Goal: Transaction & Acquisition: Purchase product/service

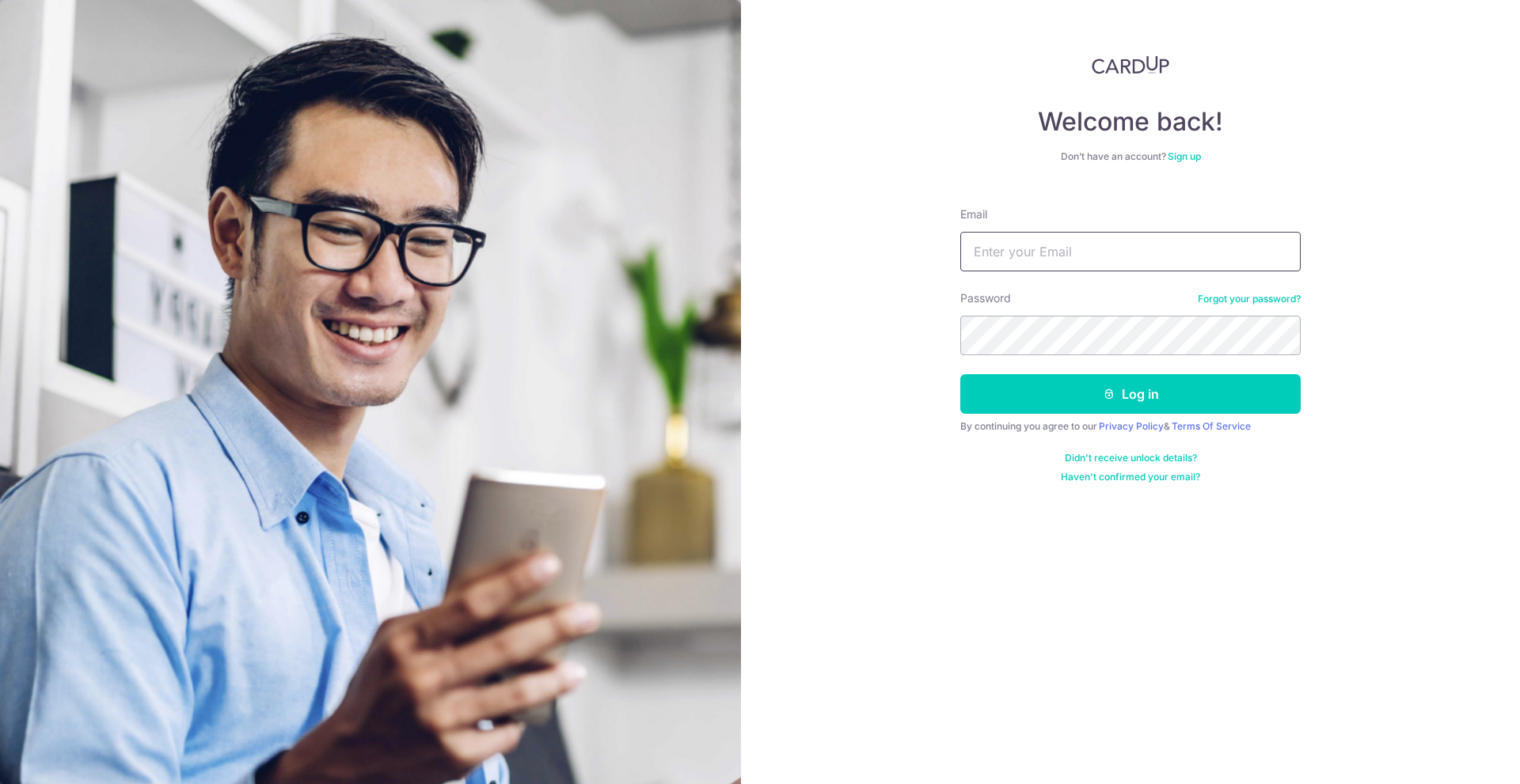
click at [1029, 253] on input "Email" at bounding box center [1130, 252] width 340 height 39
type input "[EMAIL_ADDRESS][DOMAIN_NAME]"
click at [960, 375] on button "Log in" at bounding box center [1130, 394] width 340 height 39
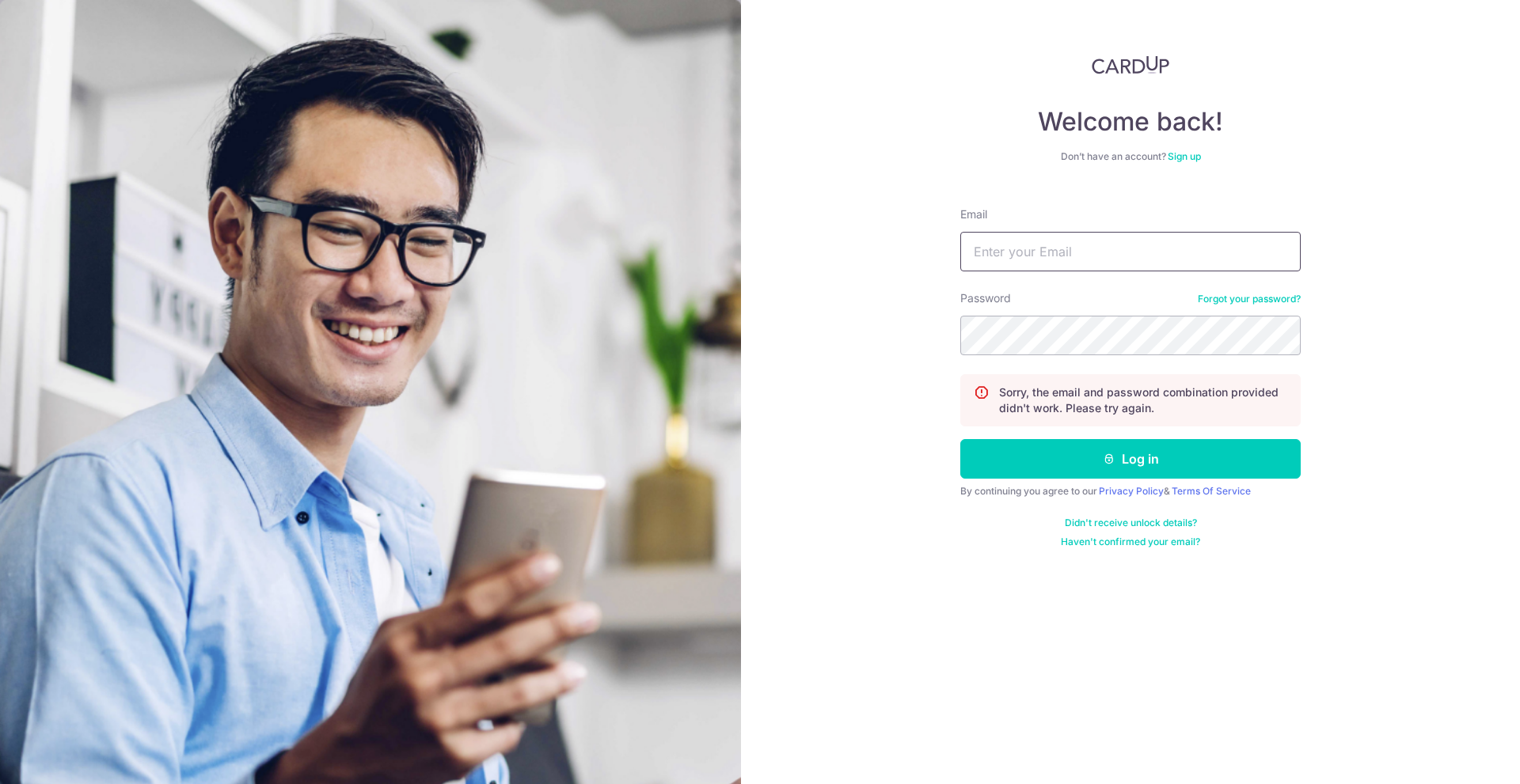
click at [1023, 264] on input "Email" at bounding box center [1130, 252] width 340 height 39
click at [1054, 263] on input "[EMAIL_ADDRESS][DOMAIN_NAME]" at bounding box center [1130, 252] width 340 height 39
type input "tangsxx@outlook.com"
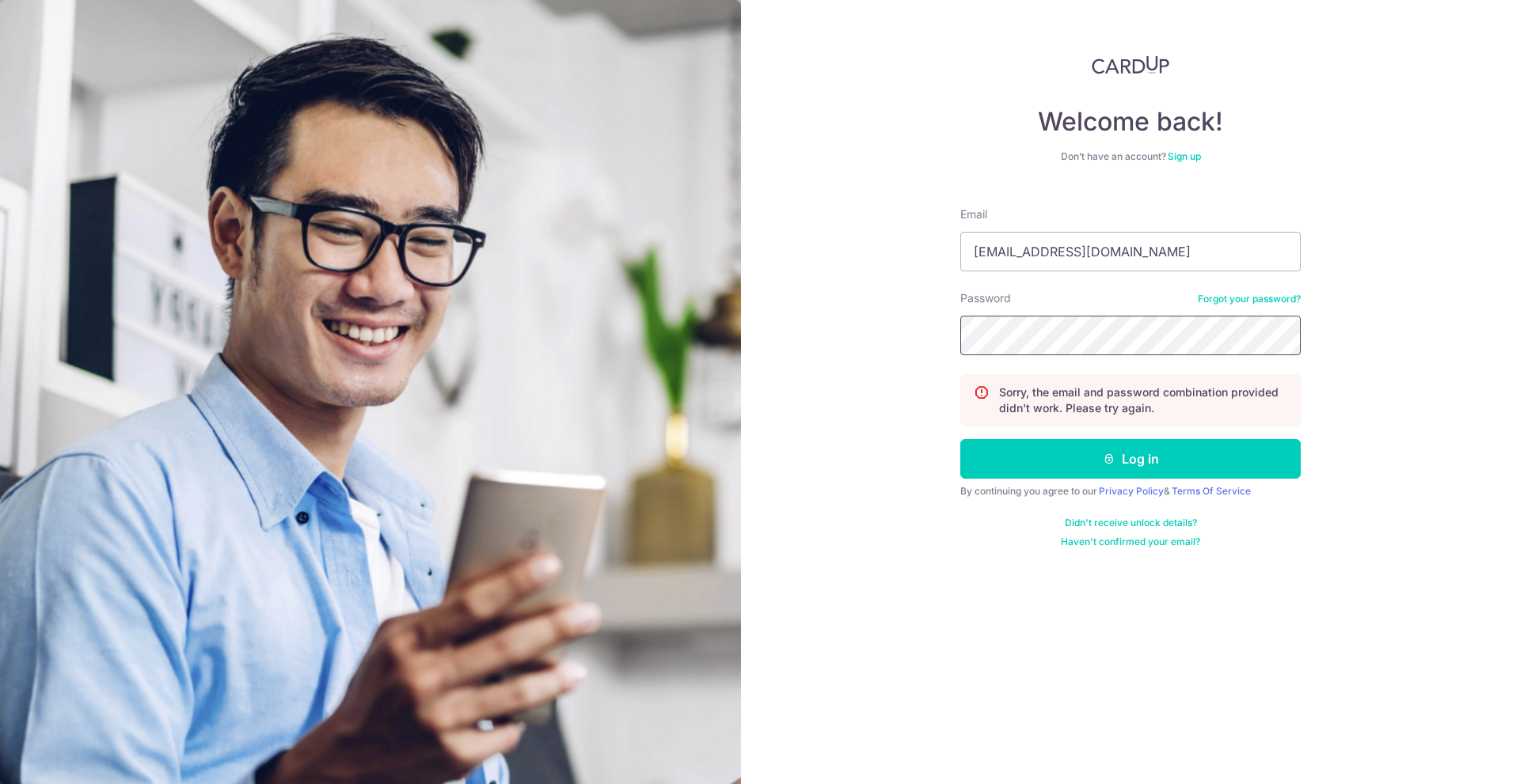
click at [960, 439] on button "Log in" at bounding box center [1130, 459] width 340 height 39
click at [1045, 249] on input "Email" at bounding box center [1130, 252] width 340 height 39
type input "[EMAIL_ADDRESS][DOMAIN_NAME]"
click at [960, 439] on button "Log in" at bounding box center [1130, 459] width 340 height 39
click at [1025, 252] on input "Email" at bounding box center [1130, 252] width 340 height 39
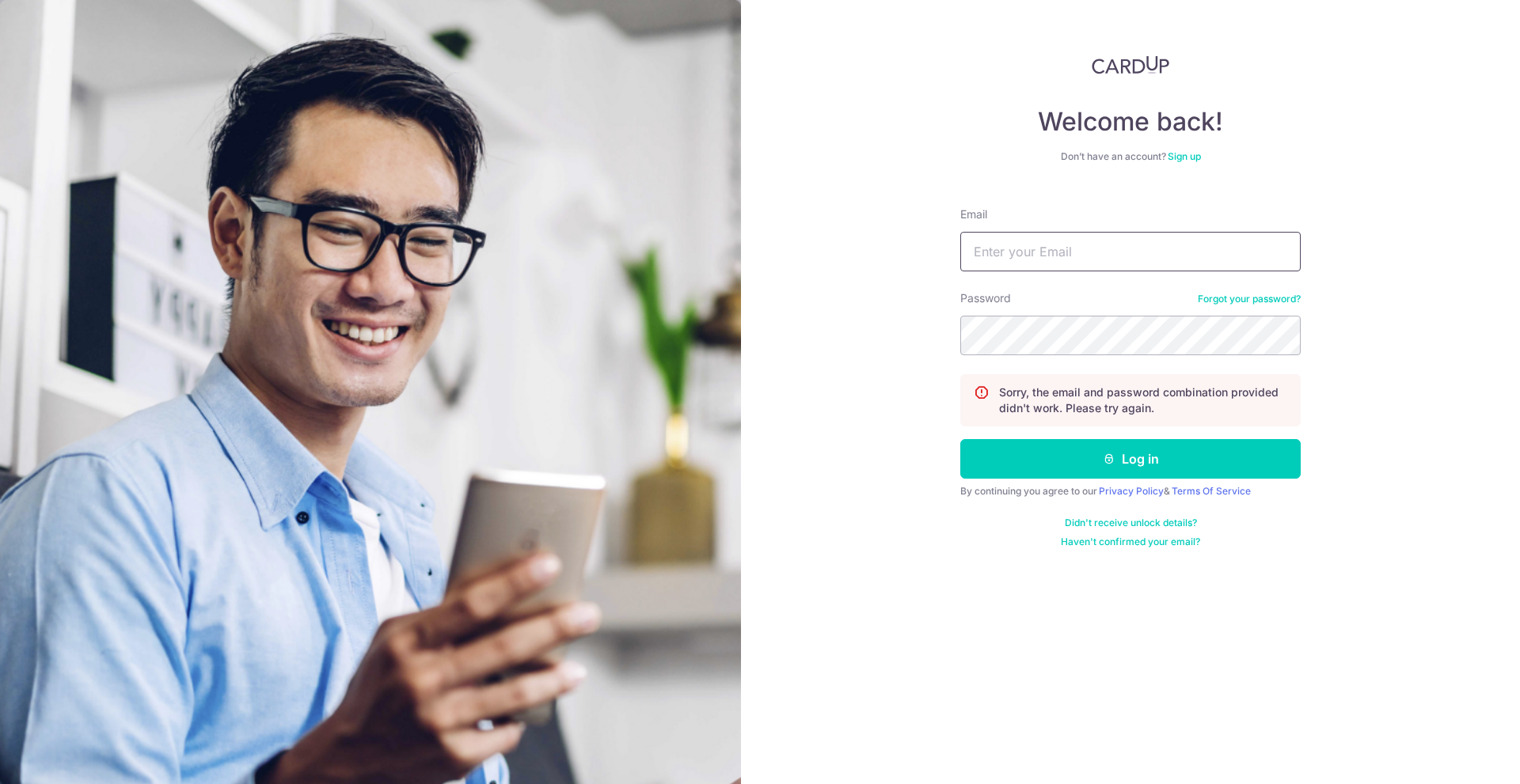
type input "[EMAIL_ADDRESS][DOMAIN_NAME]"
click at [960, 439] on button "Log in" at bounding box center [1130, 459] width 340 height 39
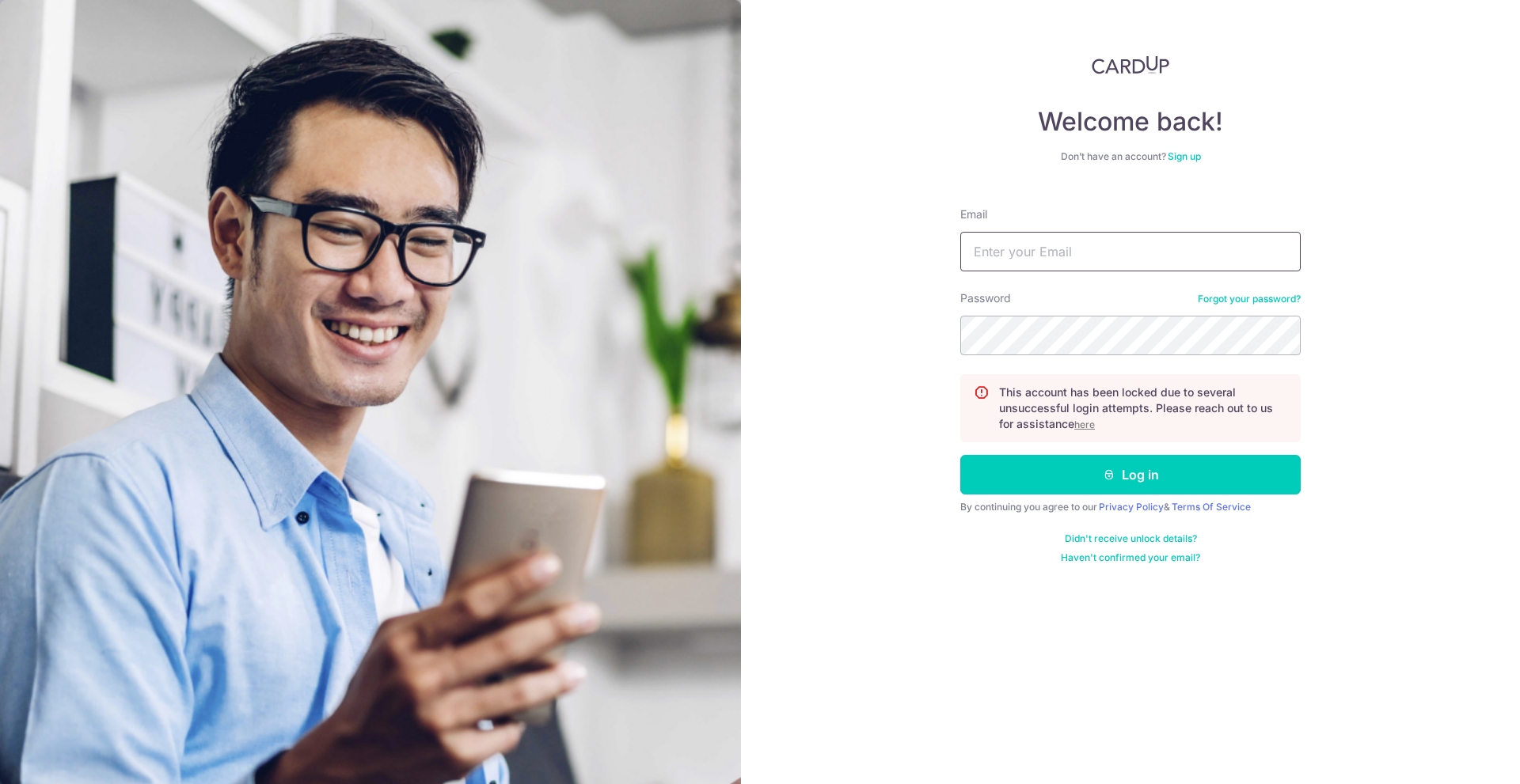
click at [1078, 240] on input "Email" at bounding box center [1130, 252] width 340 height 39
type input "tangsxx@gmail.com"
click at [960, 455] on button "Log in" at bounding box center [1130, 475] width 340 height 39
click at [1038, 260] on input "Email" at bounding box center [1130, 252] width 340 height 39
type input "tangsxx@outlook.com"
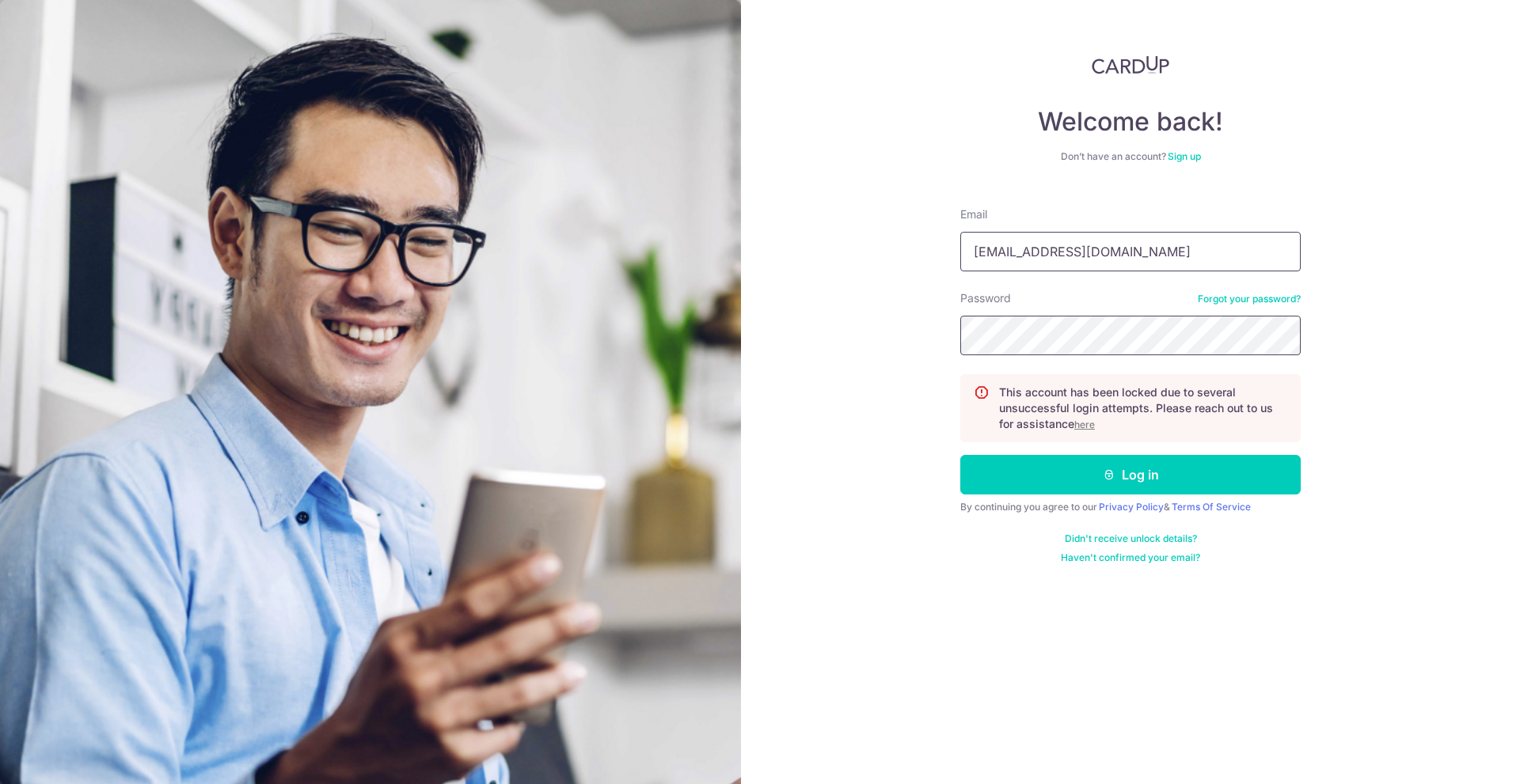
click at [960, 455] on button "Log in" at bounding box center [1130, 475] width 340 height 39
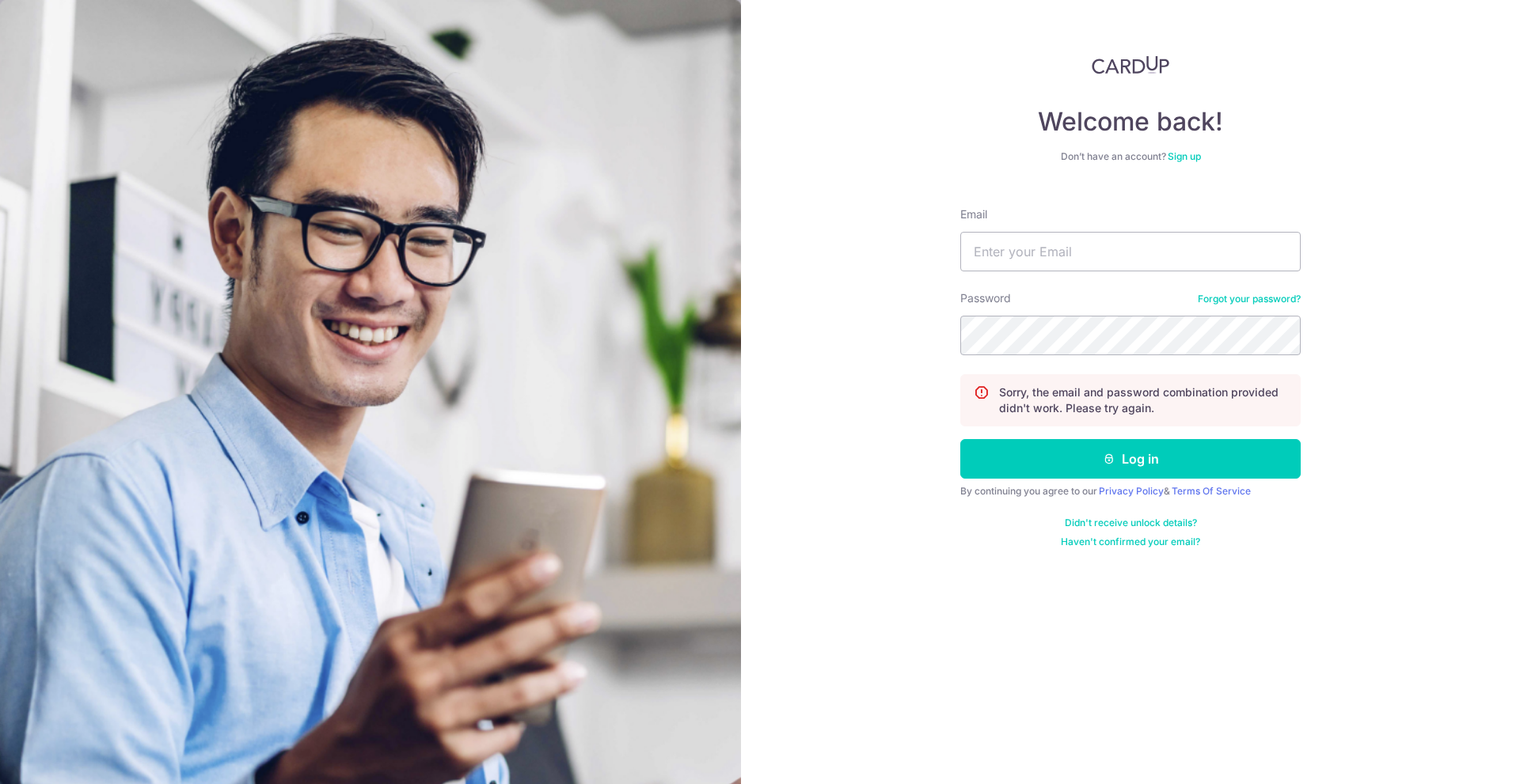
click at [1223, 296] on link "Forgot your password?" at bounding box center [1249, 299] width 103 height 13
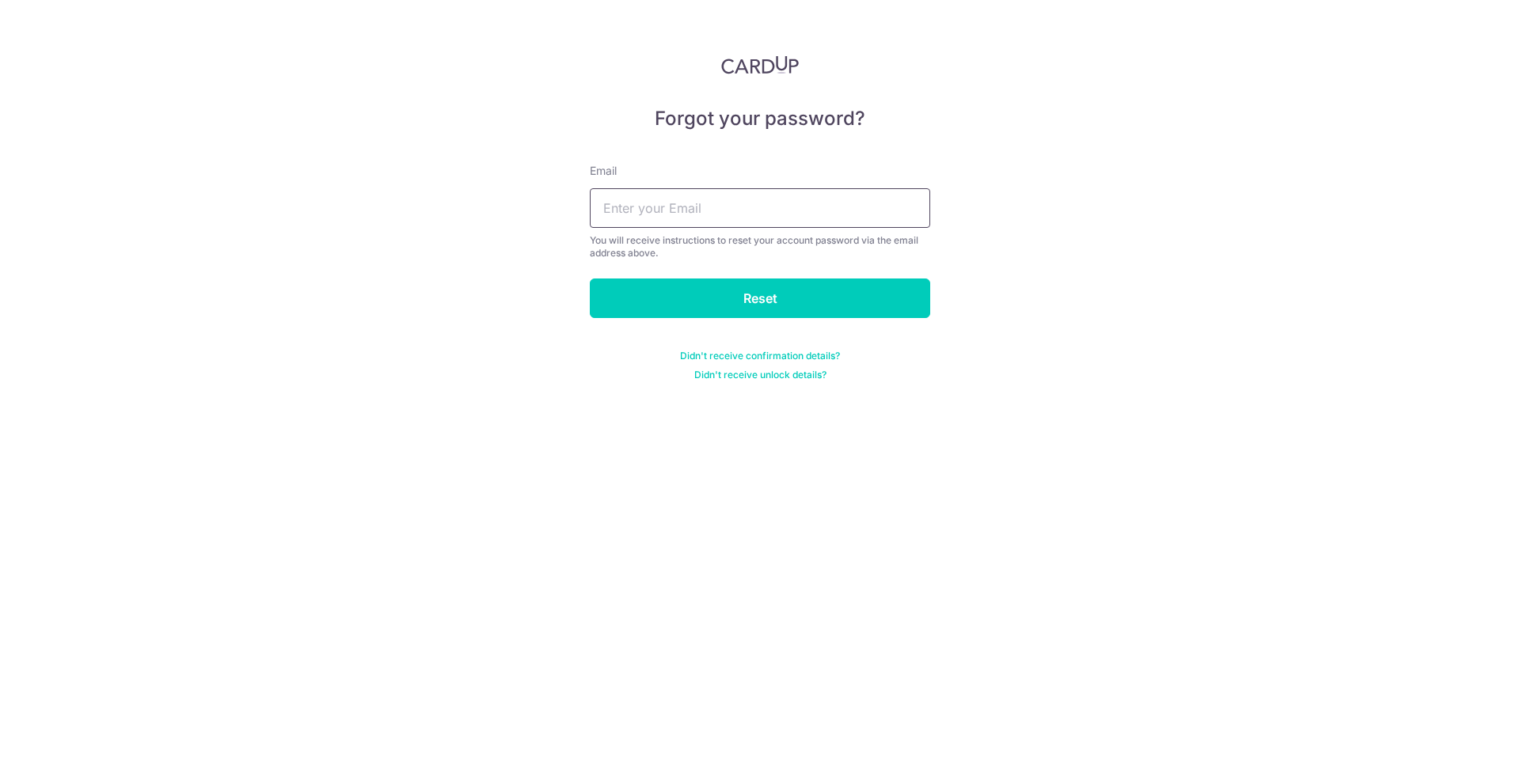
click at [788, 195] on input "text" at bounding box center [759, 208] width 340 height 39
type input "tangsxx@gmail.com"
click at [744, 303] on input "Reset" at bounding box center [759, 298] width 340 height 39
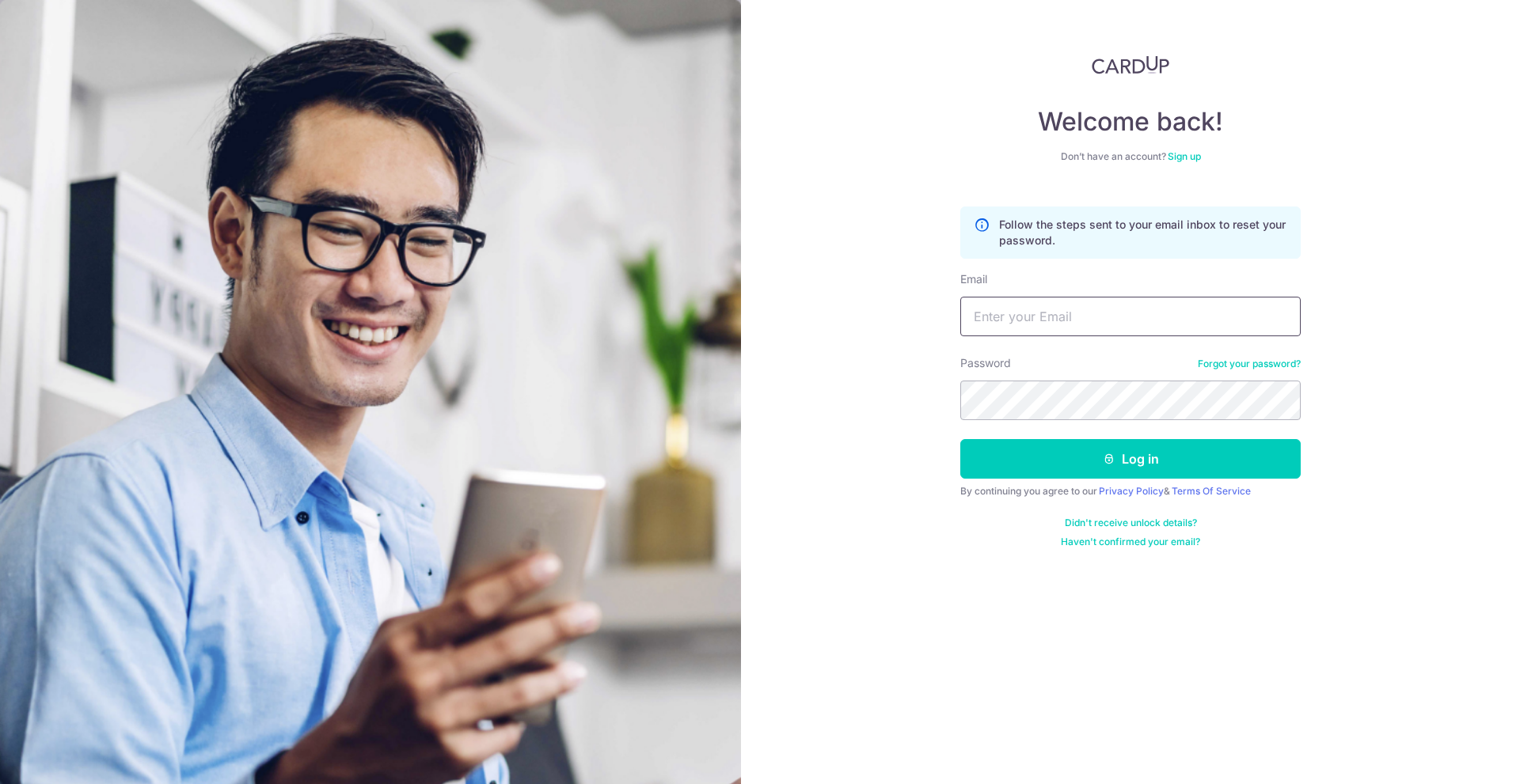
click at [1064, 301] on input "Email" at bounding box center [1130, 316] width 340 height 39
type input "[EMAIL_ADDRESS][DOMAIN_NAME]"
click at [960, 439] on button "Log in" at bounding box center [1130, 459] width 340 height 39
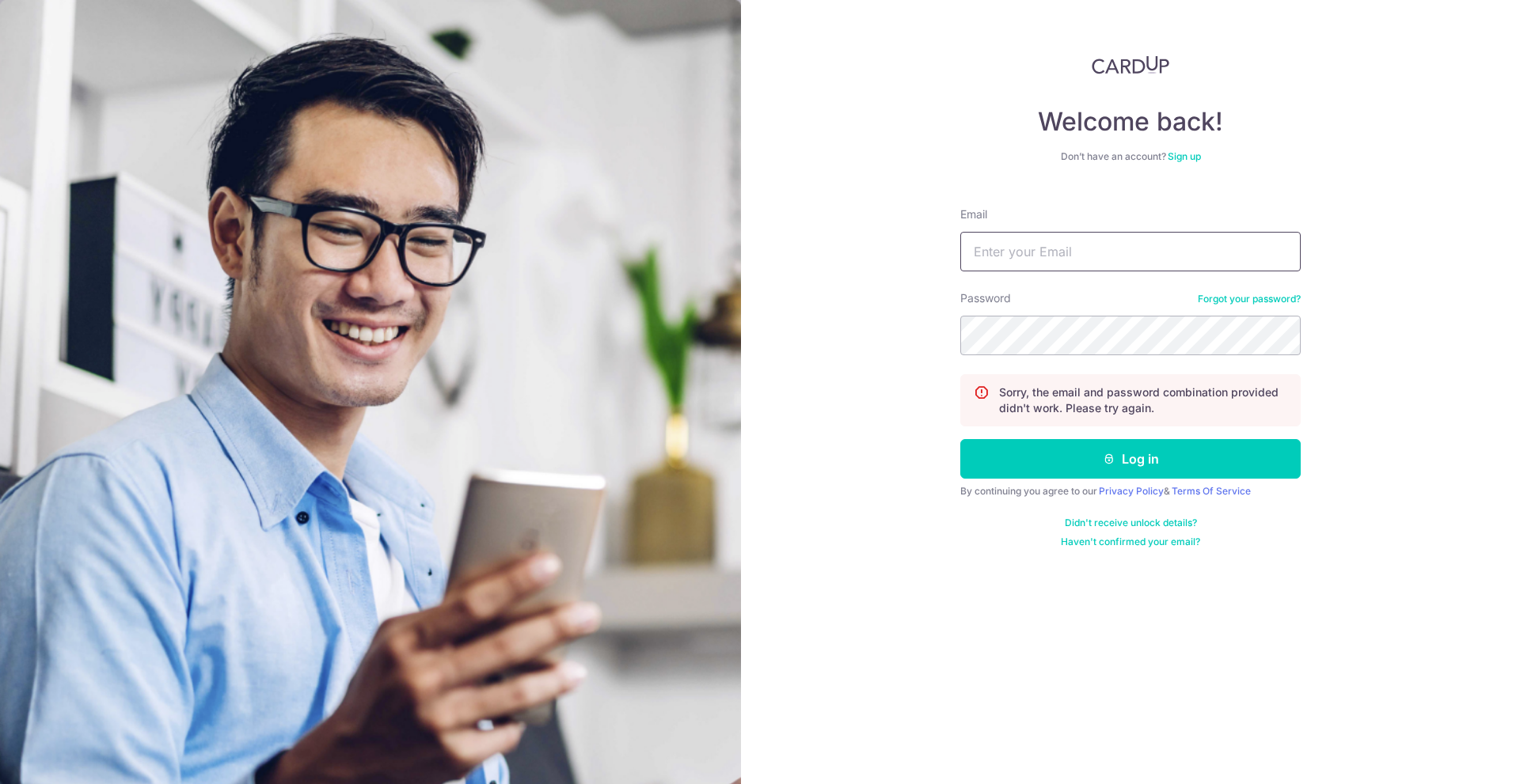
click at [1094, 254] on input "Email" at bounding box center [1130, 252] width 340 height 39
type input "tangsxx@gmail.com"
click at [960, 439] on button "Log in" at bounding box center [1130, 459] width 340 height 39
click at [1077, 254] on input "Email" at bounding box center [1130, 252] width 340 height 39
type input "[EMAIL_ADDRESS][DOMAIN_NAME]"
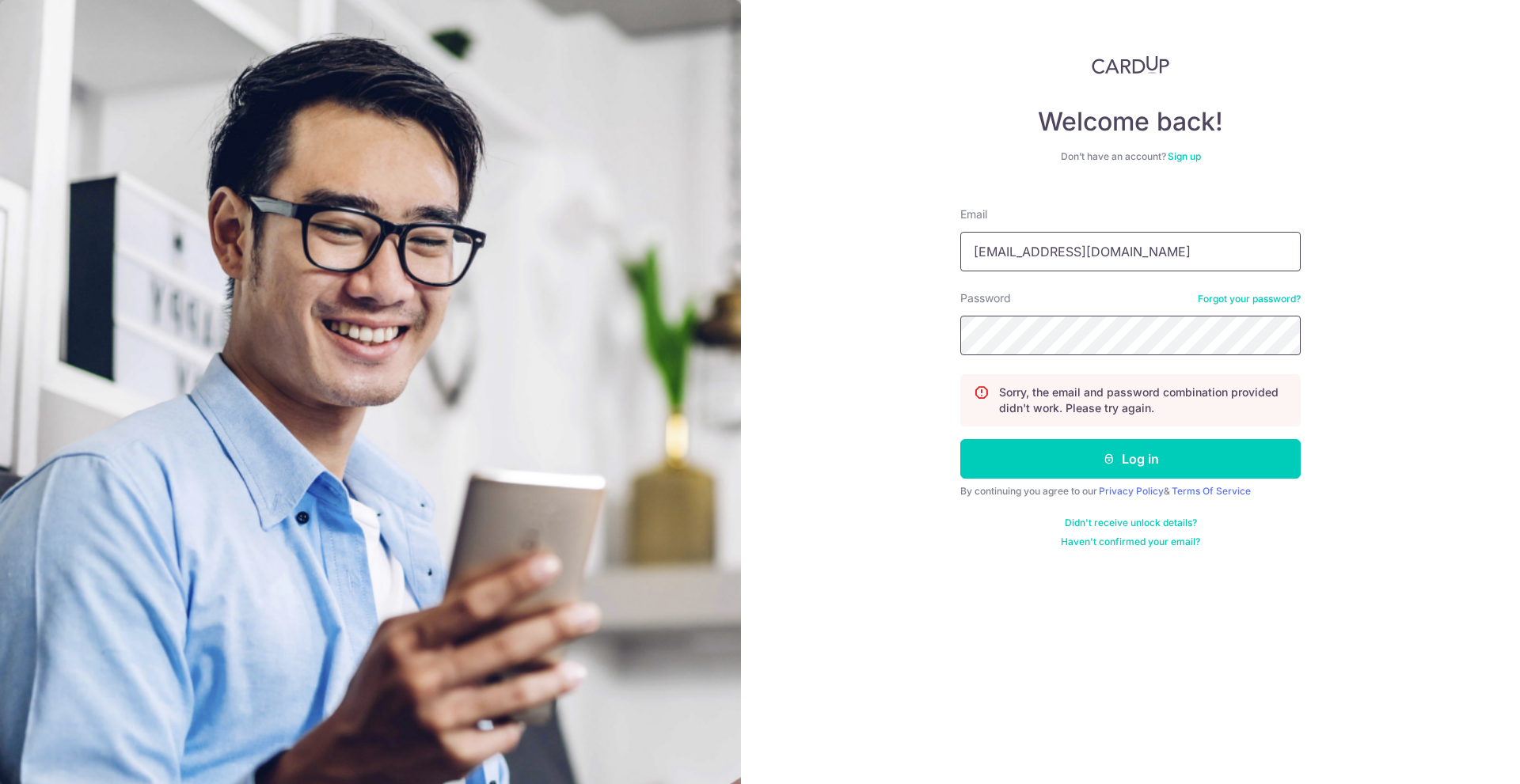
click at [960, 439] on button "Log in" at bounding box center [1130, 459] width 340 height 39
click at [1047, 251] on input "Email" at bounding box center [1130, 252] width 340 height 39
type input "tangsxx@gmail.com"
click at [1092, 469] on button "Log in" at bounding box center [1130, 459] width 340 height 39
click at [1063, 257] on input "Email" at bounding box center [1130, 252] width 340 height 39
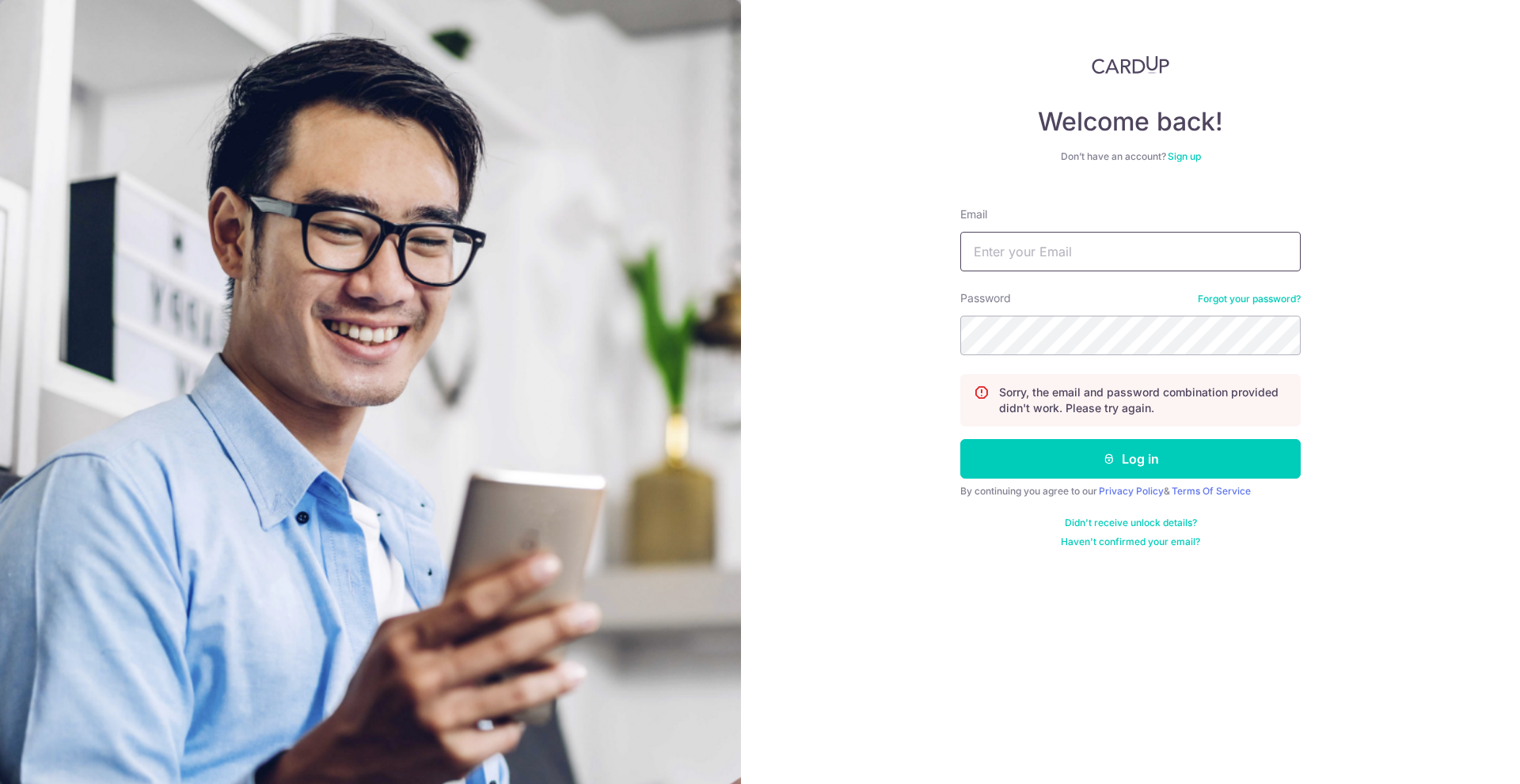
type input "[EMAIL_ADDRESS][DOMAIN_NAME]"
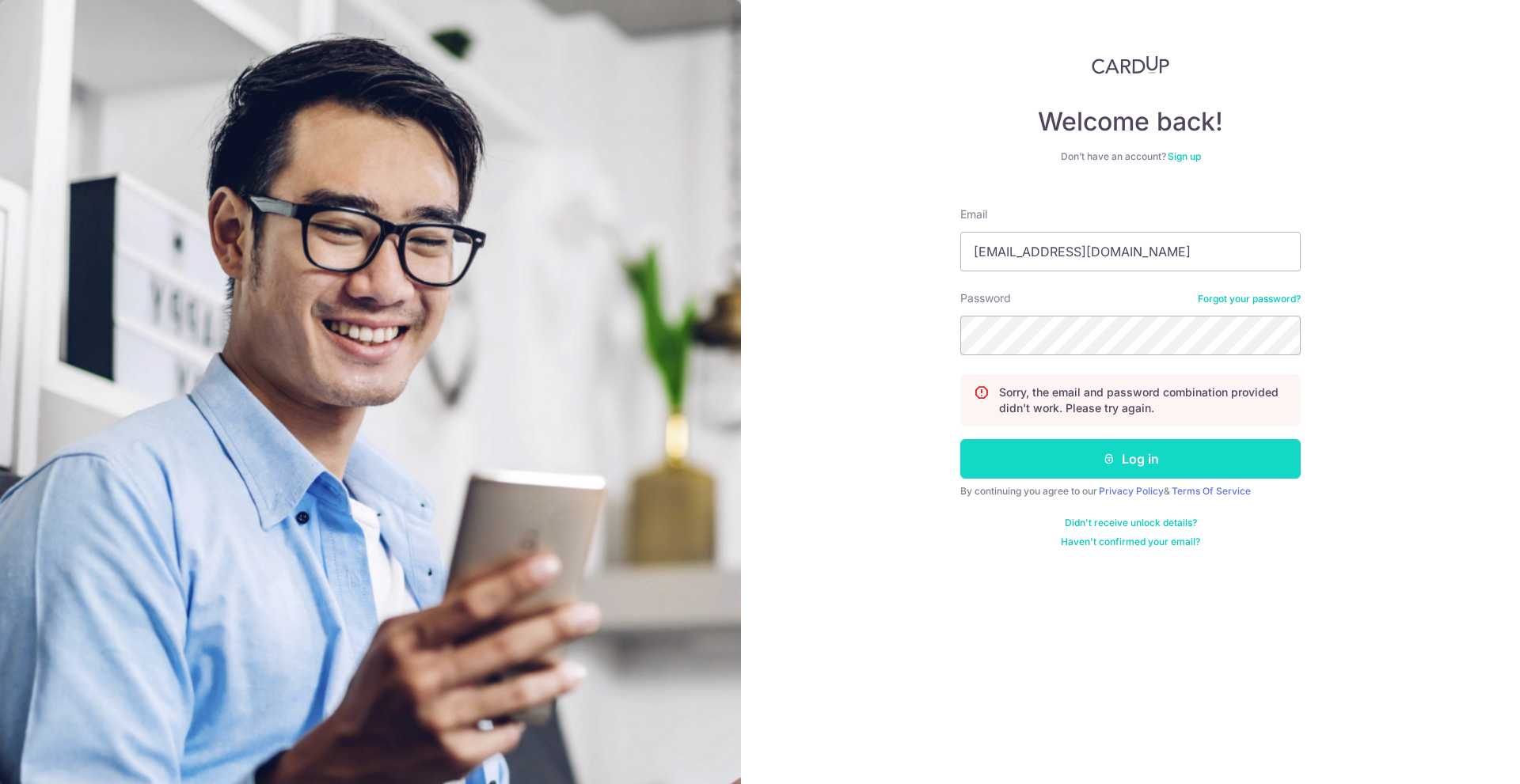
click at [1051, 470] on button "Log in" at bounding box center [1130, 459] width 340 height 39
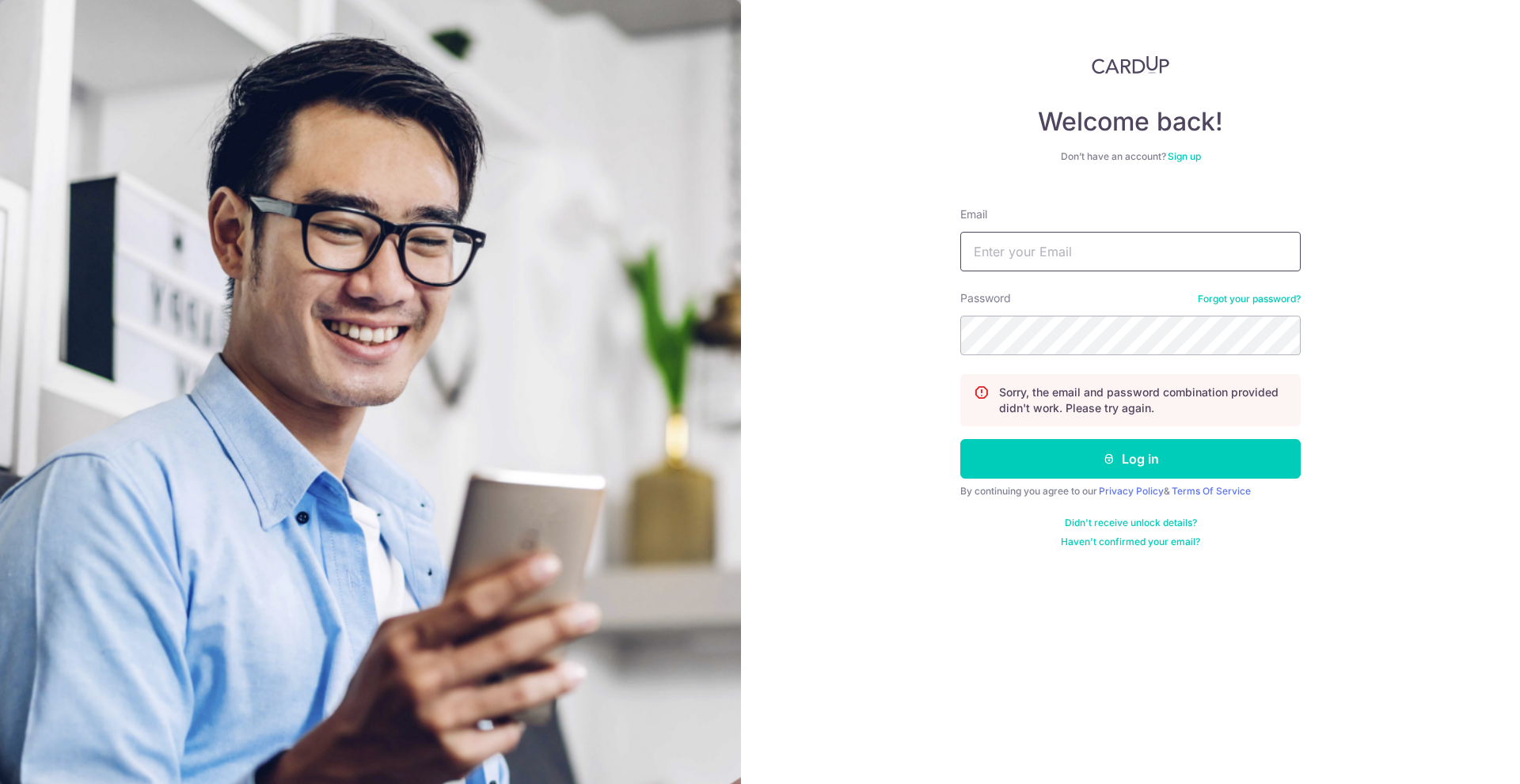
click at [1061, 243] on input "Email" at bounding box center [1130, 252] width 340 height 39
type input "[EMAIL_ADDRESS][DOMAIN_NAME]"
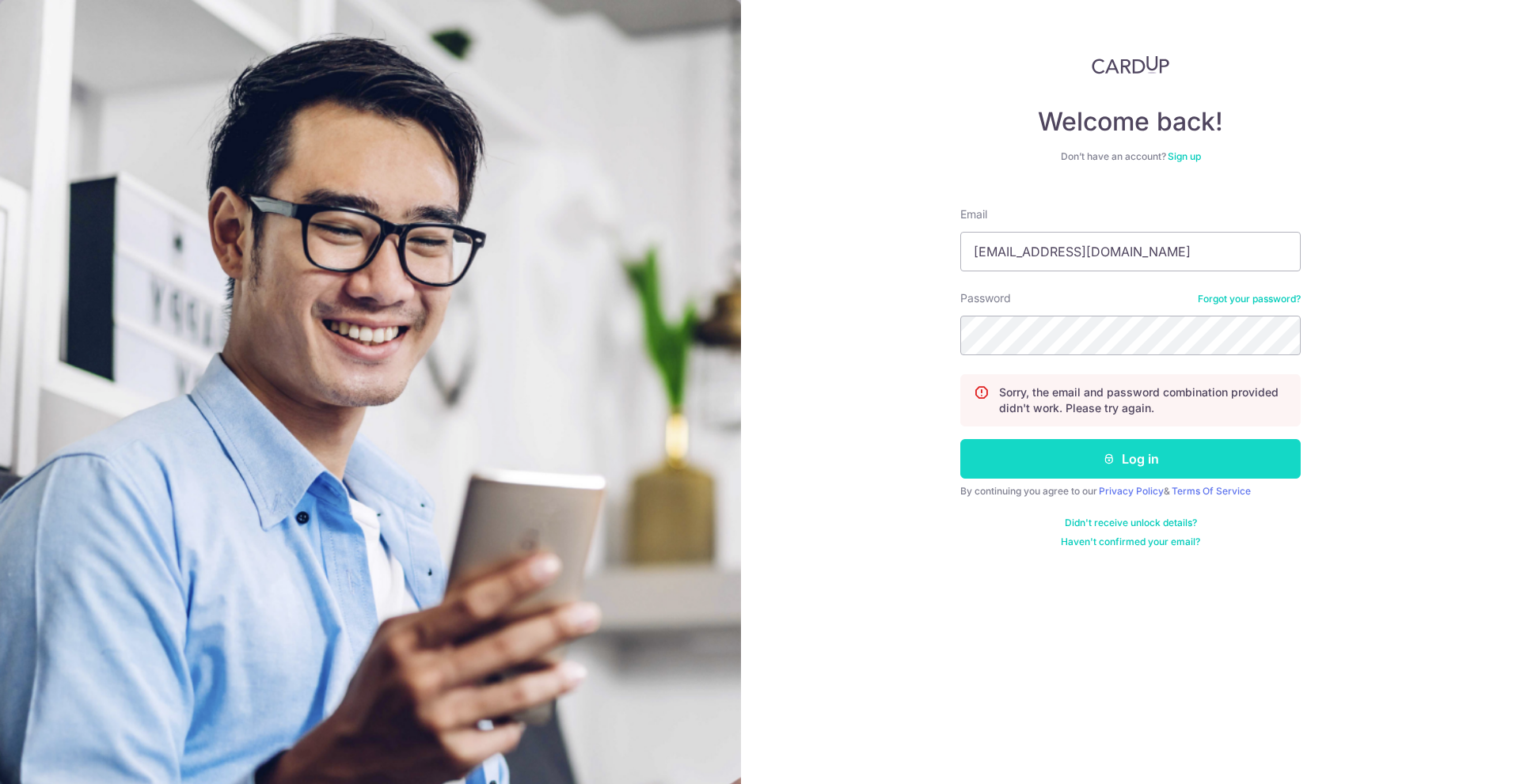
click at [1051, 473] on button "Log in" at bounding box center [1130, 459] width 340 height 39
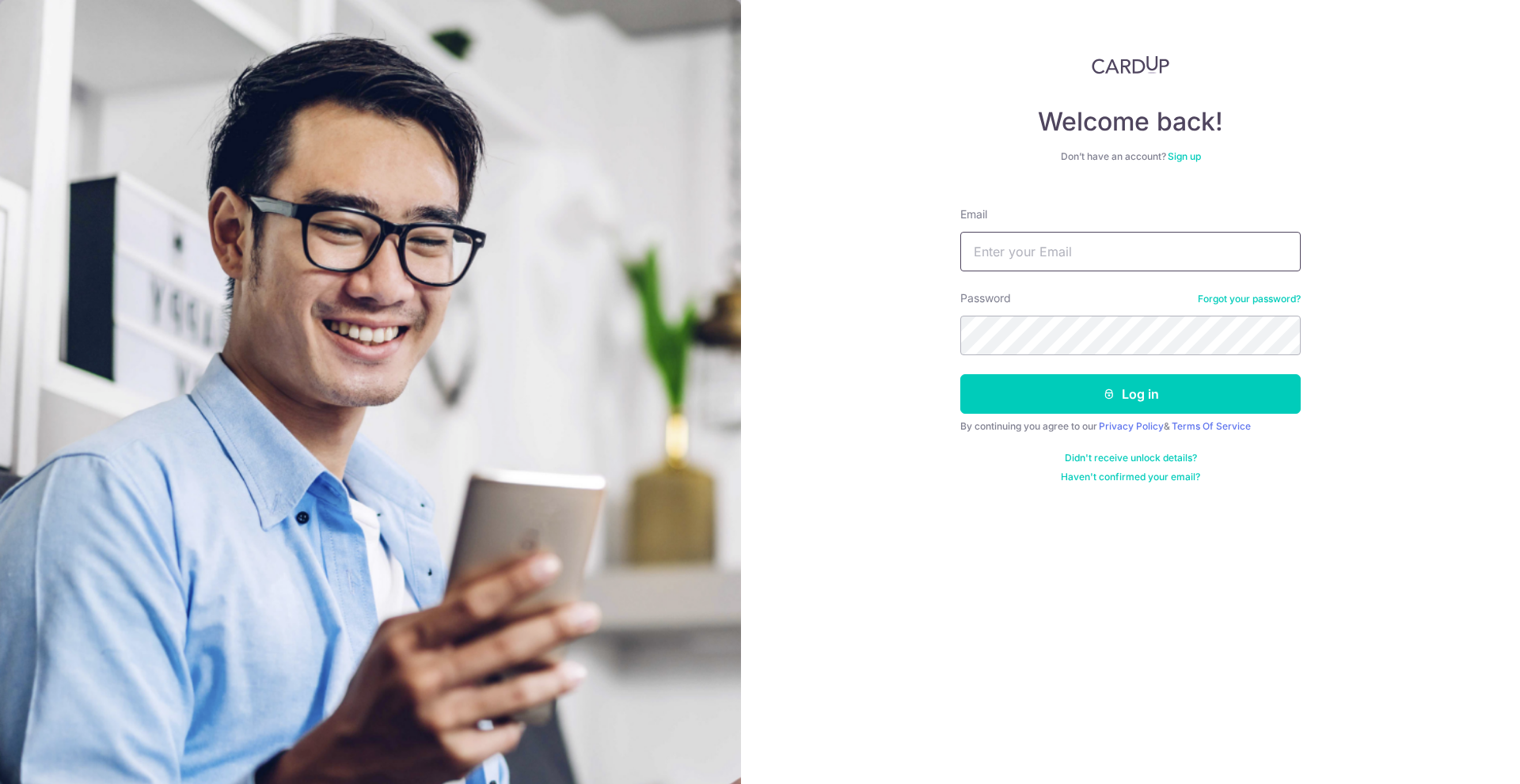
click at [1077, 239] on input "Email" at bounding box center [1130, 252] width 340 height 39
type input "[EMAIL_ADDRESS][DOMAIN_NAME]"
click at [960, 375] on button "Log in" at bounding box center [1130, 394] width 340 height 39
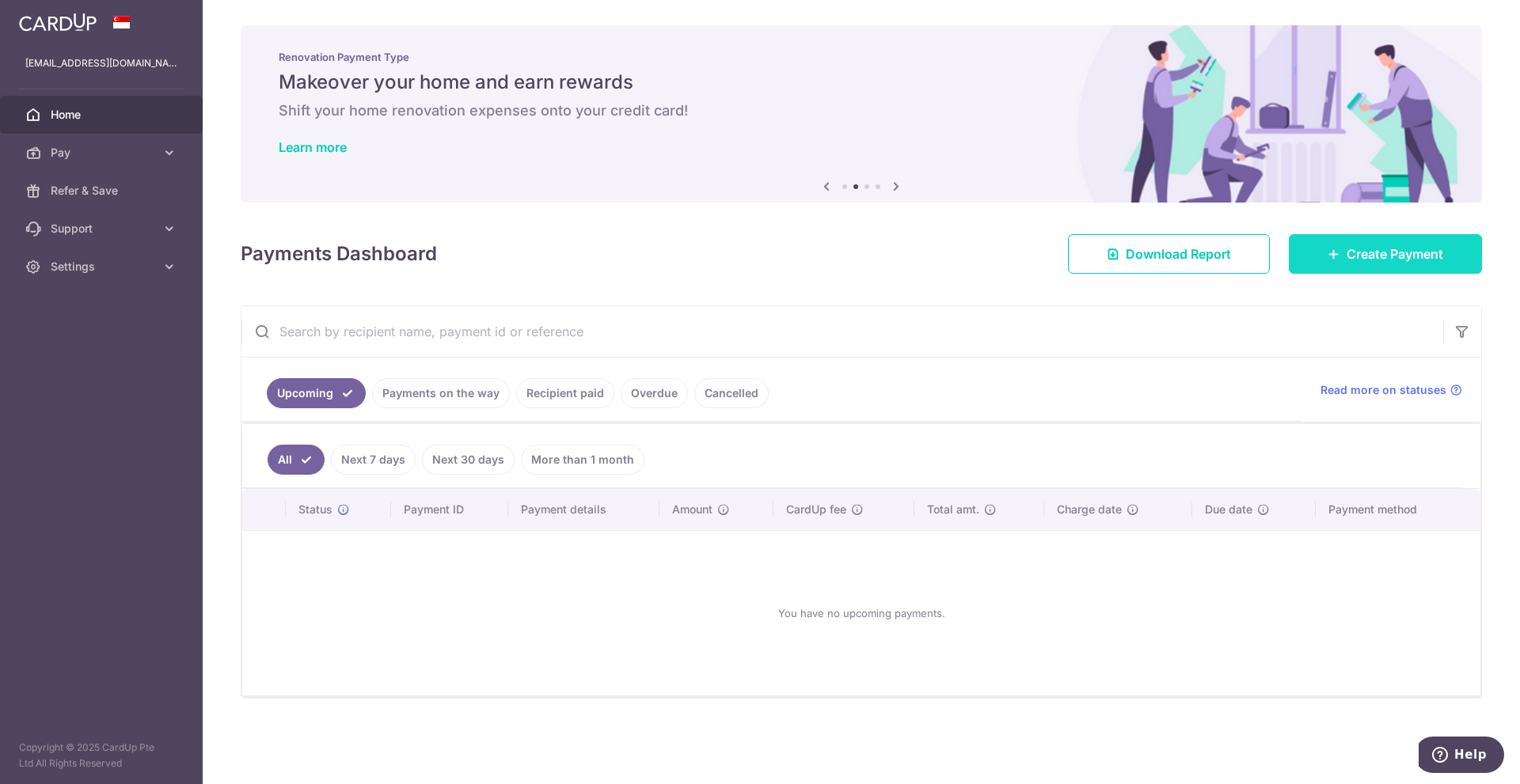
click at [1401, 251] on span "Create Payment" at bounding box center [1395, 254] width 97 height 19
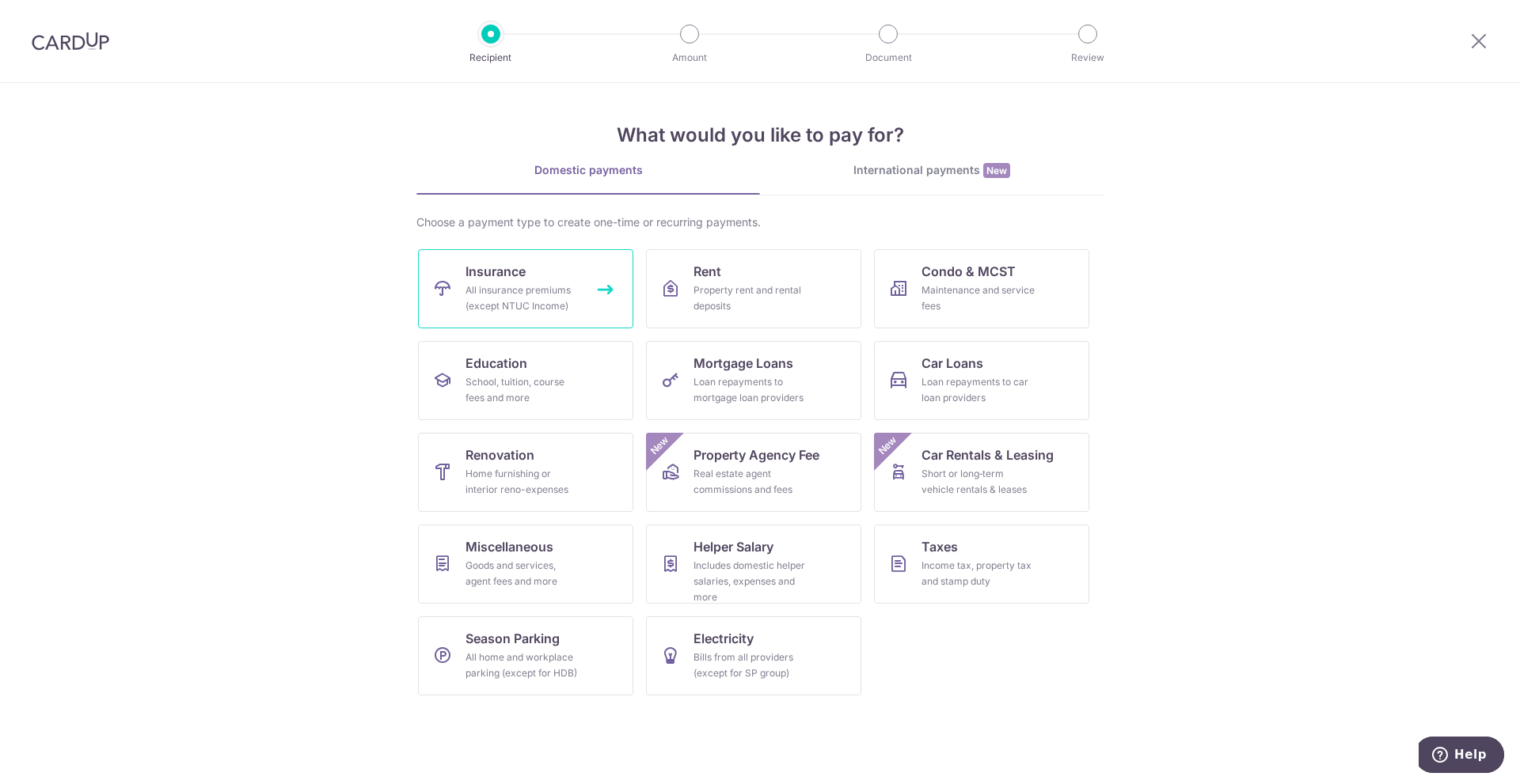
click at [555, 278] on link "Insurance All insurance premiums (except NTUC Income)" at bounding box center [525, 288] width 215 height 79
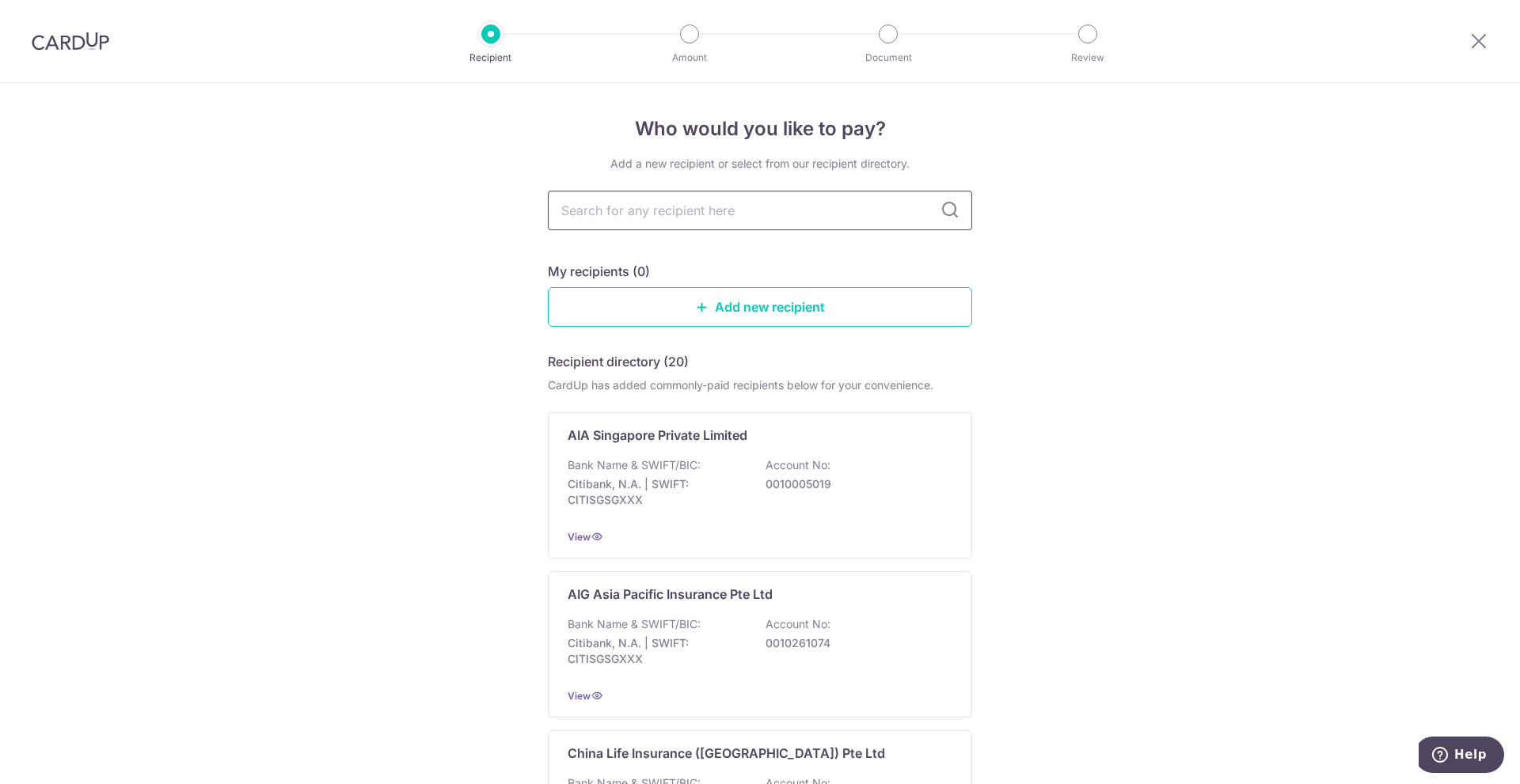
click at [646, 209] on input "text" at bounding box center [759, 211] width 424 height 39
type input "Singlife"
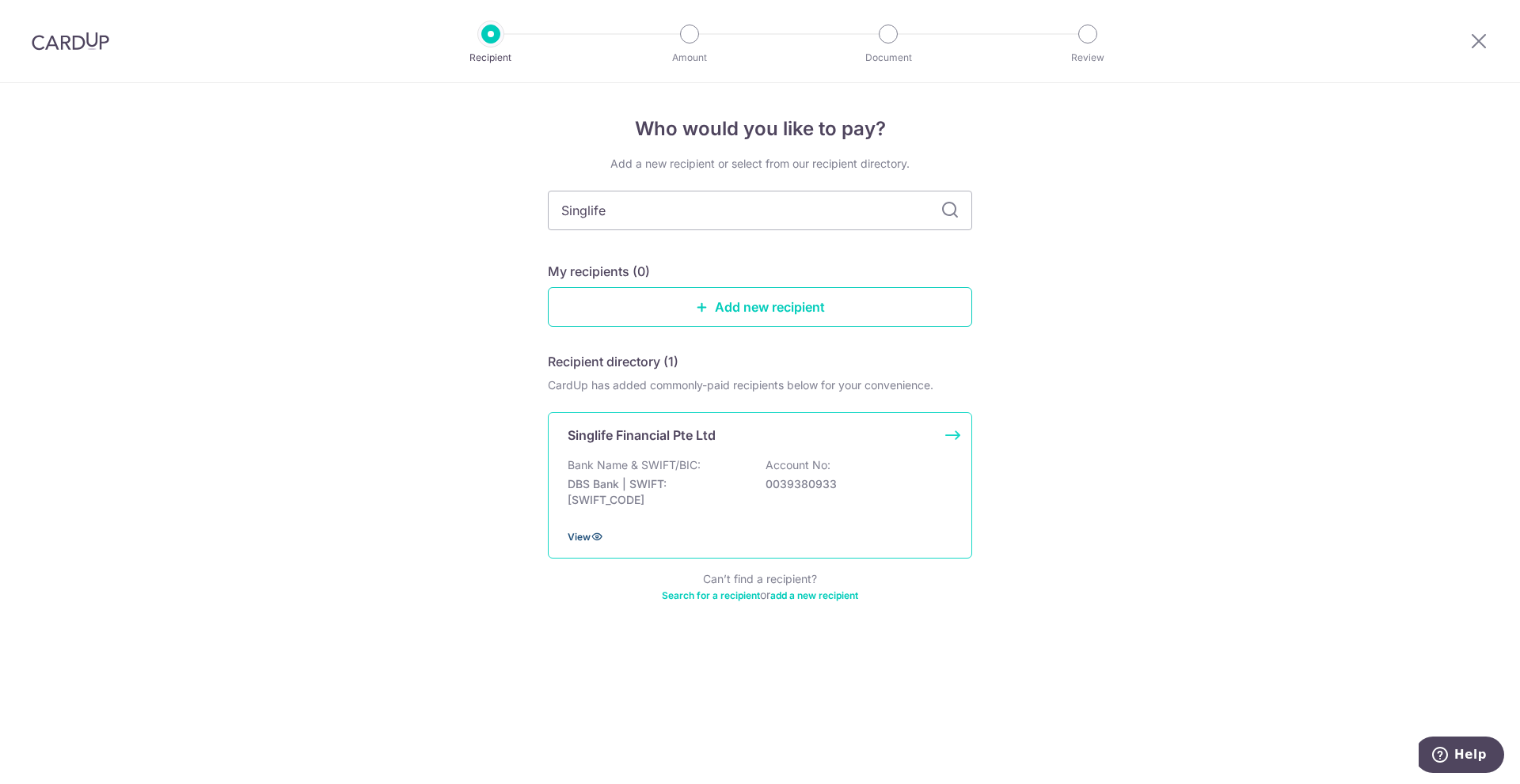
click at [579, 535] on span "View" at bounding box center [579, 537] width 23 height 12
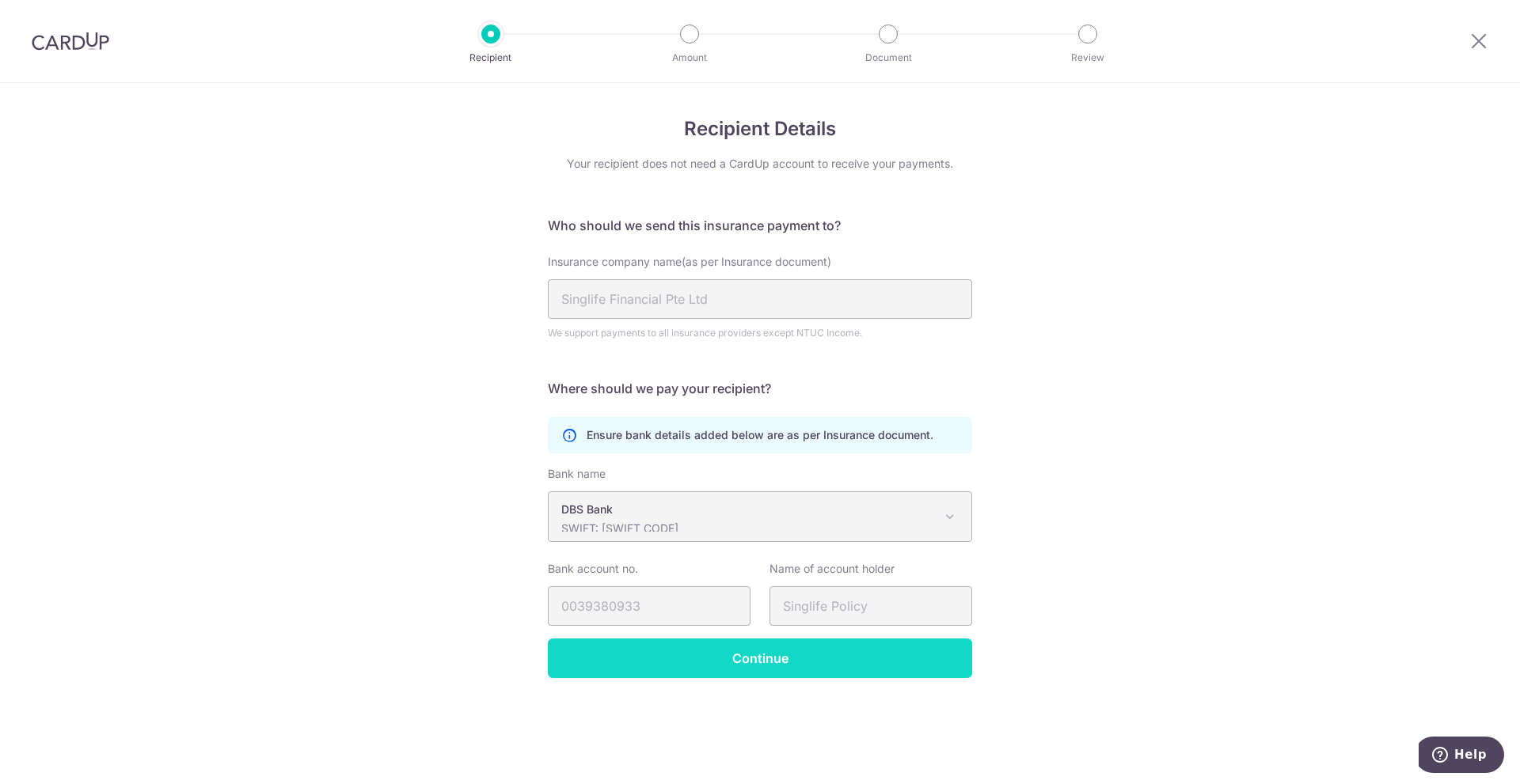
click at [746, 669] on input "Continue" at bounding box center [759, 658] width 424 height 39
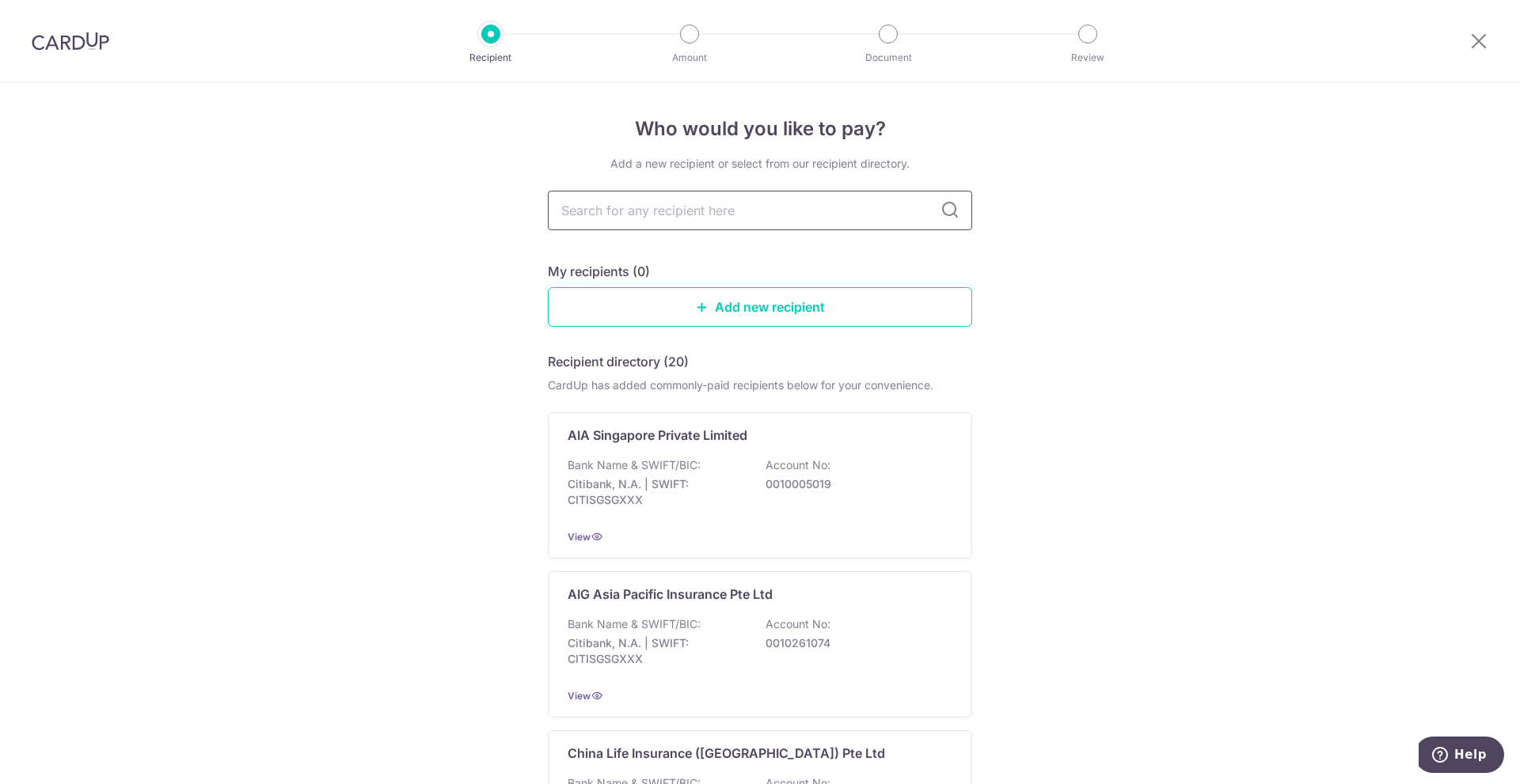
click at [644, 210] on input "text" at bounding box center [759, 211] width 424 height 39
type input "singapore life"
click at [499, 304] on div "Who would you like to pay? Add a new recipient or select from our recipient dir…" at bounding box center [760, 787] width 1520 height 1409
click at [583, 539] on span "View" at bounding box center [579, 537] width 23 height 12
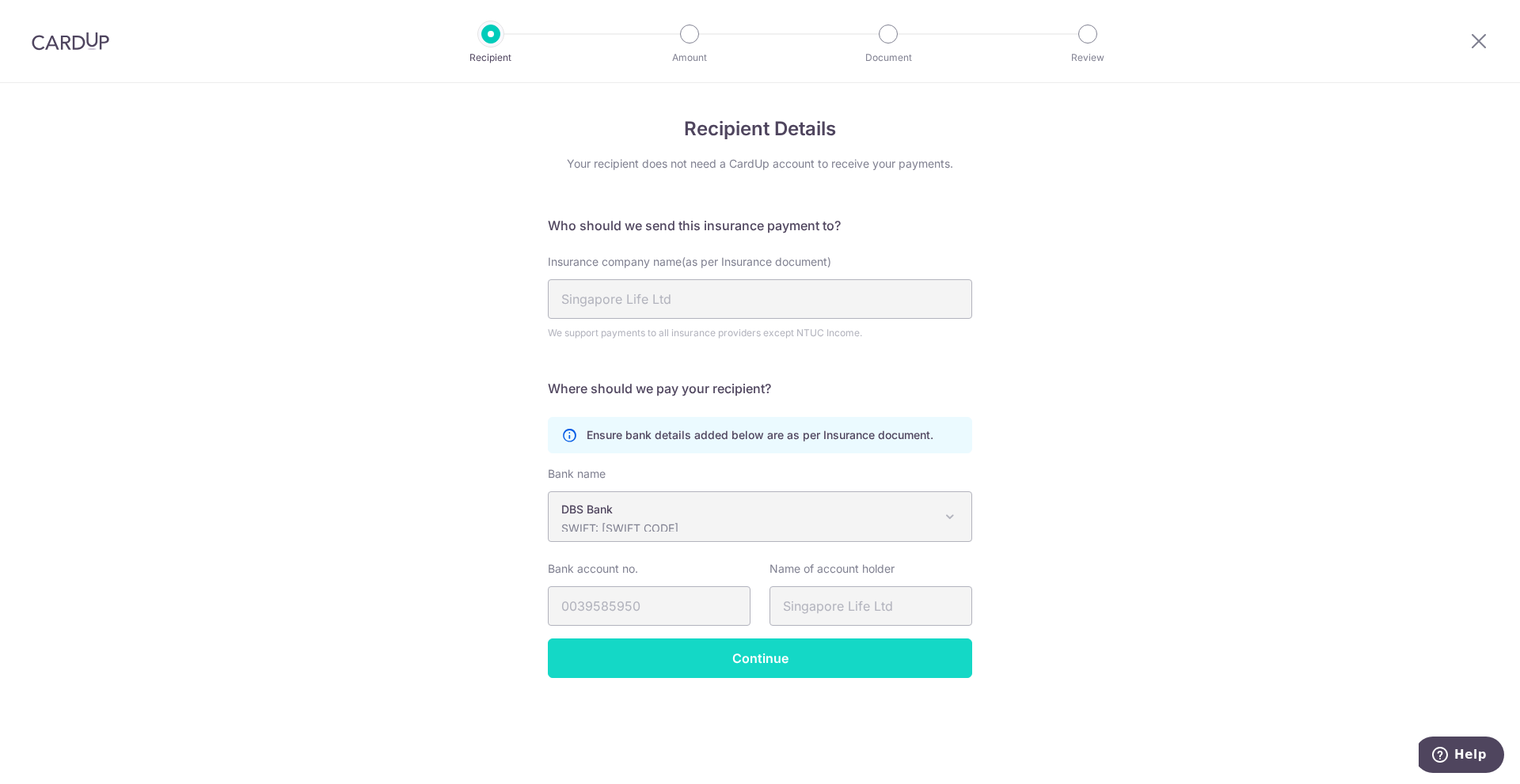
click at [711, 661] on input "Continue" at bounding box center [759, 658] width 424 height 39
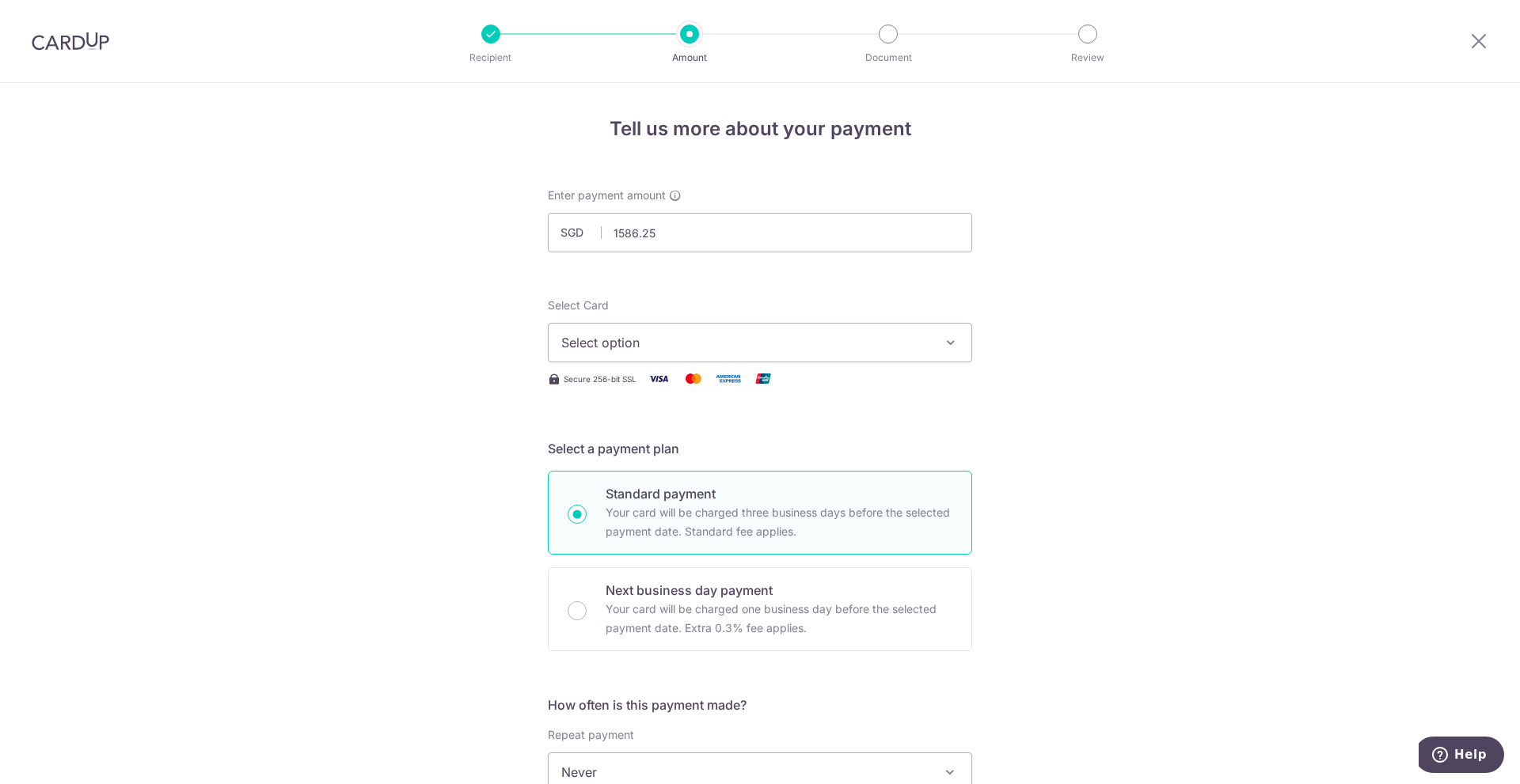
type input "1,586.25"
click at [457, 294] on div "Tell us more about your payment Enter payment amount SGD 1,586.25 1586.25 Selec…" at bounding box center [760, 799] width 1520 height 1432
click at [674, 337] on span "Select option" at bounding box center [746, 342] width 369 height 19
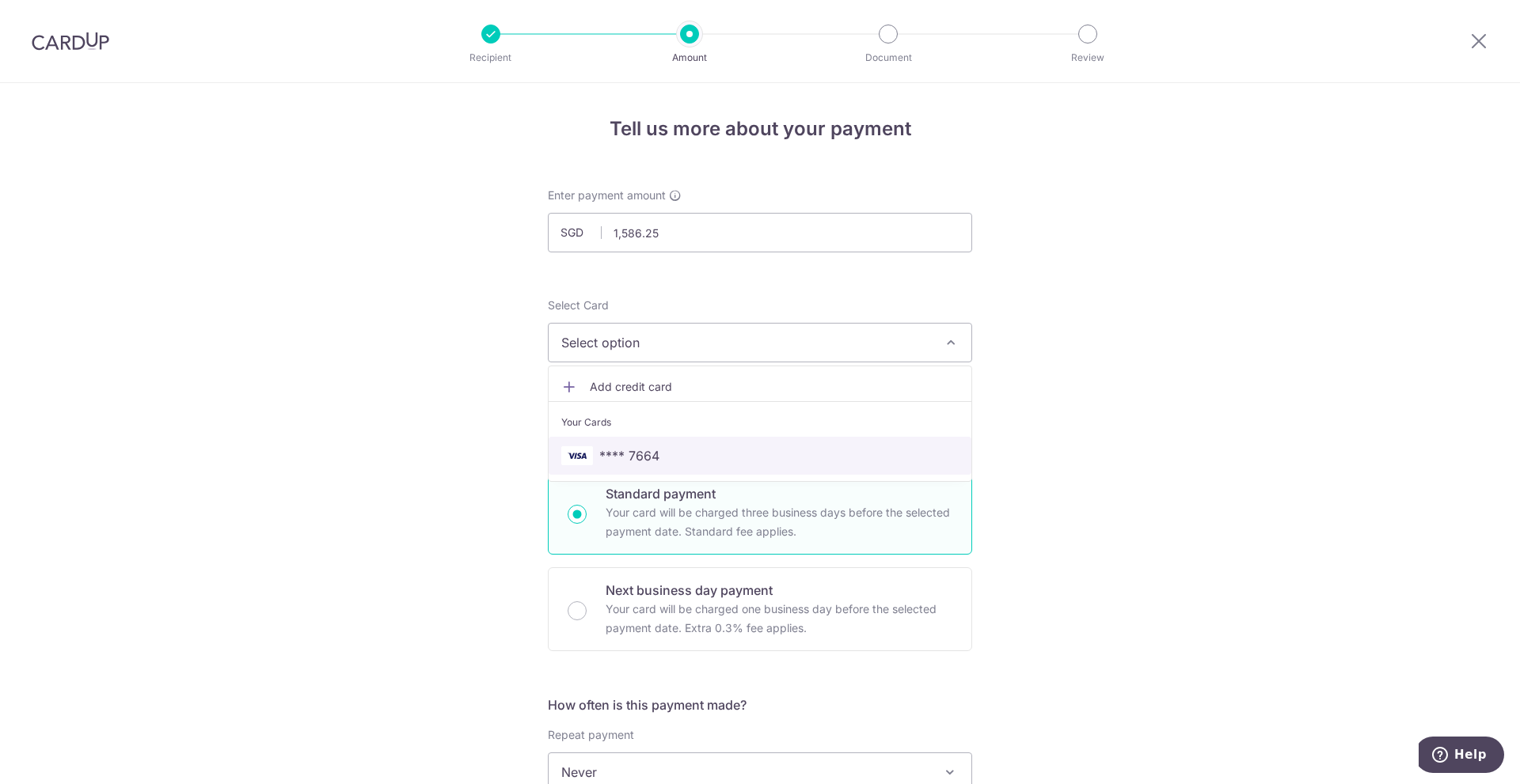
click at [650, 453] on span "**** 7664" at bounding box center [629, 456] width 61 height 19
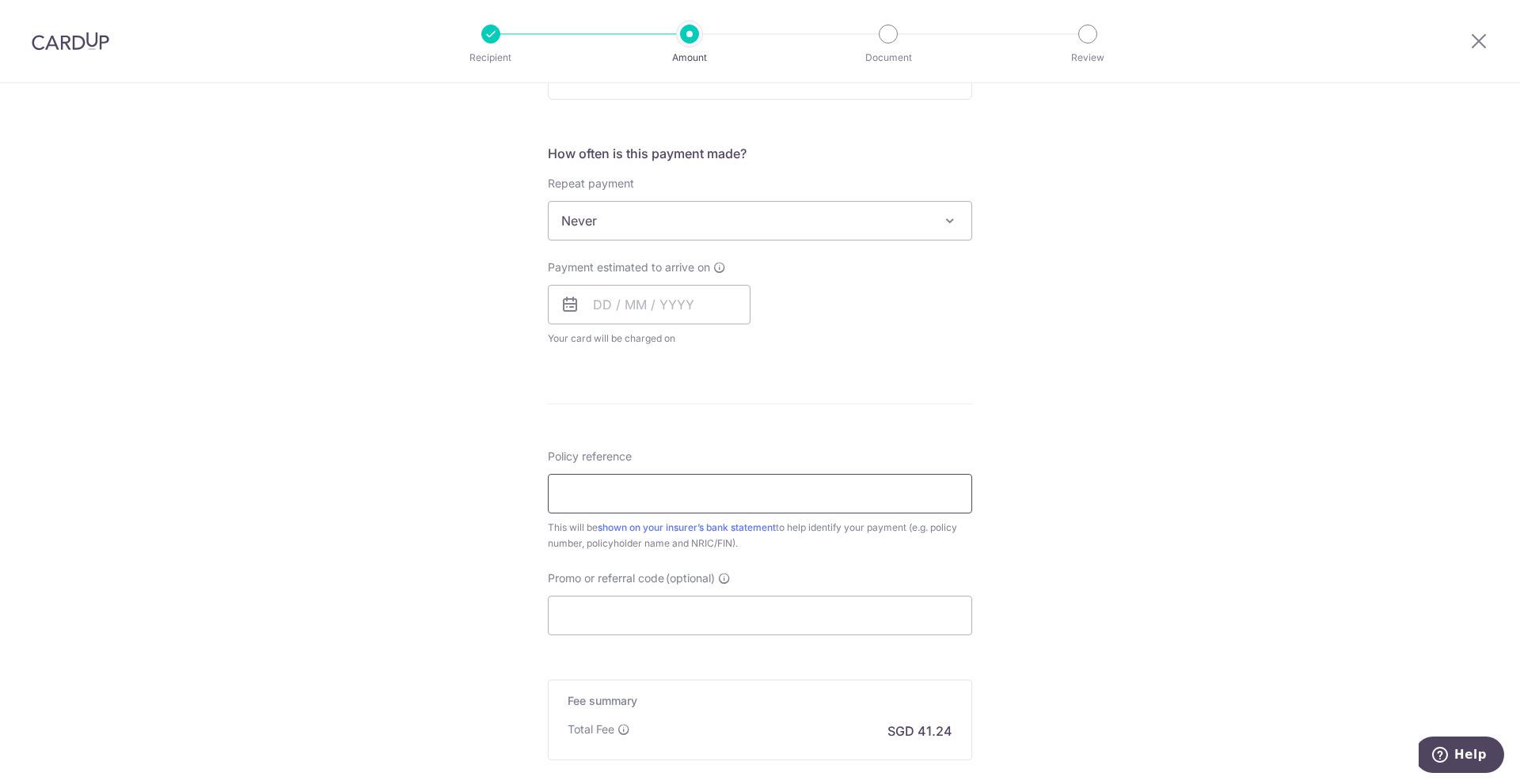
scroll to position [553, 0]
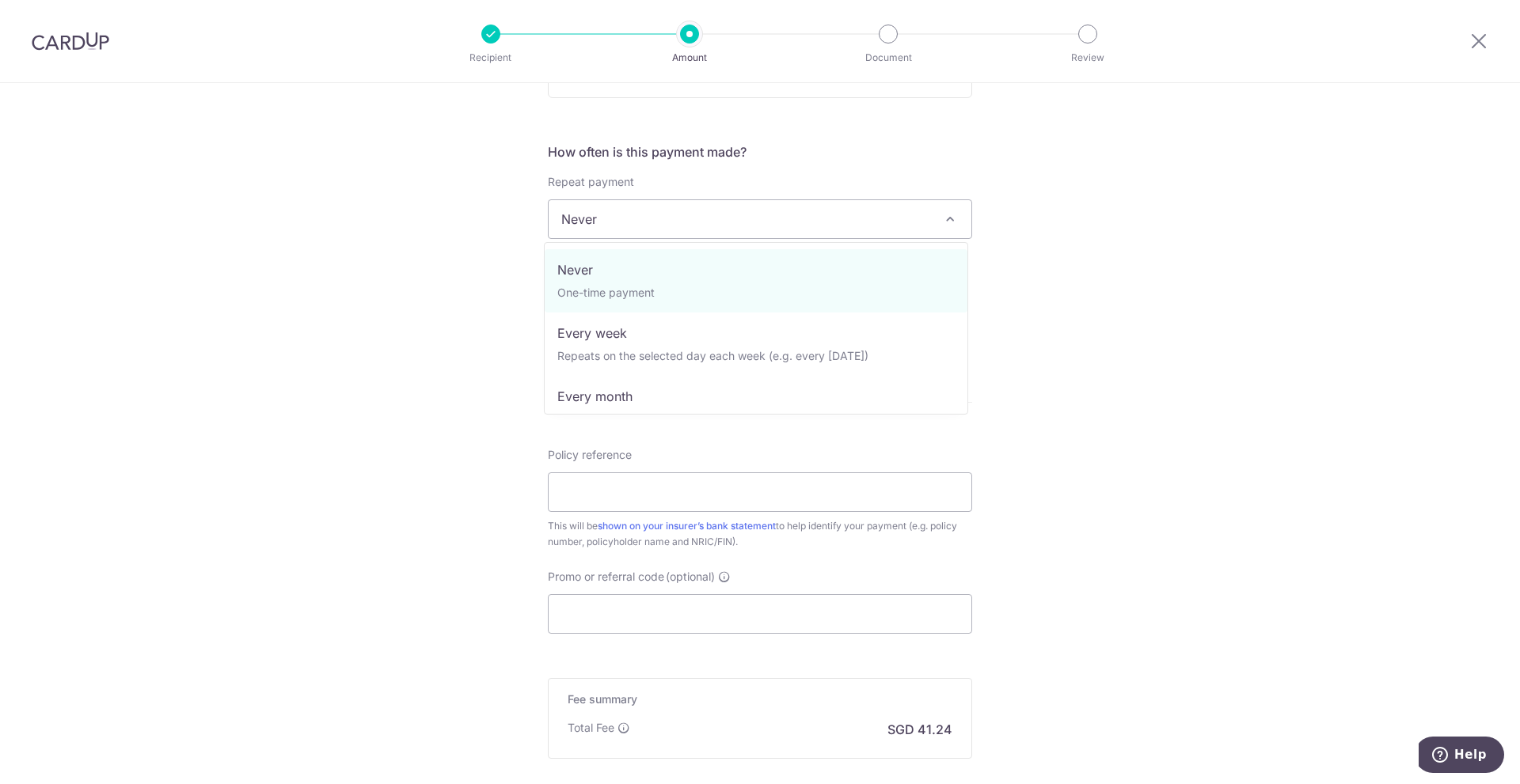
click at [705, 223] on span "Never" at bounding box center [759, 219] width 422 height 38
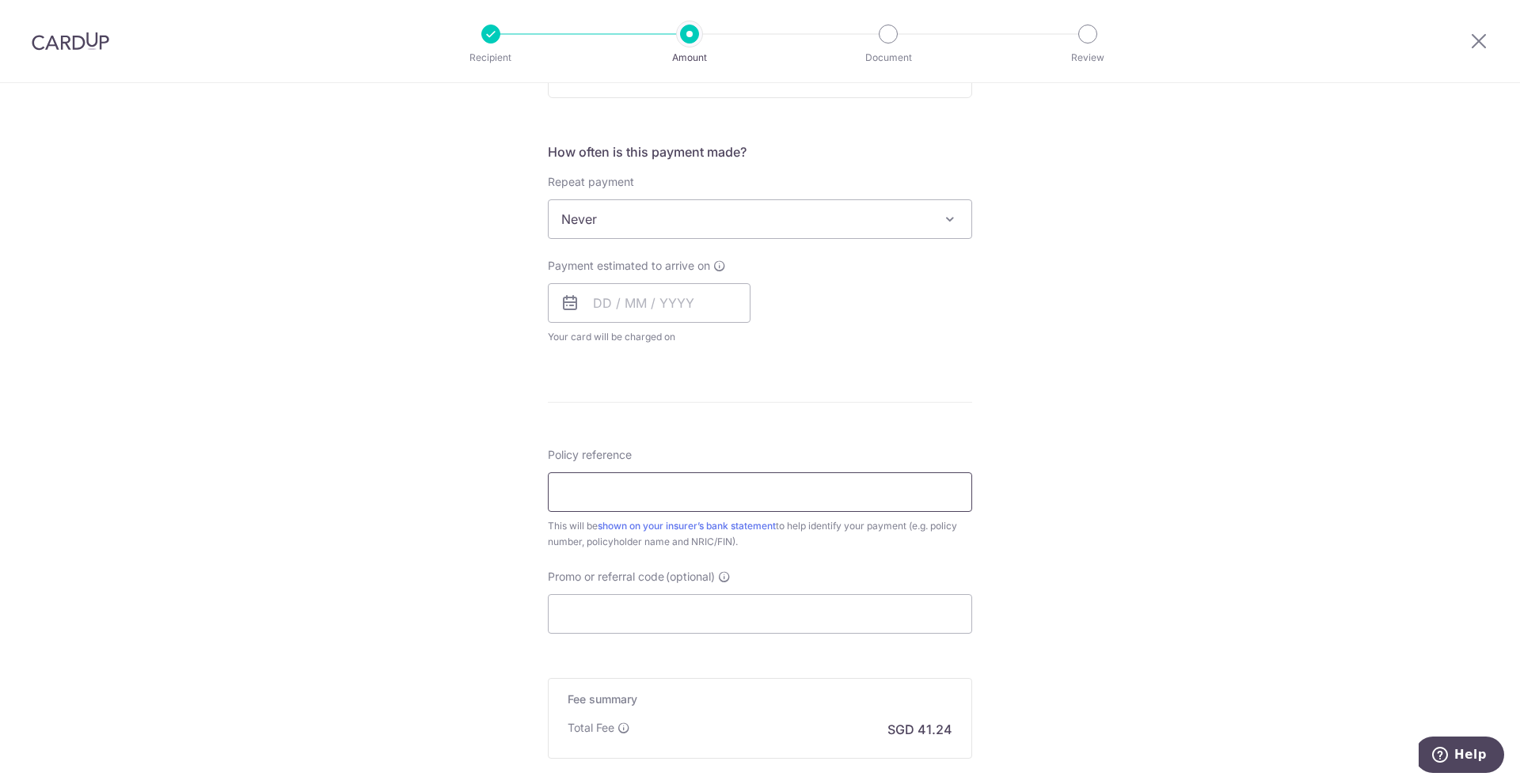
click at [584, 498] on input "Policy reference" at bounding box center [759, 492] width 424 height 39
paste input "80957749"
type input "80957749"
click at [656, 620] on input "Promo or referral code (optional)" at bounding box center [759, 614] width 424 height 39
paste input "OFF225"
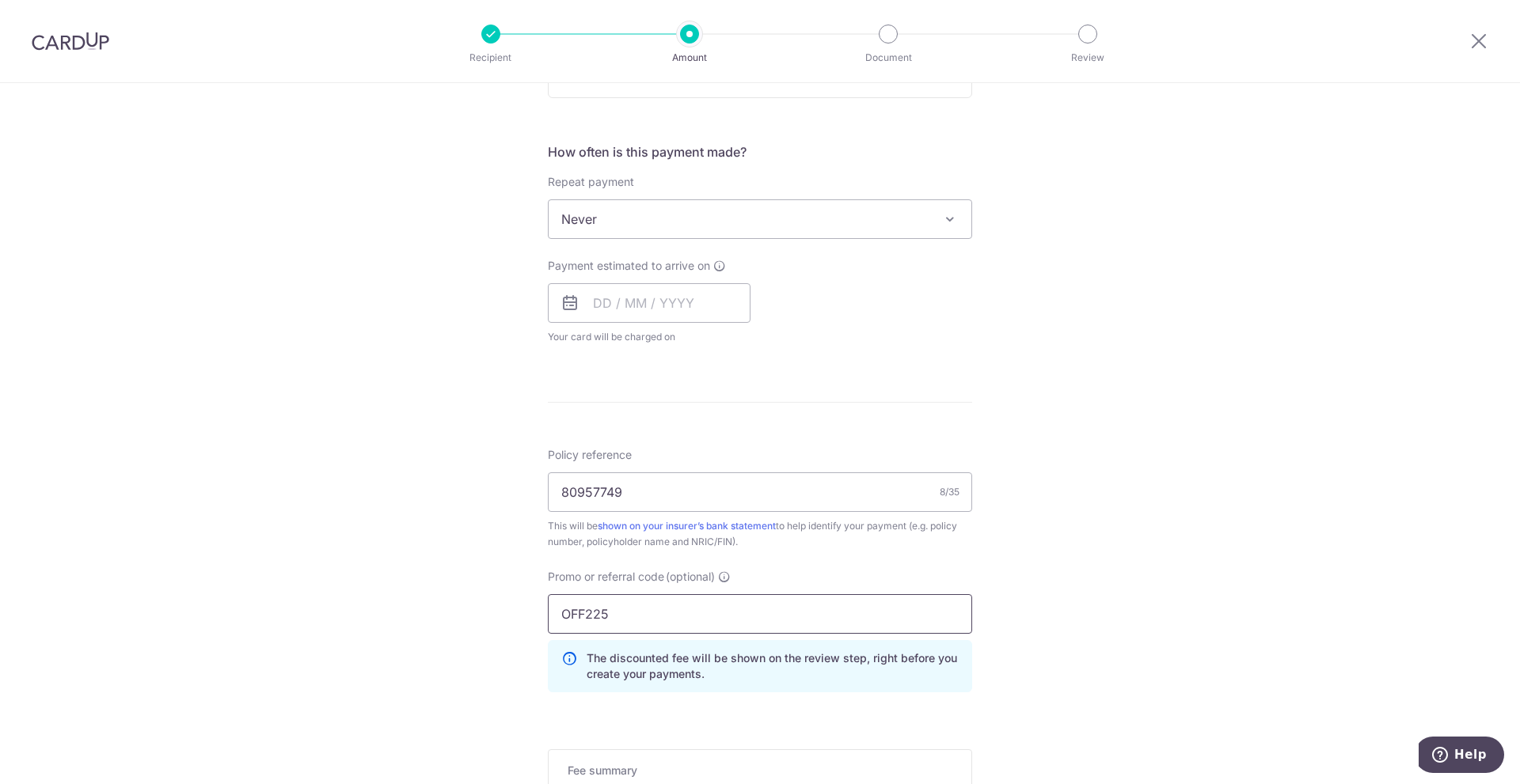
type input "OFF225"
click at [440, 609] on div "Tell us more about your payment Enter payment amount SGD 1,586.25 1586.25 Selec…" at bounding box center [760, 282] width 1520 height 1503
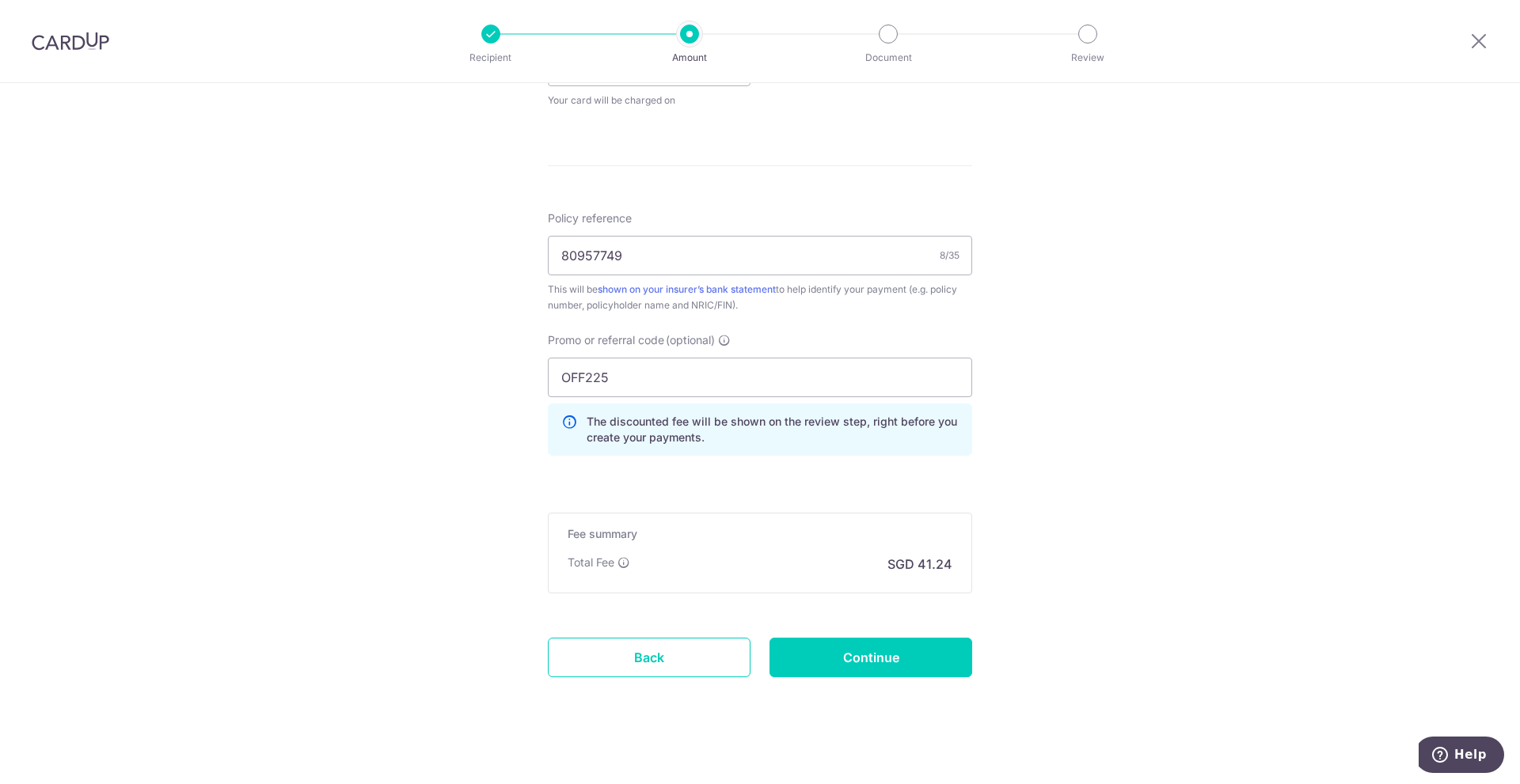
scroll to position [802, 0]
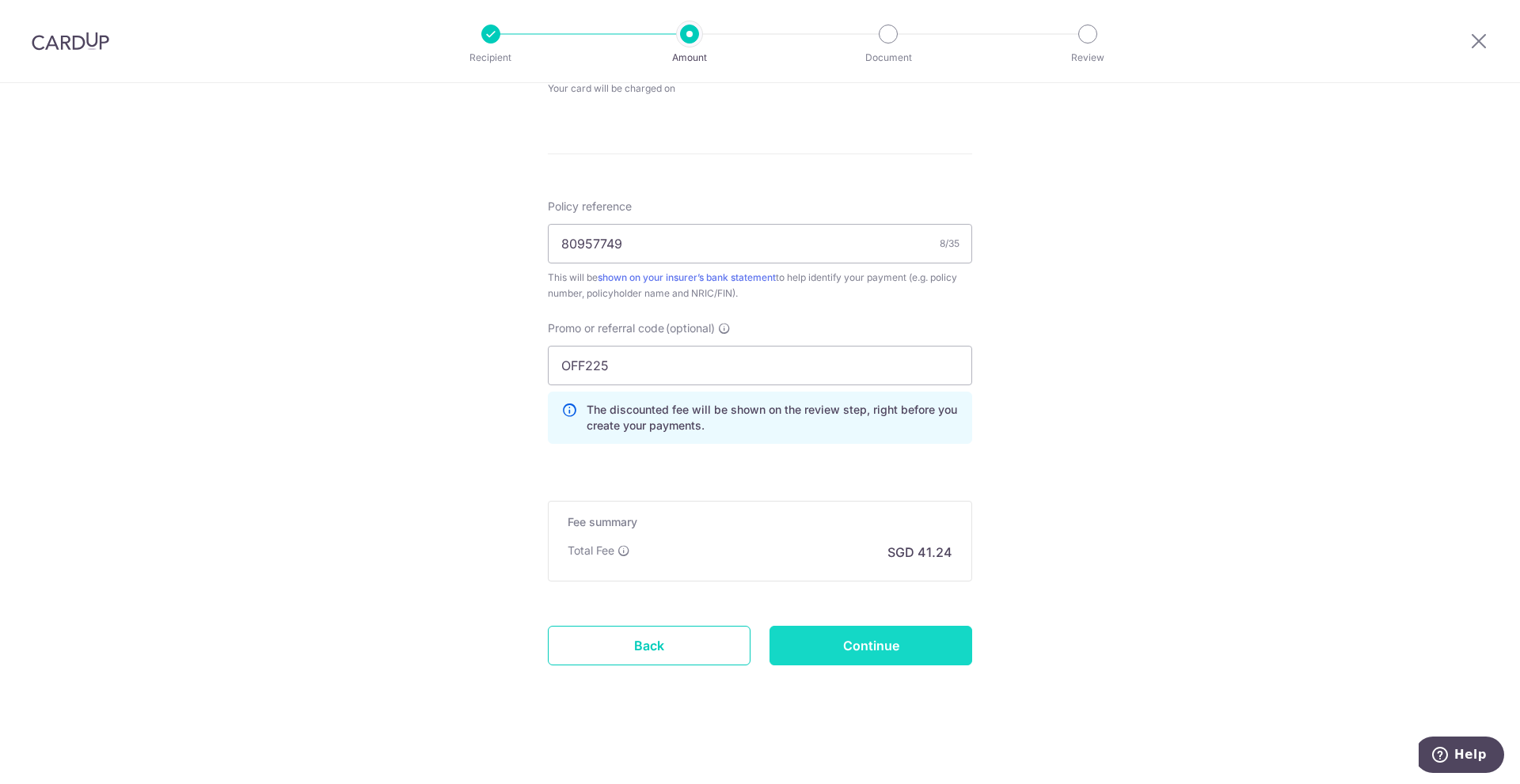
click at [856, 650] on input "Continue" at bounding box center [870, 645] width 202 height 39
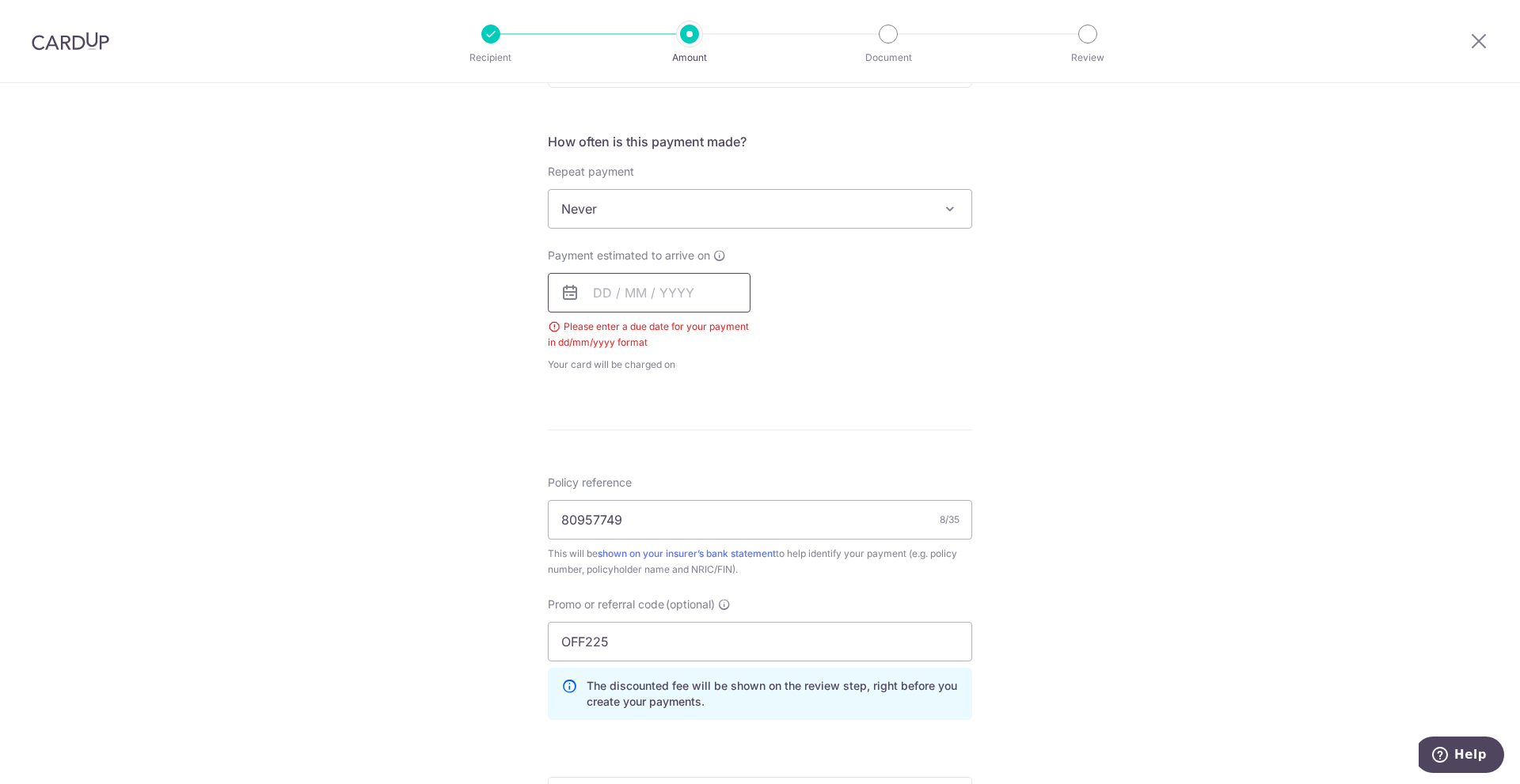
scroll to position [563, 0]
click at [631, 296] on input "text" at bounding box center [648, 294] width 202 height 39
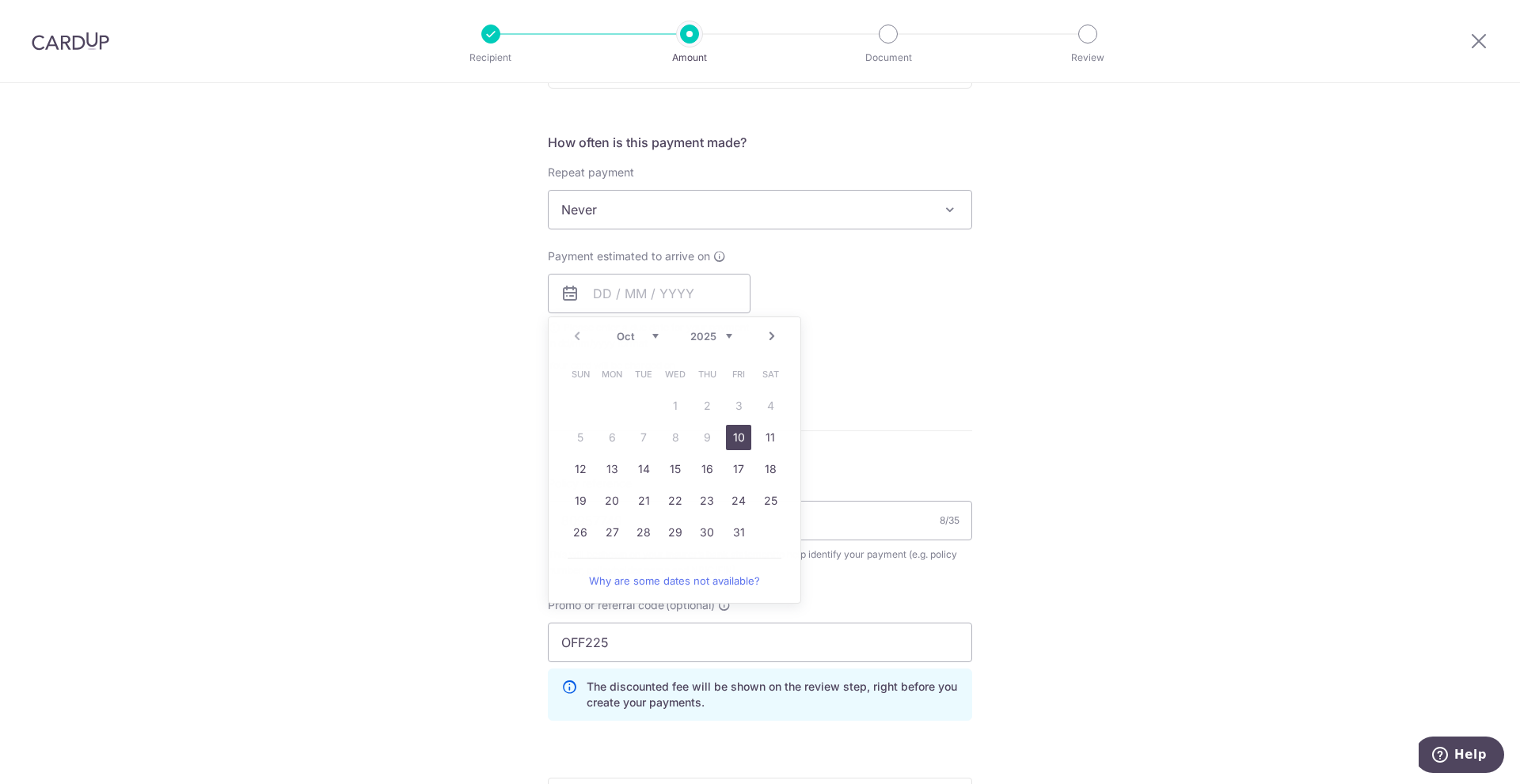
click at [806, 301] on div "Payment estimated to arrive on Prev Next Oct Nov [DATE] 2026 2027 2028 2029 203…" at bounding box center [759, 311] width 443 height 125
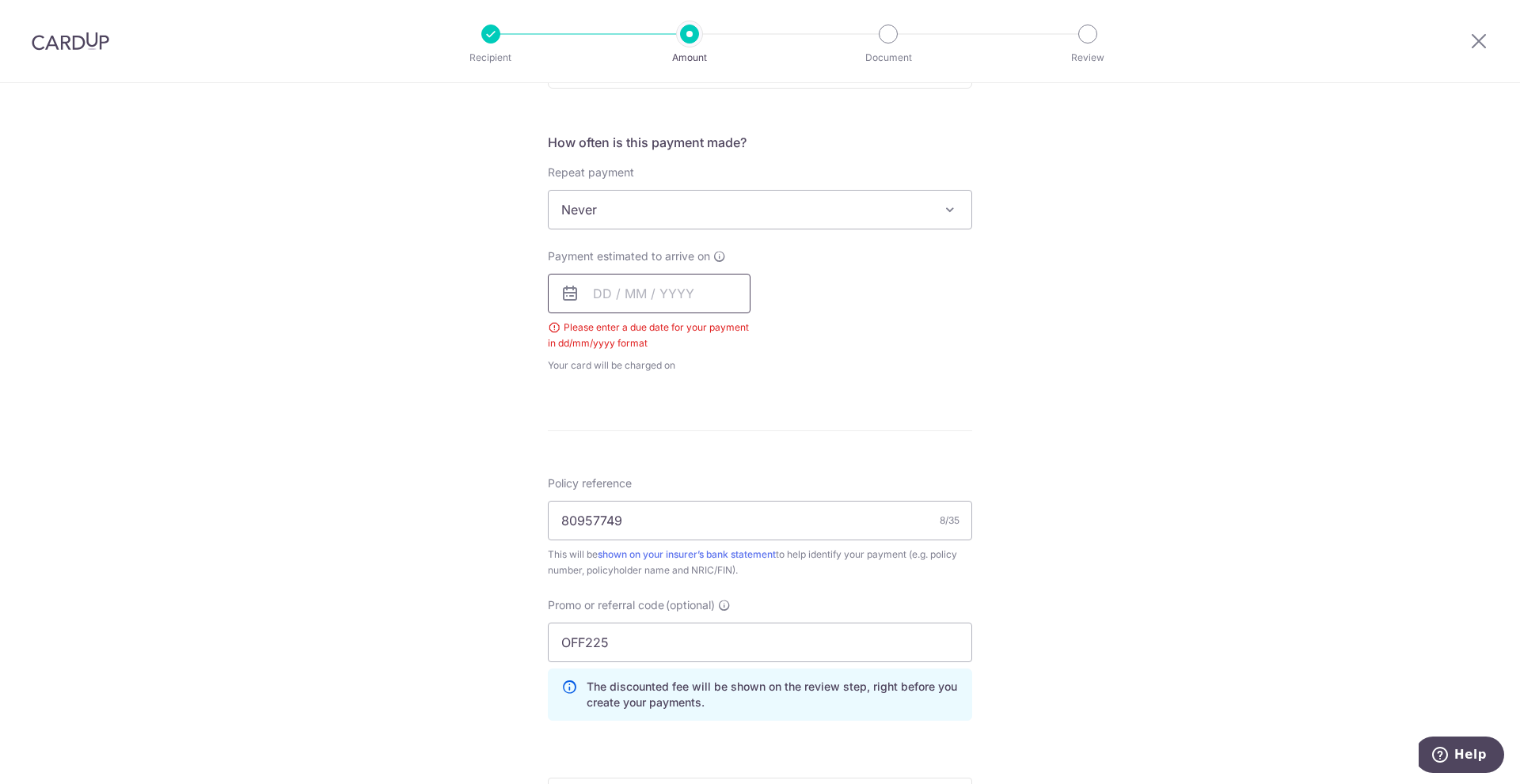
click at [681, 296] on input "text" at bounding box center [648, 294] width 202 height 39
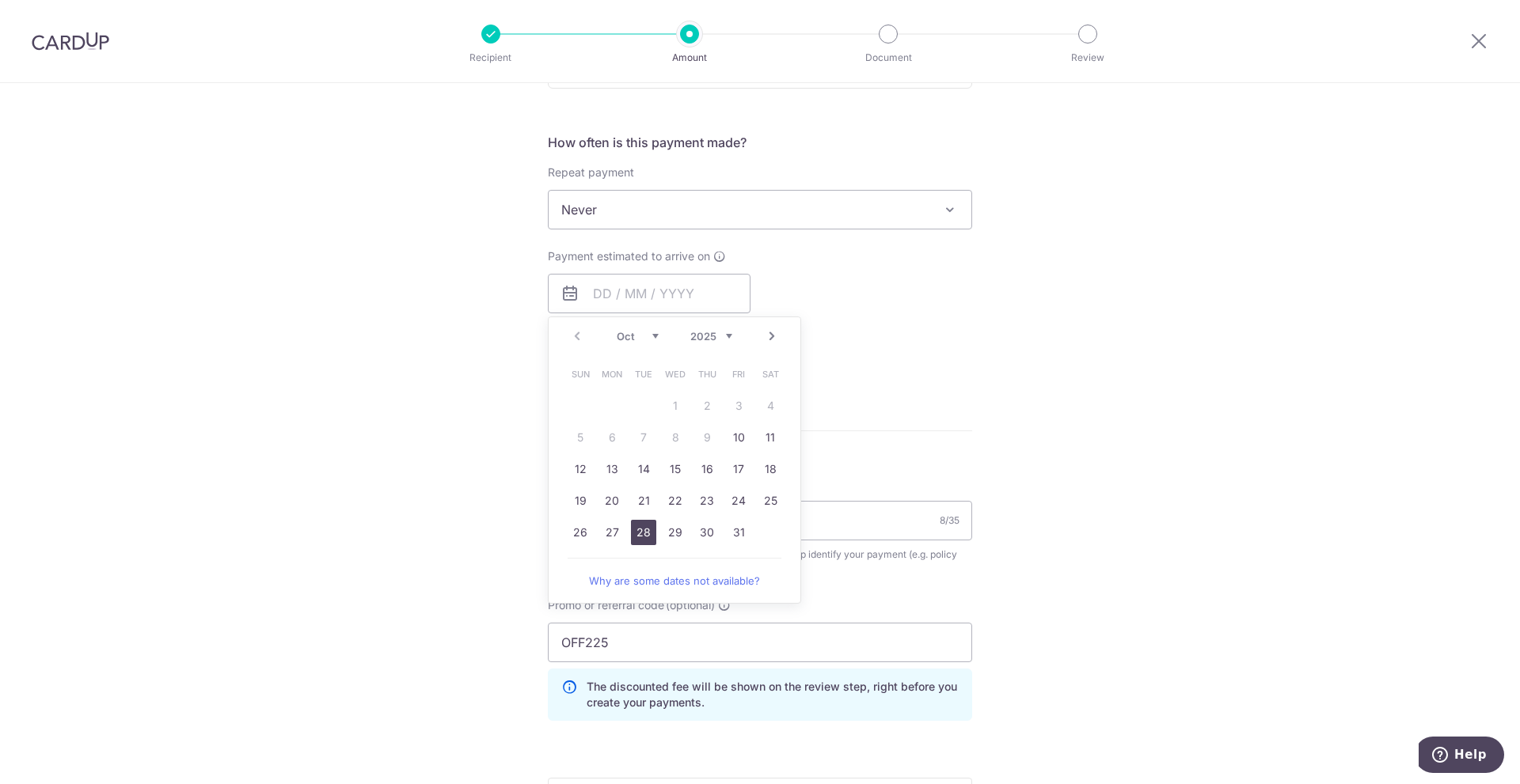
click at [643, 532] on link "28" at bounding box center [643, 532] width 25 height 25
type input "[DATE]"
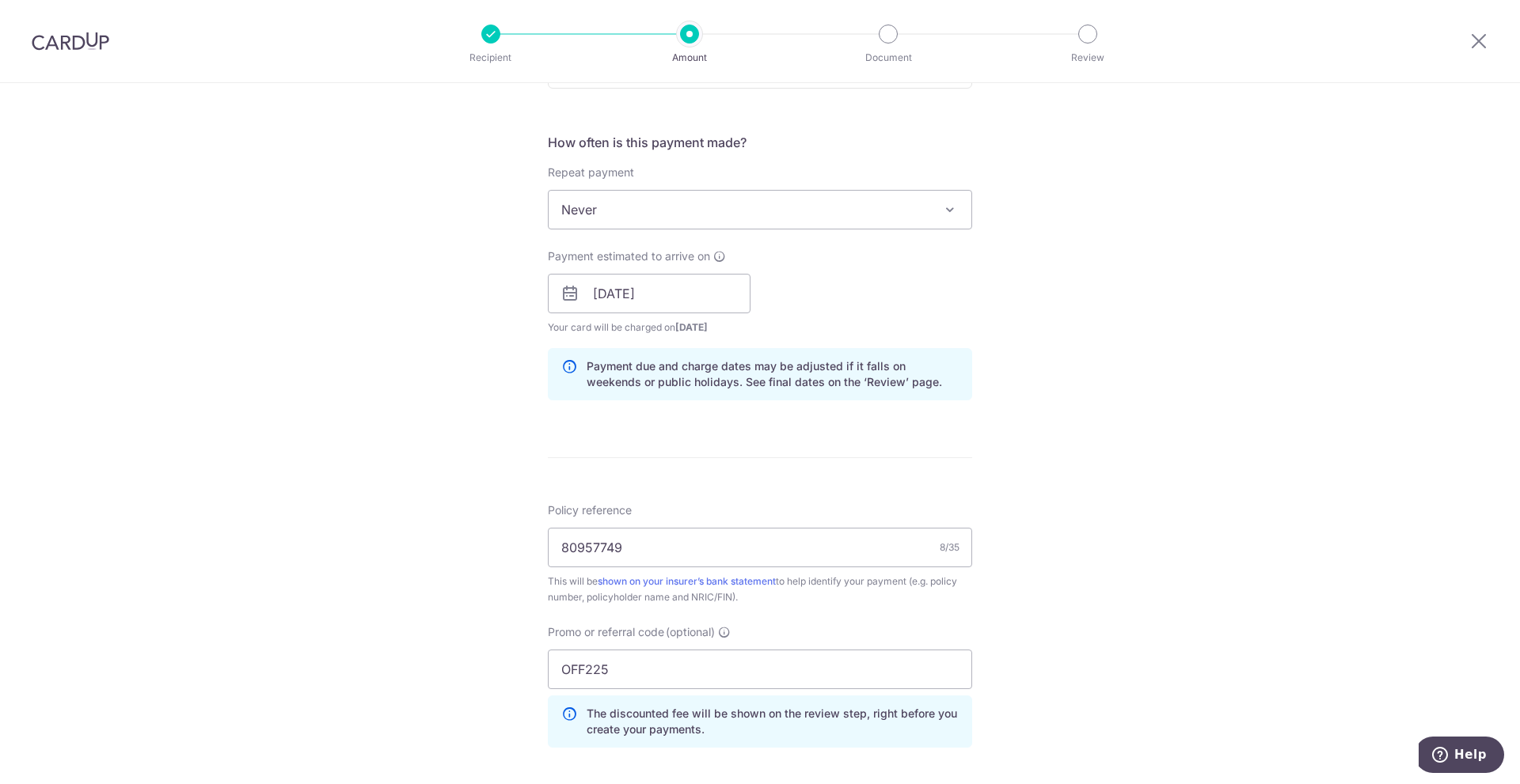
click at [1092, 453] on div "Tell us more about your payment Enter payment amount SGD 1,586.25 1586.25 Selec…" at bounding box center [760, 305] width 1520 height 1568
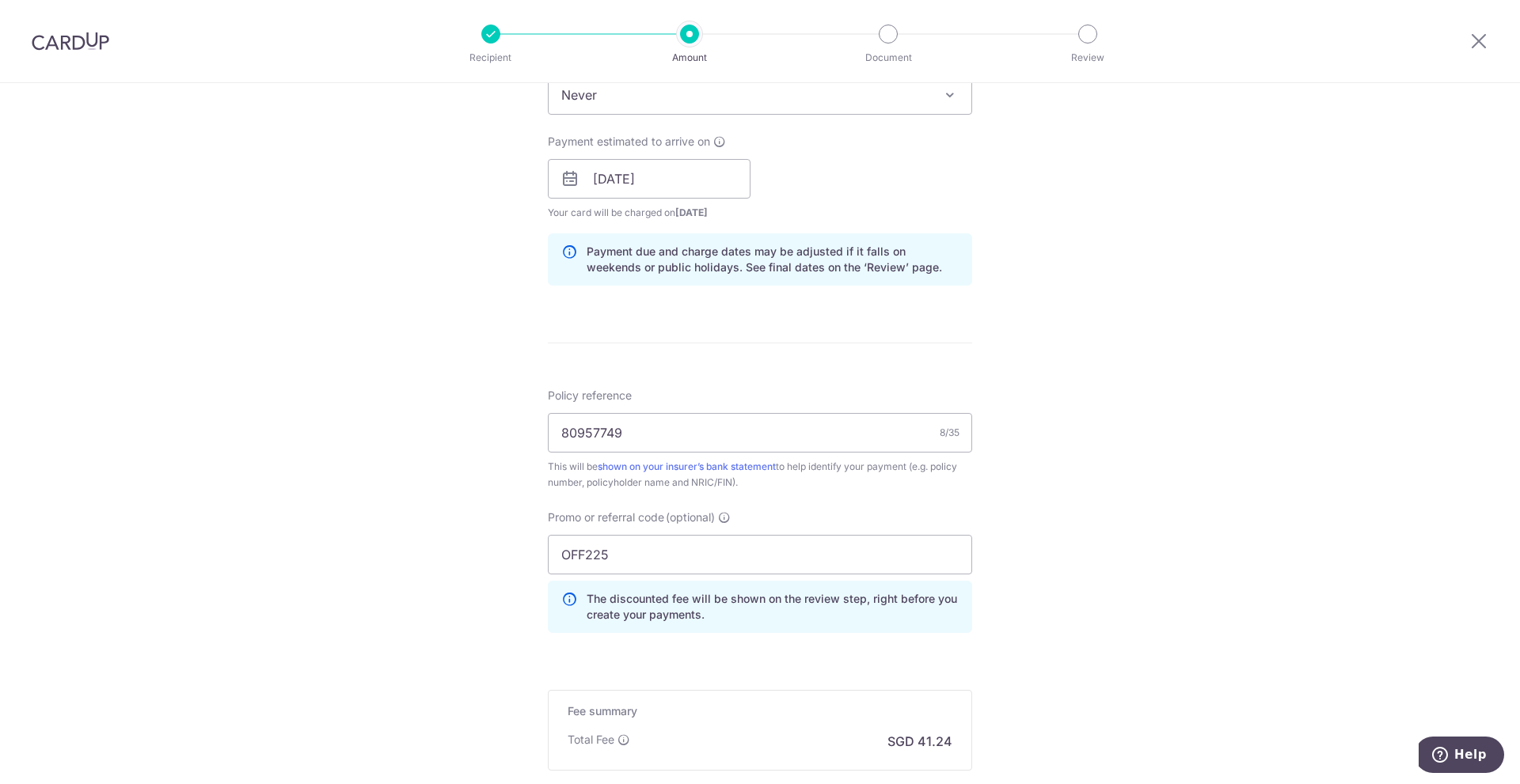
scroll to position [867, 0]
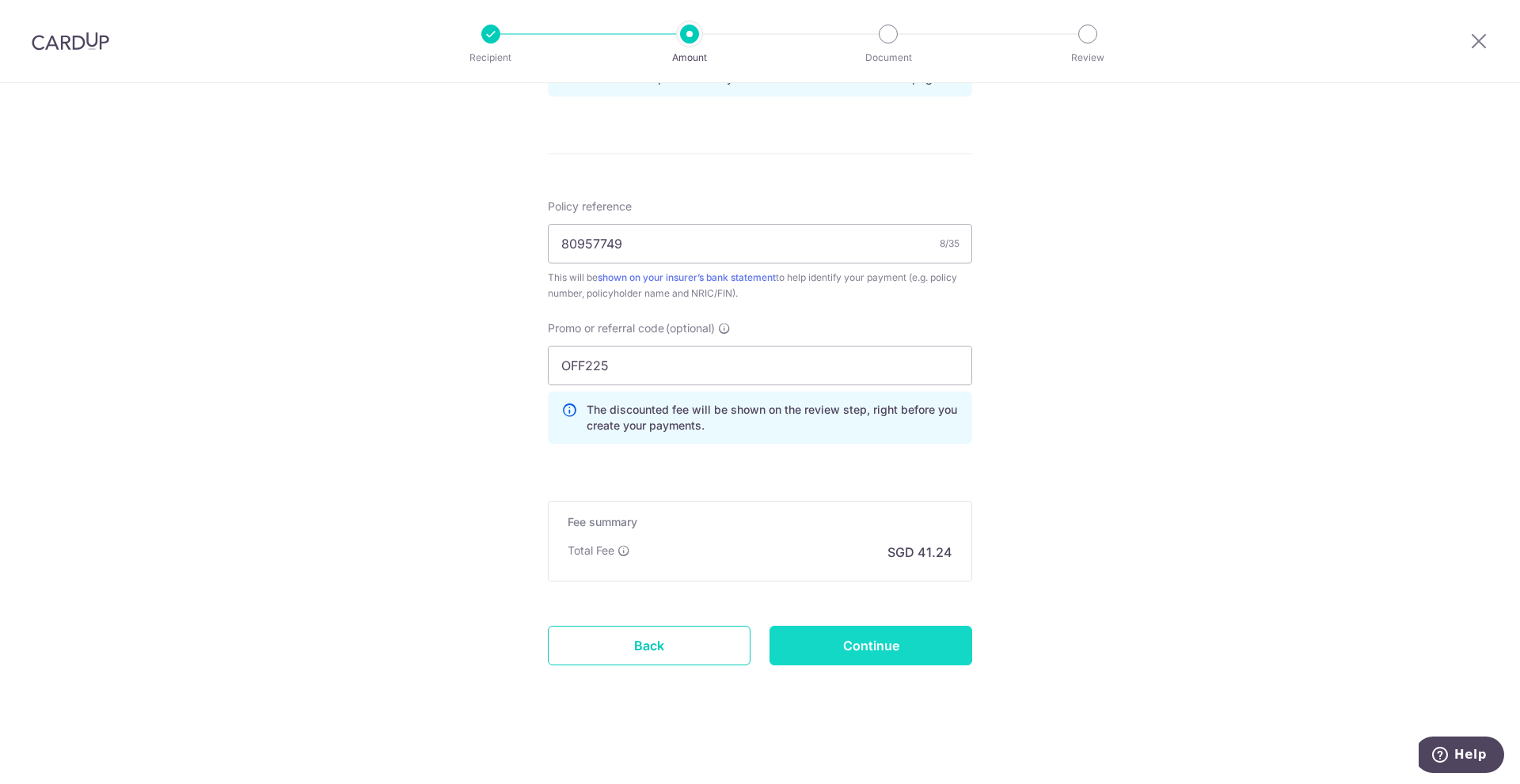
click at [900, 649] on input "Continue" at bounding box center [870, 645] width 202 height 39
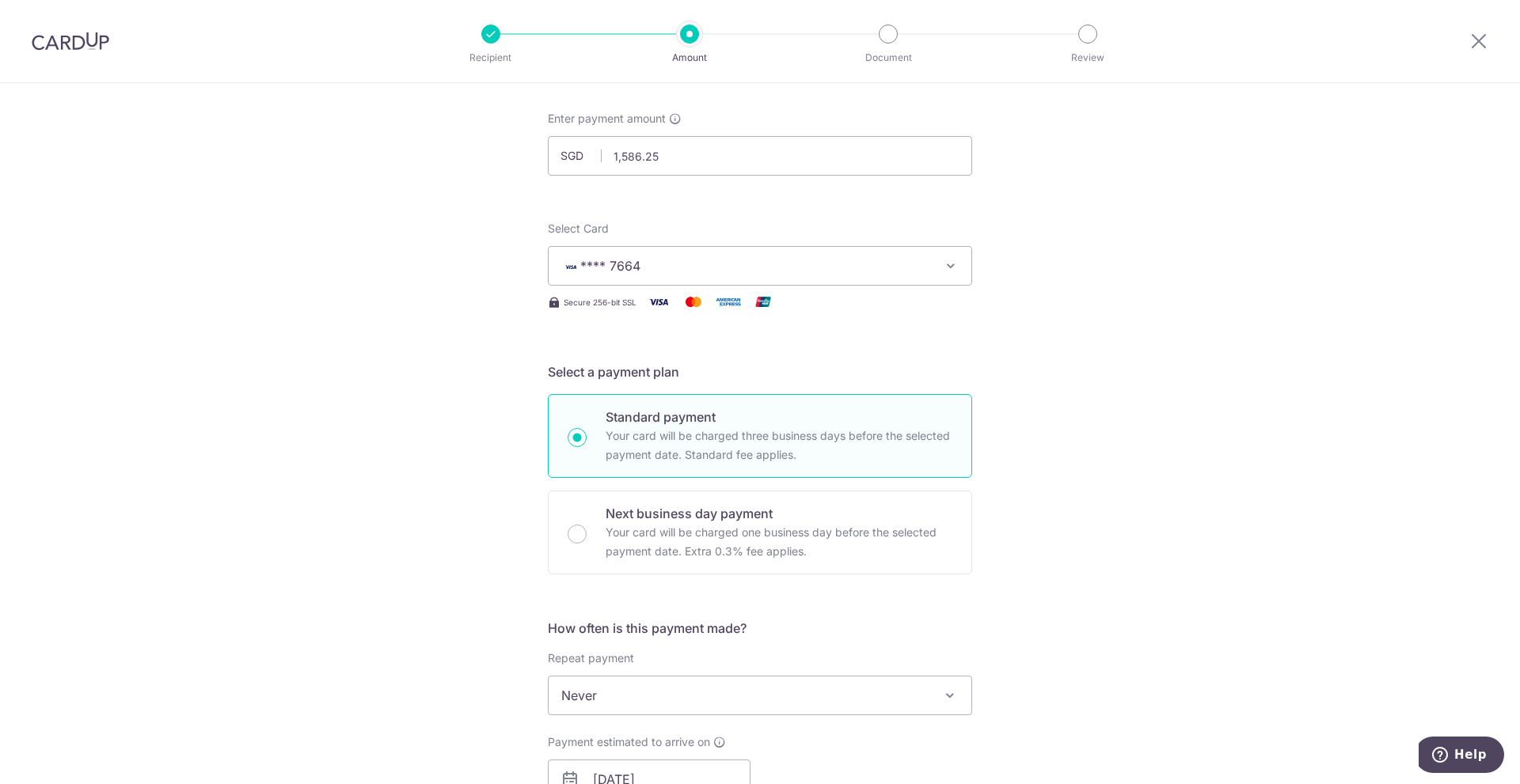
scroll to position [0, 0]
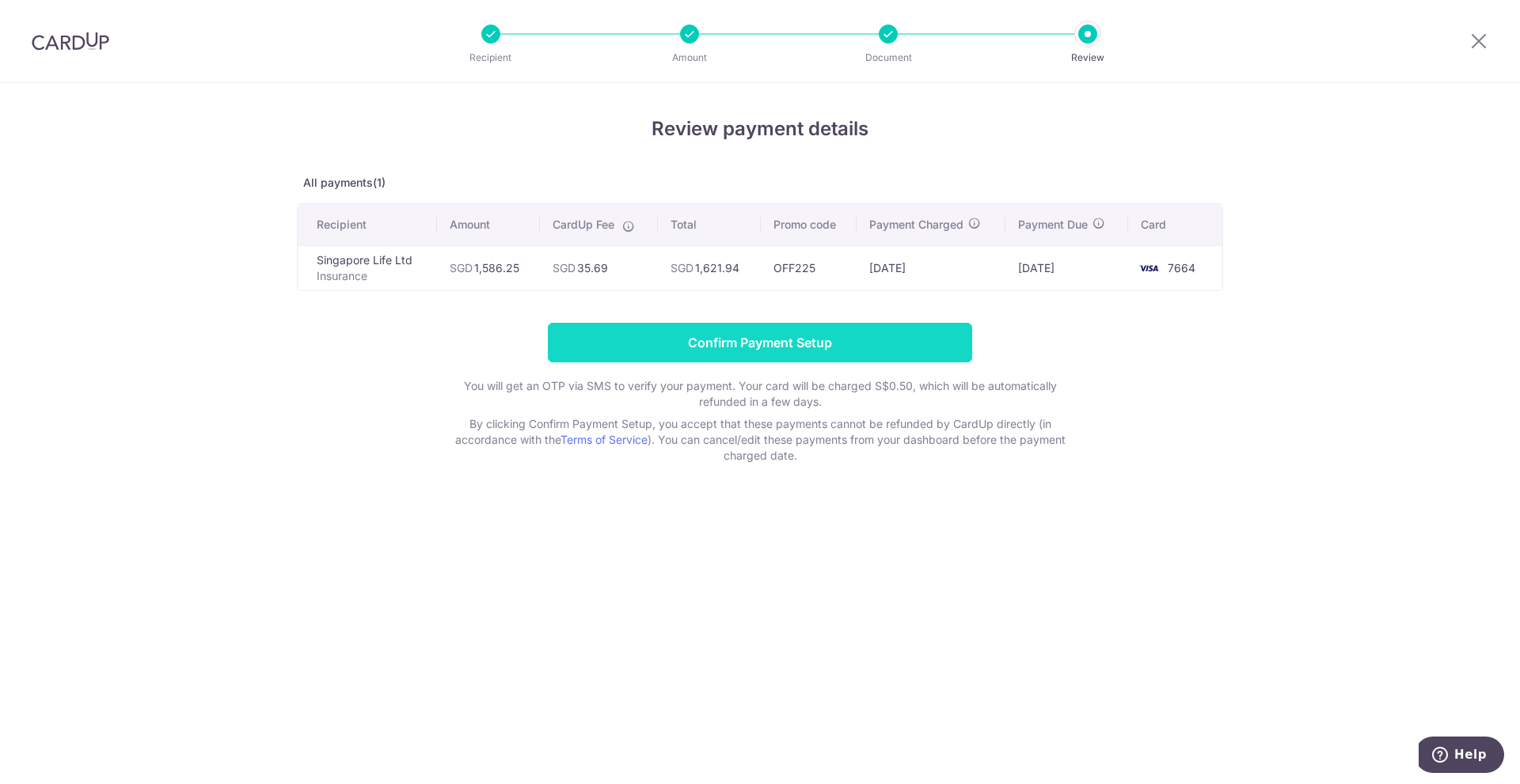
click at [898, 348] on input "Confirm Payment Setup" at bounding box center [759, 342] width 424 height 39
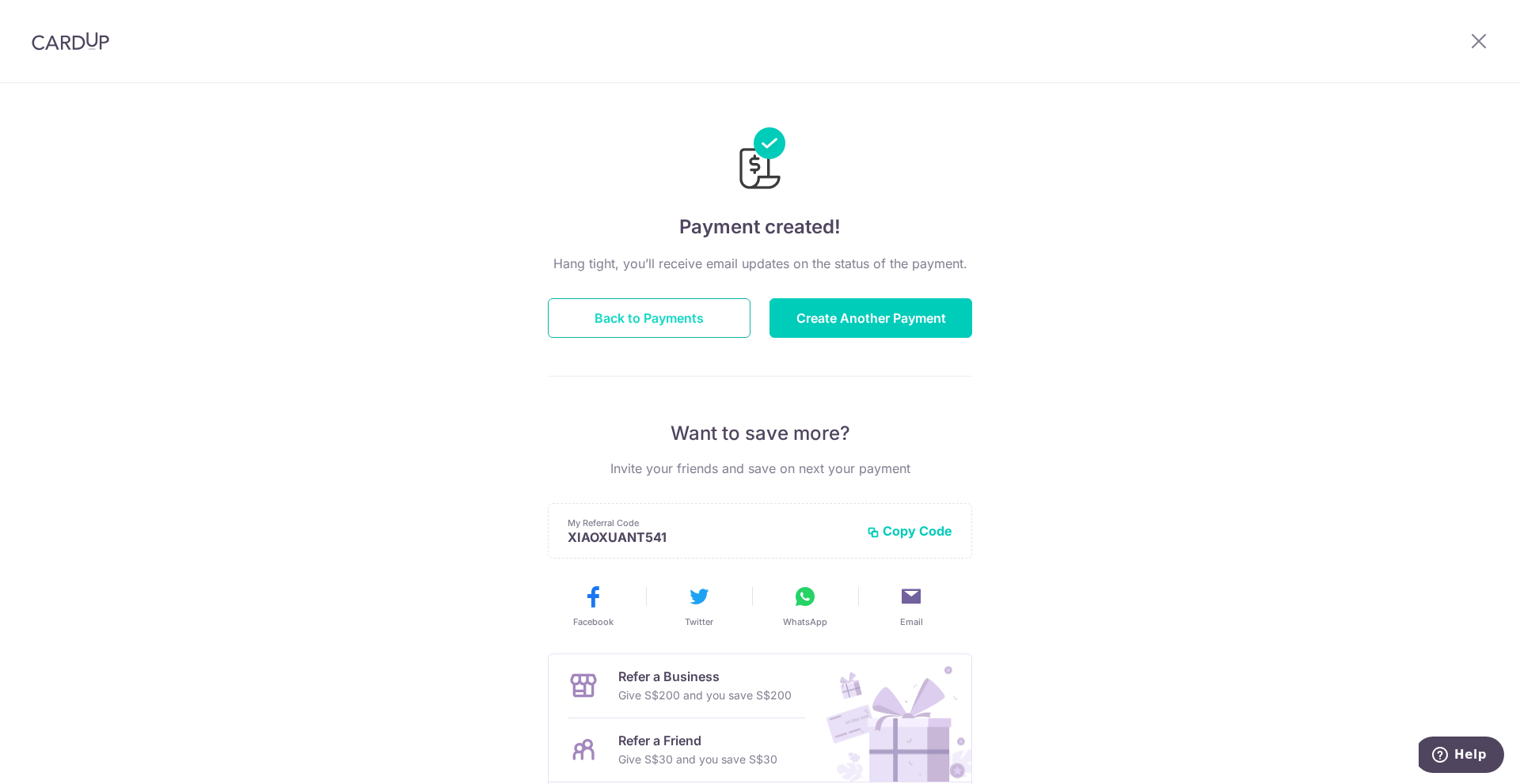
click at [680, 320] on button "Back to Payments" at bounding box center [648, 318] width 202 height 39
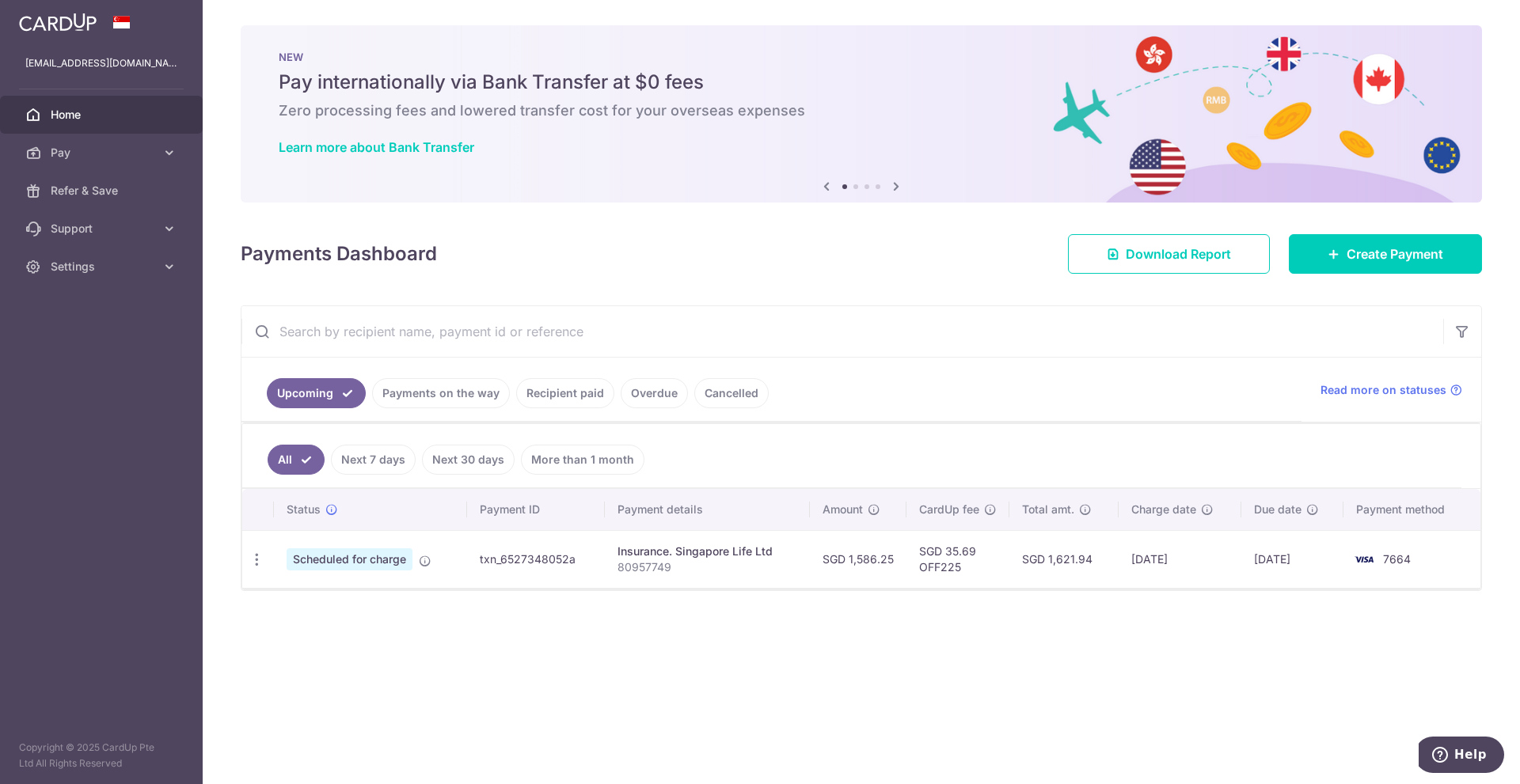
click at [573, 462] on link "More than 1 month" at bounding box center [583, 460] width 123 height 30
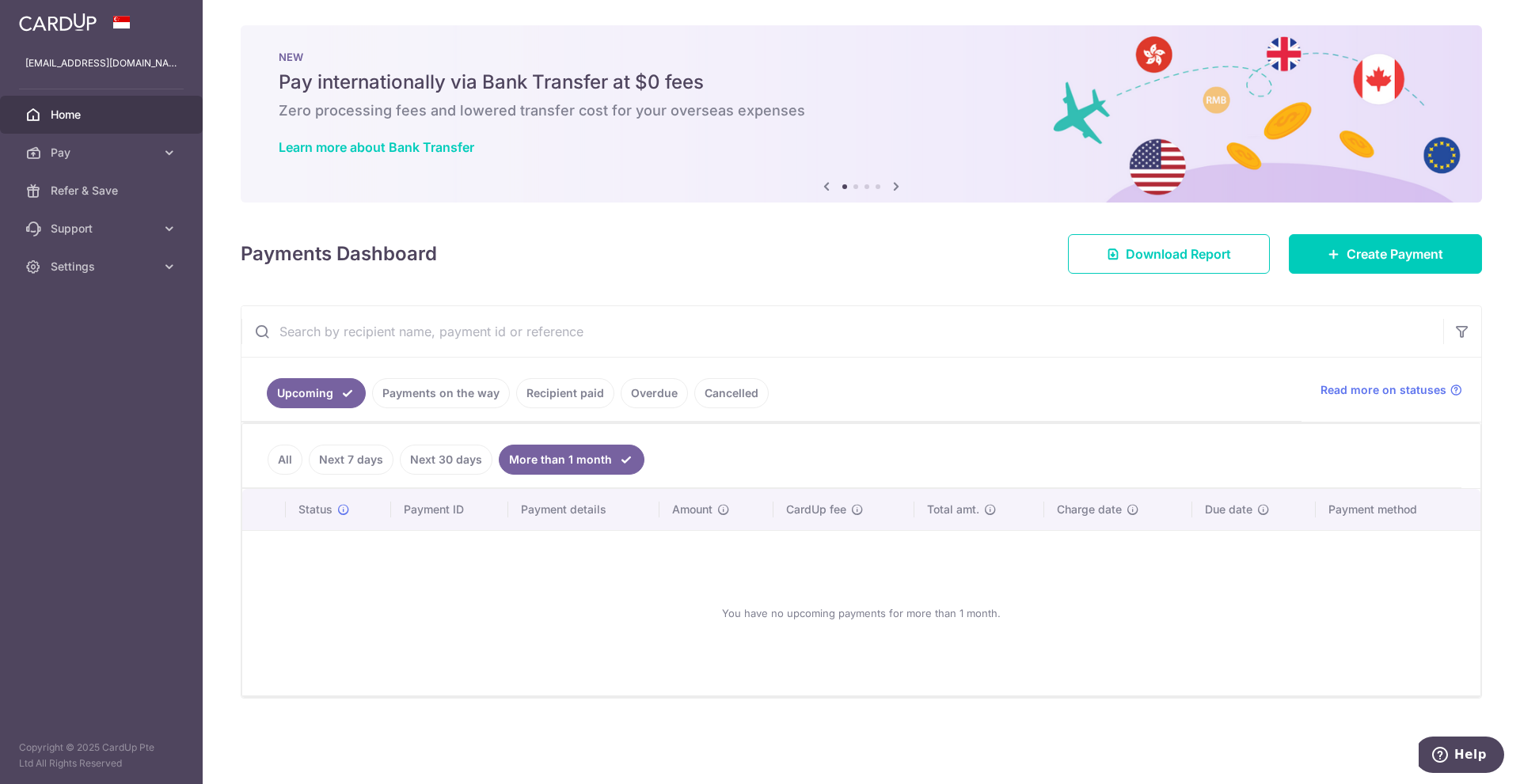
click at [285, 461] on link "All" at bounding box center [284, 460] width 35 height 30
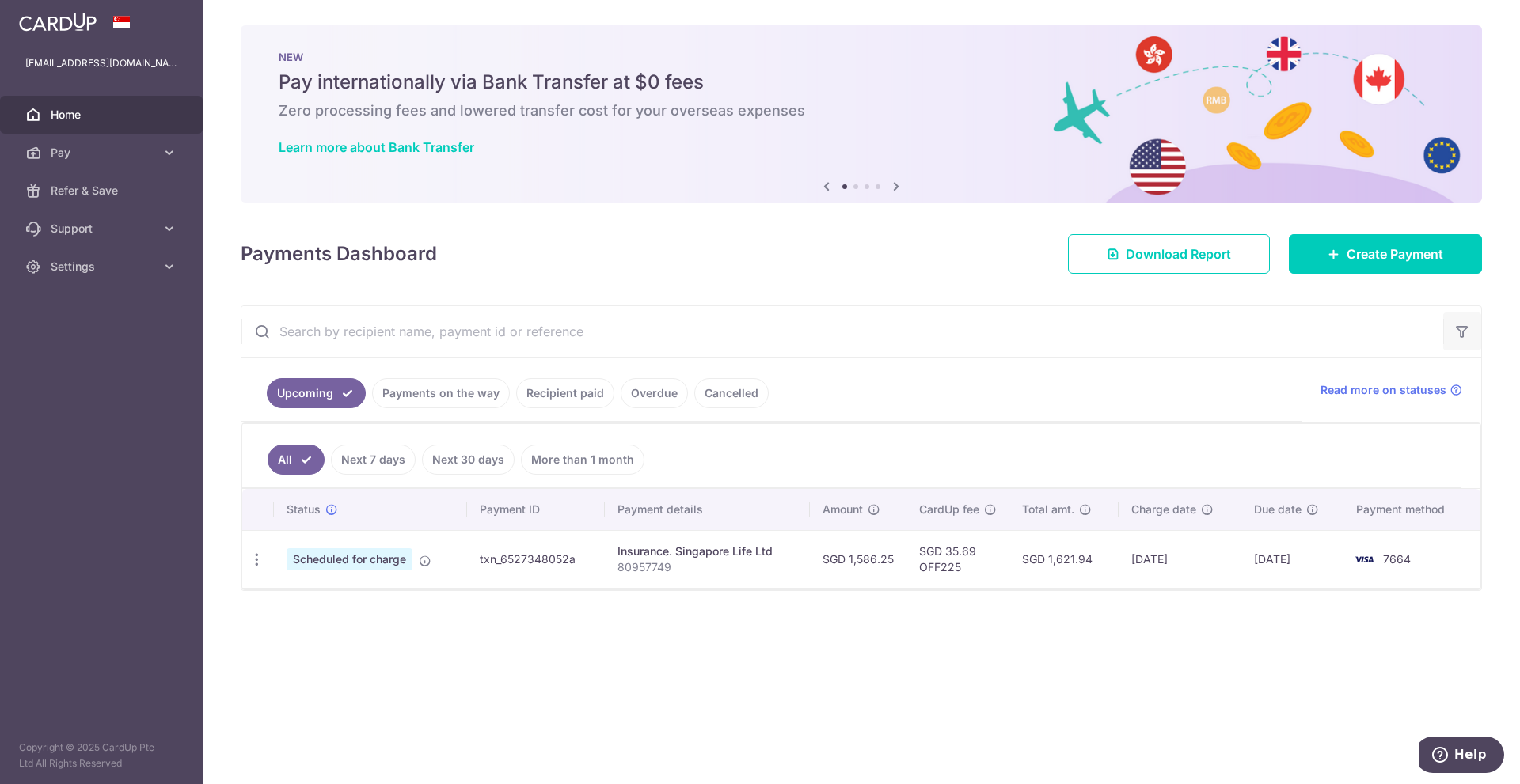
click at [1460, 328] on icon "button" at bounding box center [1461, 331] width 16 height 16
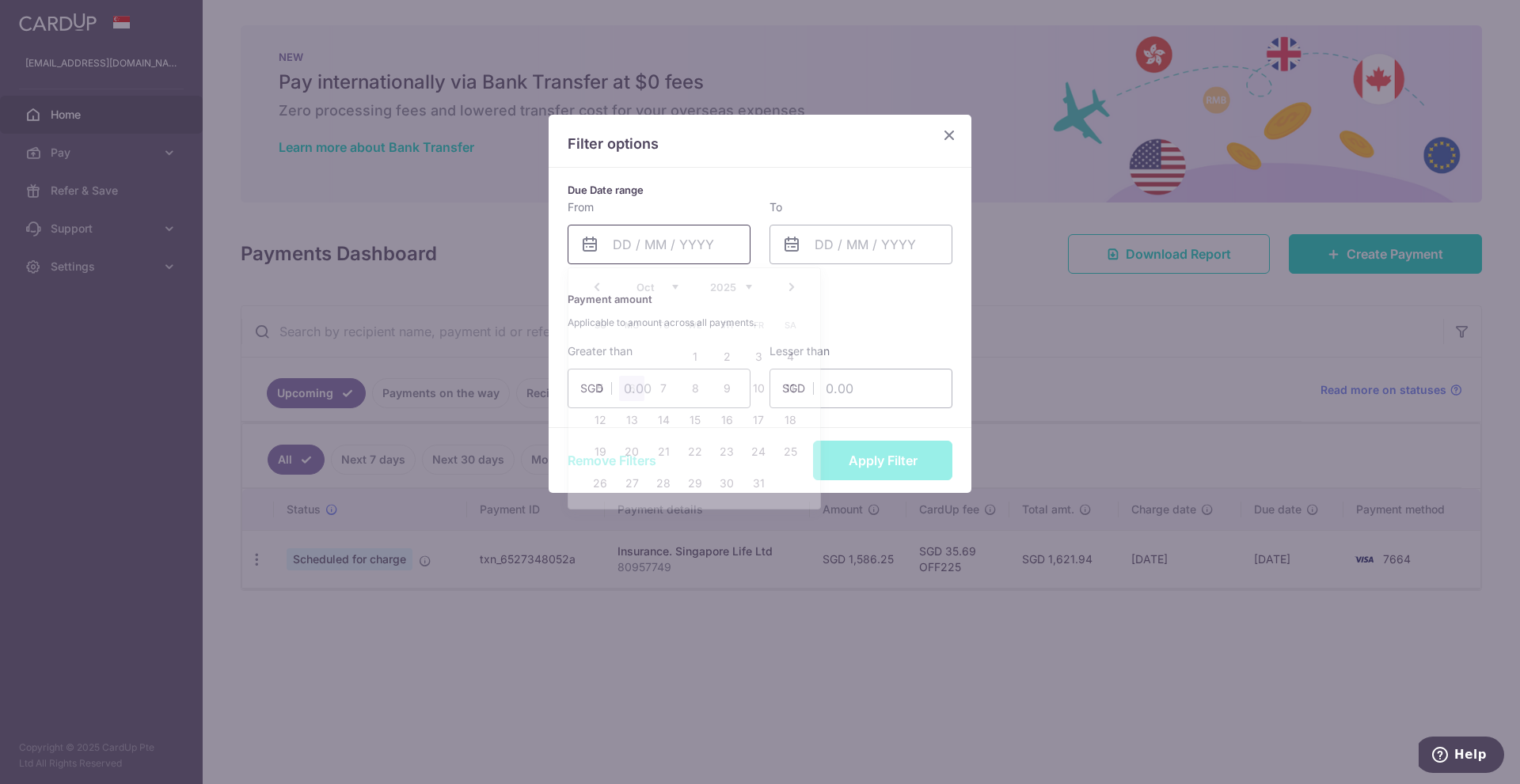
click at [684, 234] on input "text" at bounding box center [659, 244] width 183 height 39
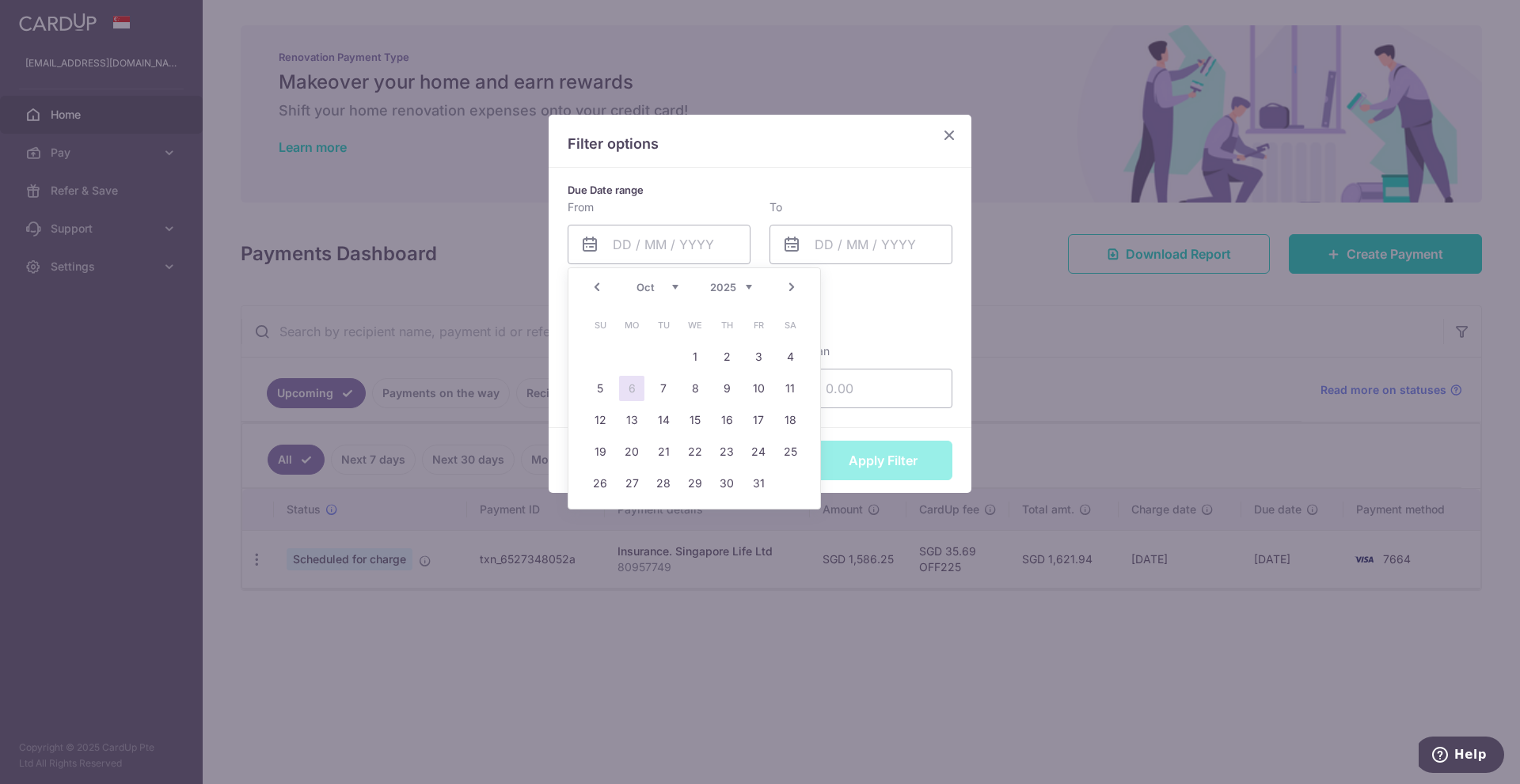
click at [598, 290] on link "Prev" at bounding box center [597, 287] width 19 height 19
click at [747, 285] on select "2015 2016 2017 2018 2019 2020 2021 2022 2023 2024 2025 2026 2027 2028 2029 2030…" at bounding box center [730, 287] width 42 height 13
click at [678, 287] on select "Jan Feb Mar Apr May Jun Jul Aug Sep Oct Nov Dec" at bounding box center [657, 287] width 42 height 13
click at [663, 353] on link "1" at bounding box center [663, 356] width 25 height 25
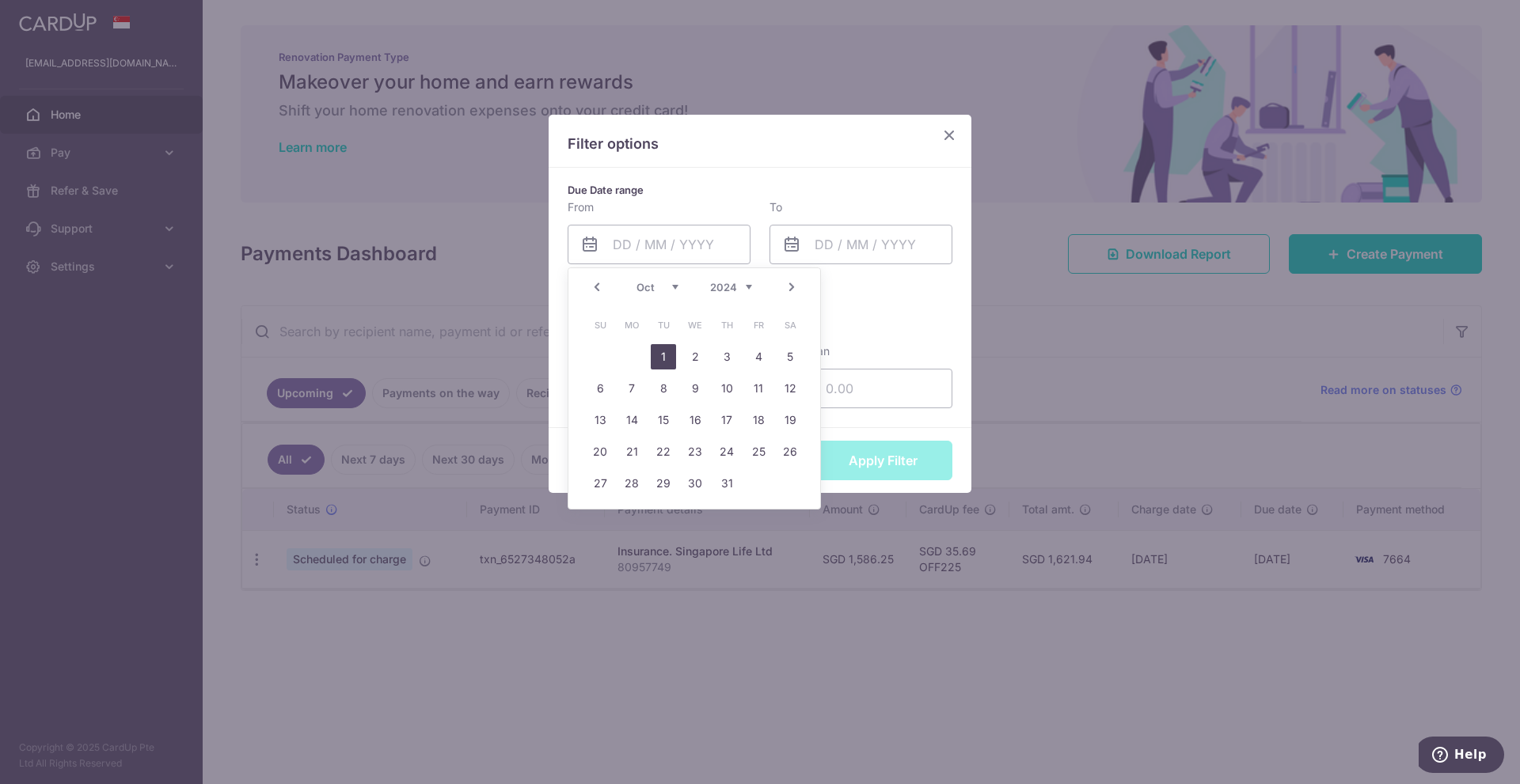
type input "01/10/2024"
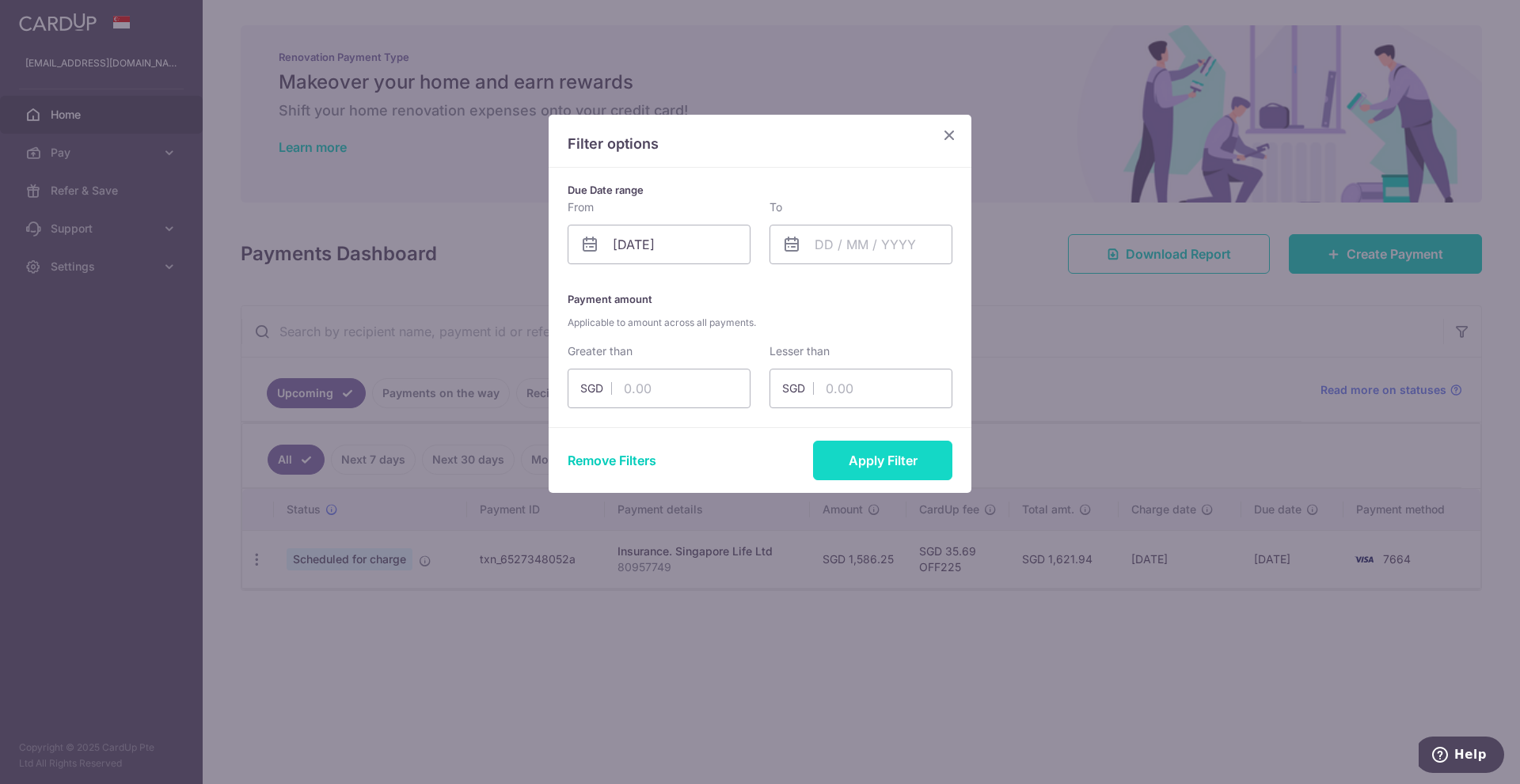
click at [854, 456] on button "Apply Filter" at bounding box center [882, 461] width 139 height 39
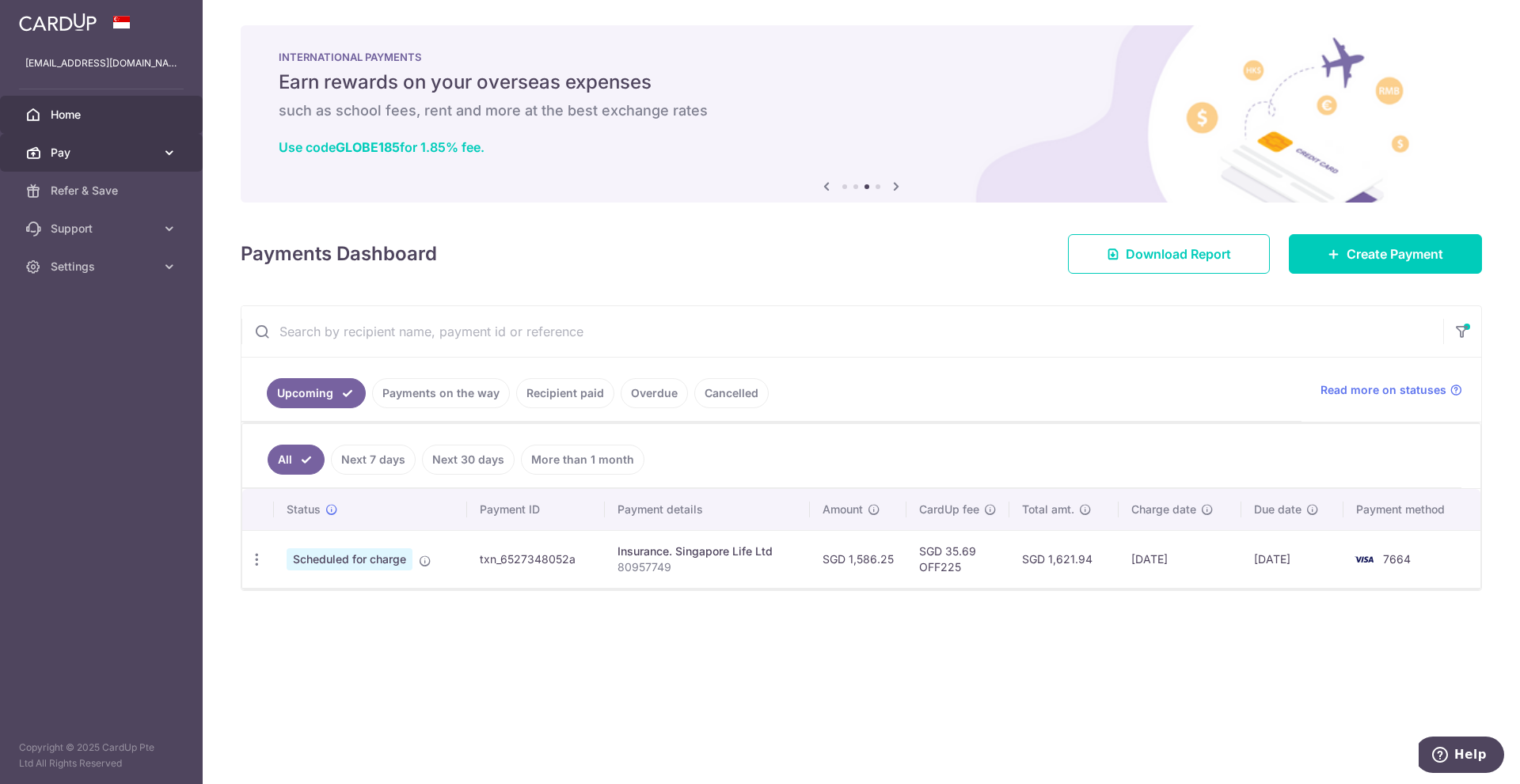
click at [90, 155] on span "Pay" at bounding box center [103, 152] width 104 height 16
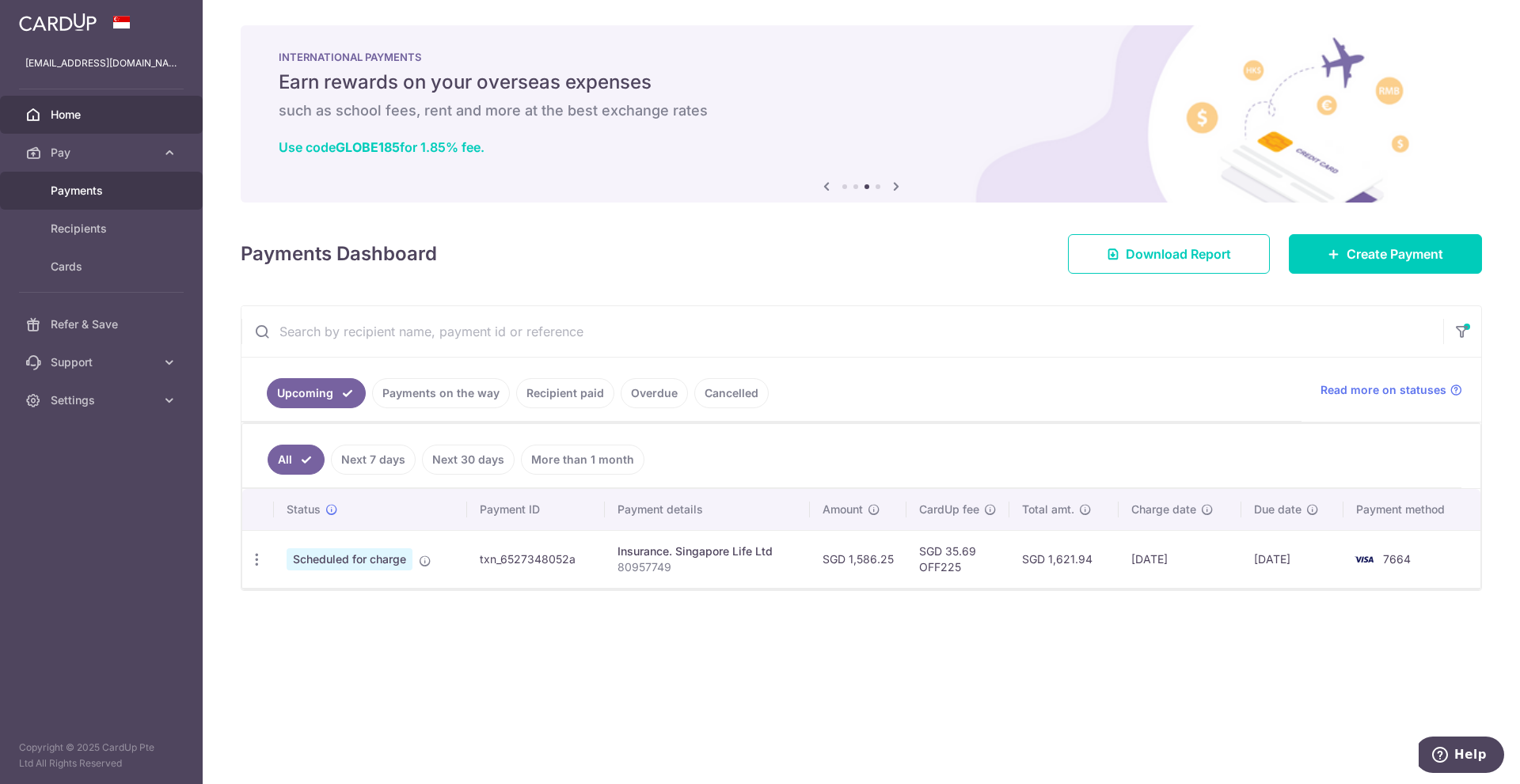
click at [91, 183] on span "Payments" at bounding box center [103, 190] width 104 height 16
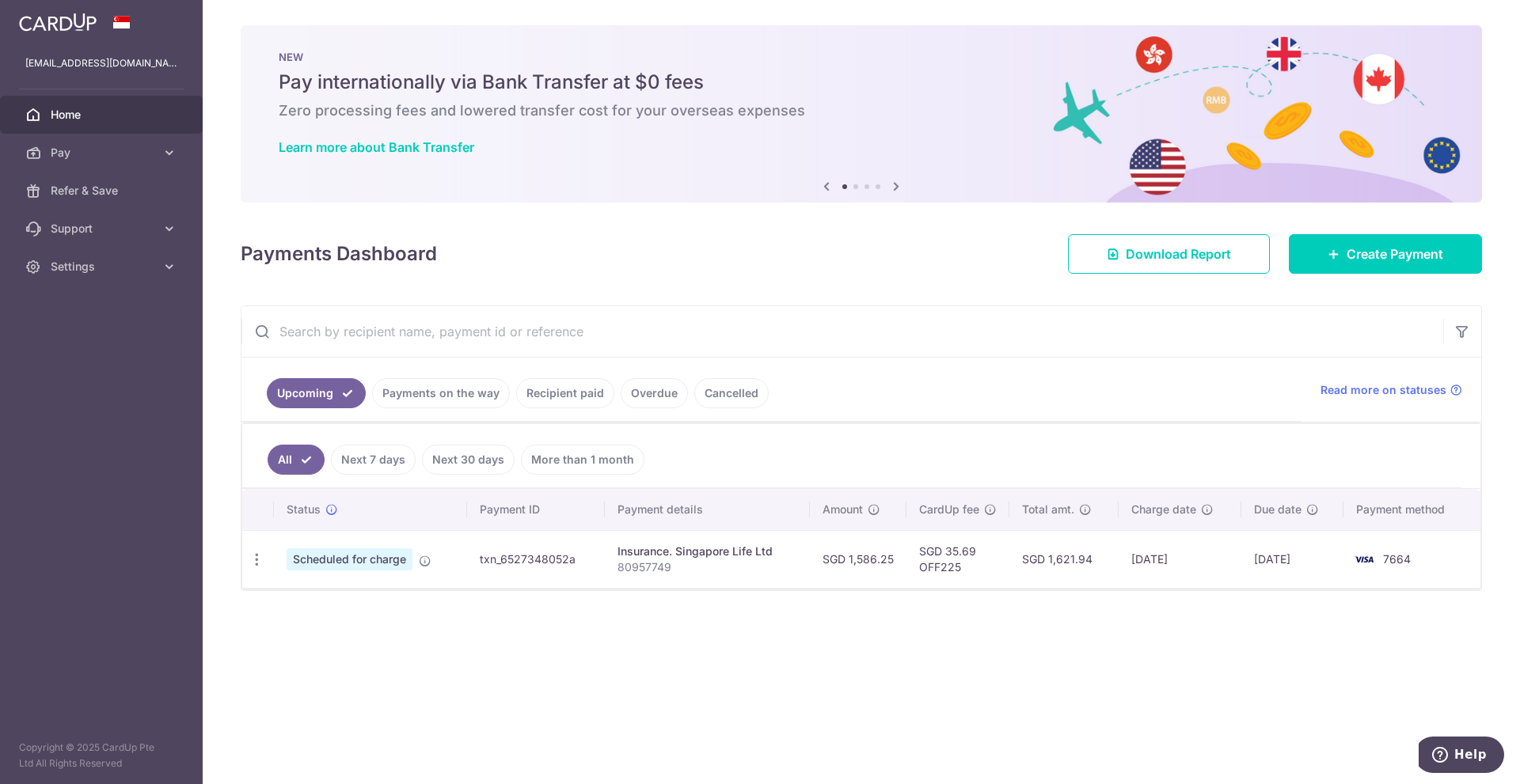
click at [91, 113] on span "Home" at bounding box center [103, 115] width 104 height 16
click at [595, 465] on link "More than 1 month" at bounding box center [583, 460] width 123 height 30
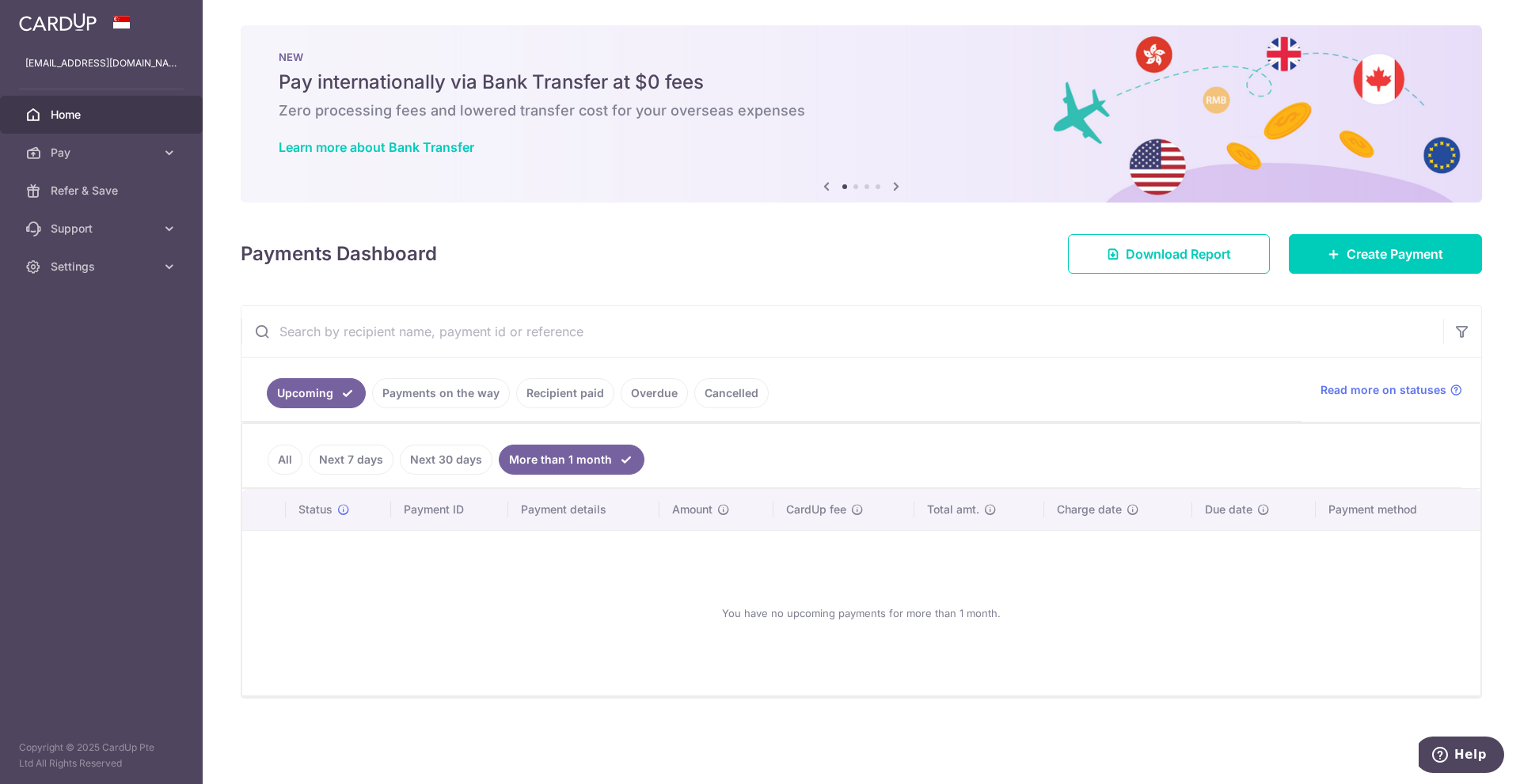
click at [564, 333] on input "text" at bounding box center [842, 332] width 1202 height 50
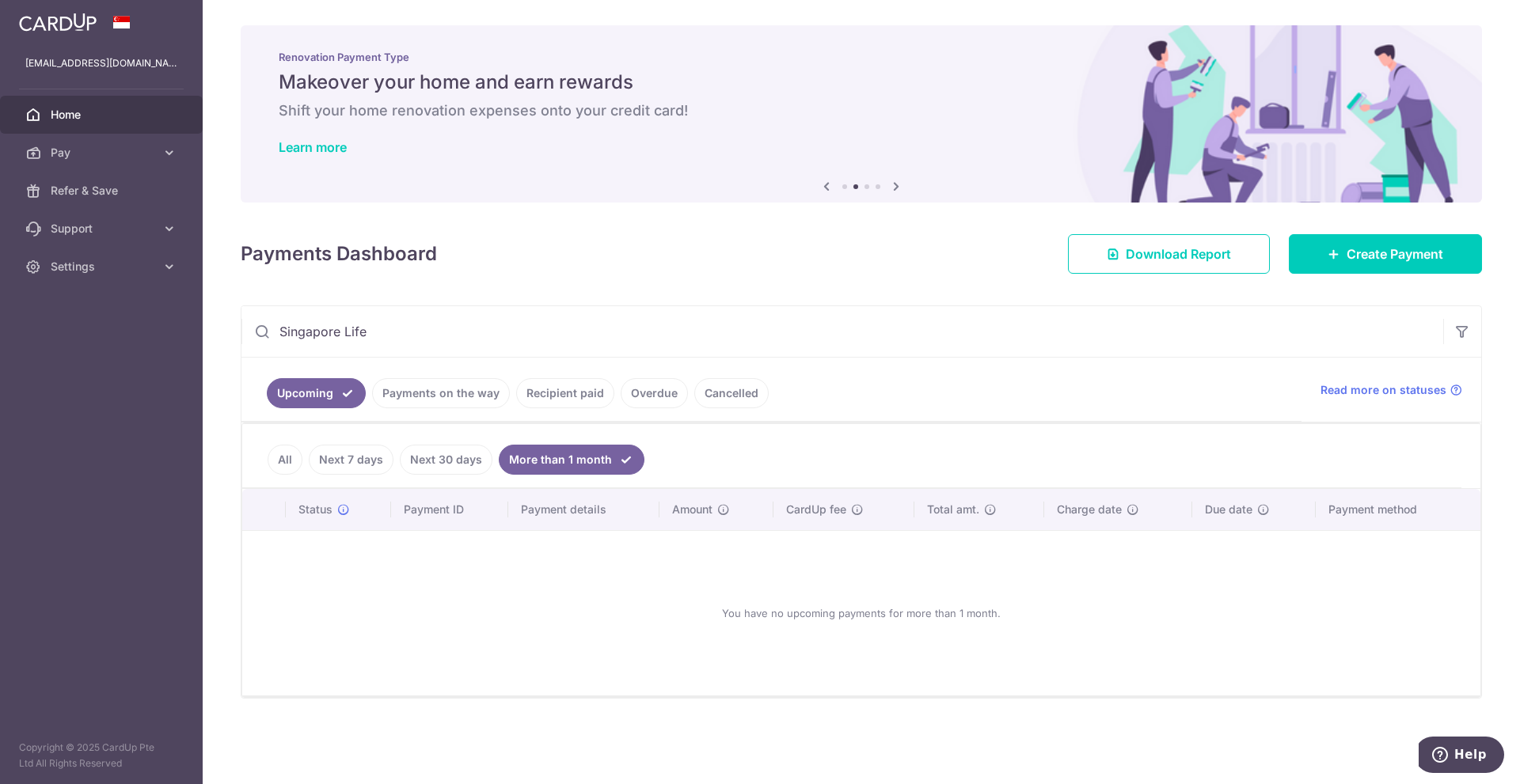
type input "Singapore Life"
click at [557, 395] on link "Recipient paid" at bounding box center [564, 393] width 98 height 30
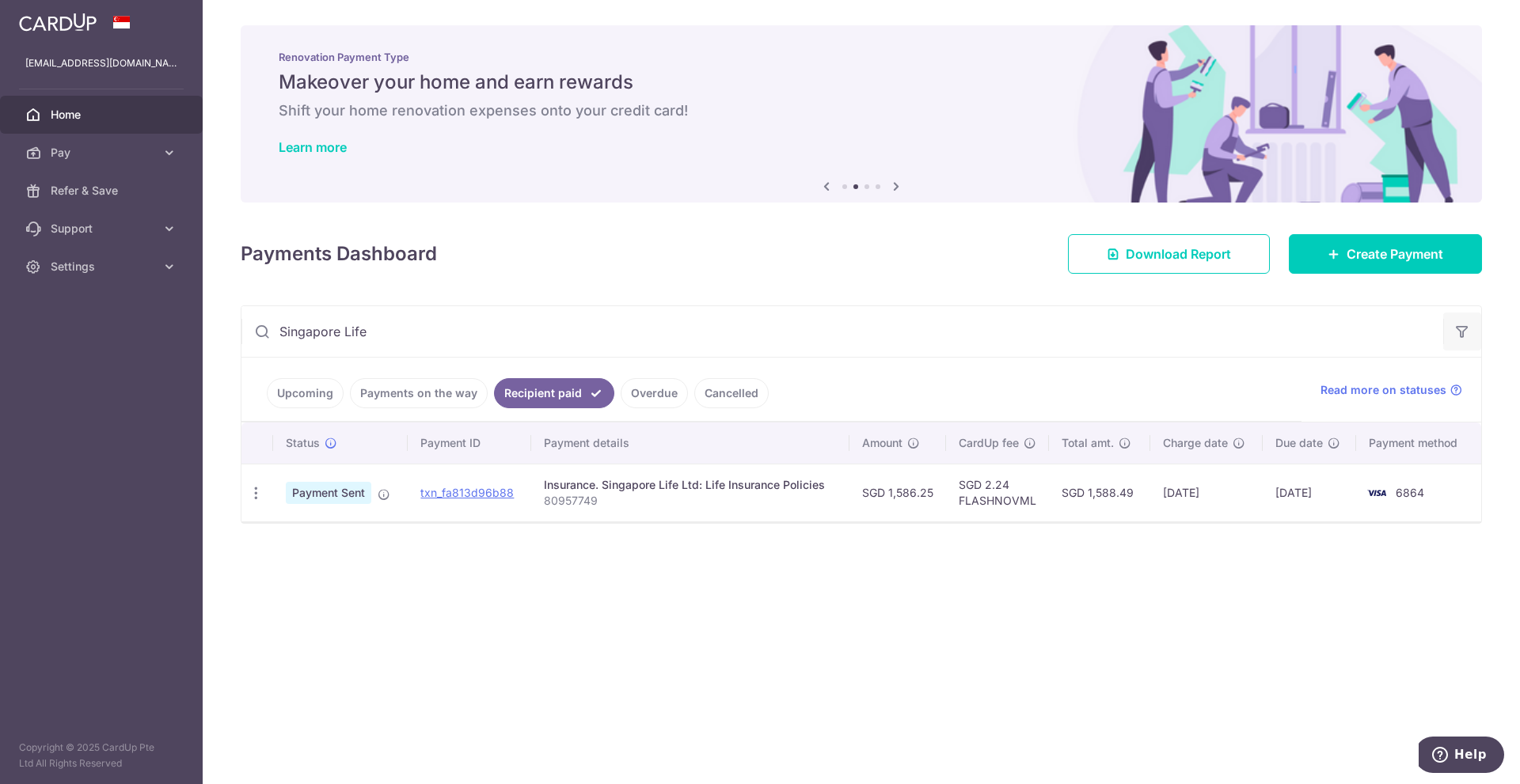
click at [1470, 333] on button "button" at bounding box center [1462, 331] width 38 height 38
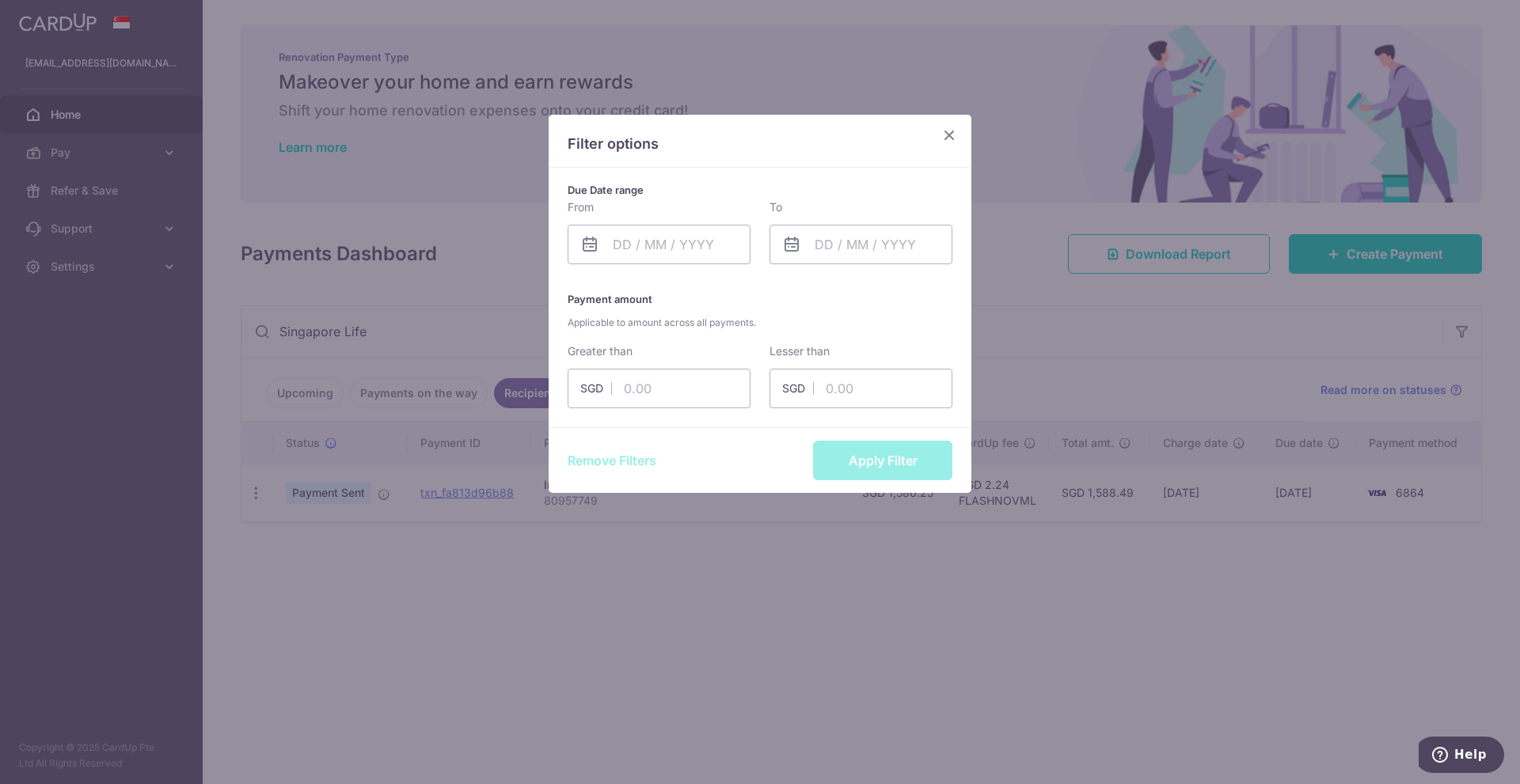
click at [946, 134] on icon "Close" at bounding box center [949, 134] width 19 height 20
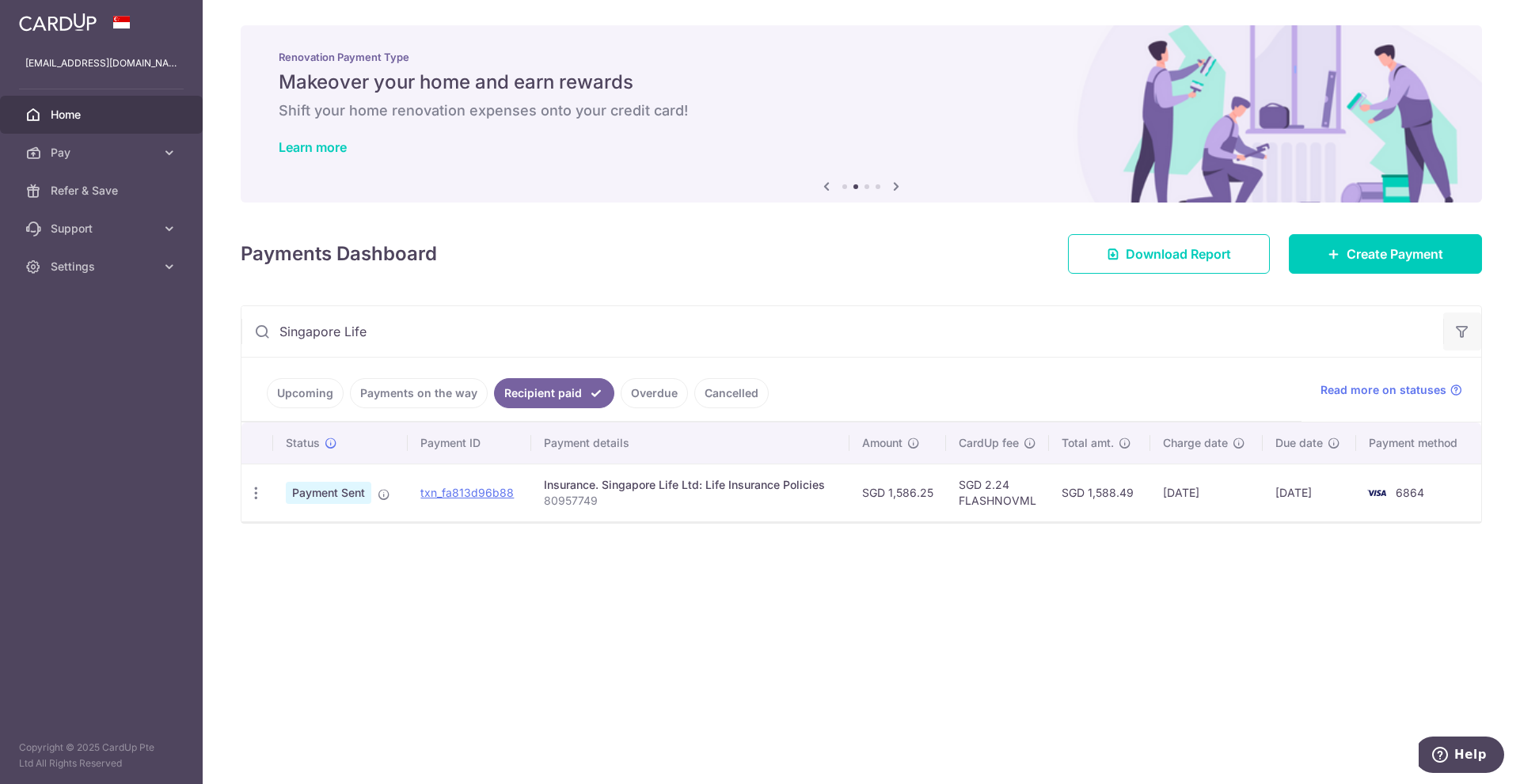
click at [1470, 332] on icon "button" at bounding box center [1461, 331] width 16 height 16
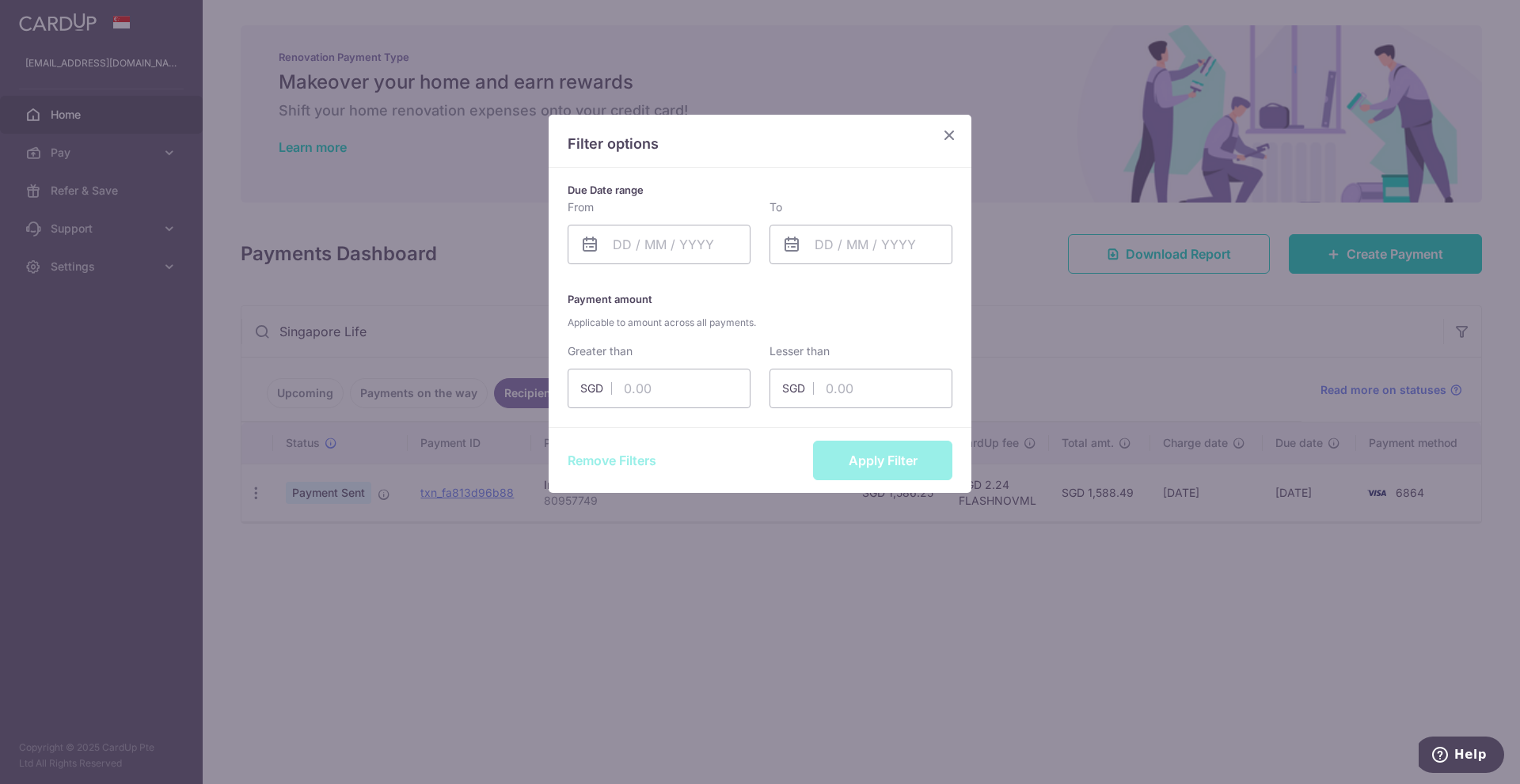
click at [947, 130] on icon "Close" at bounding box center [949, 134] width 19 height 20
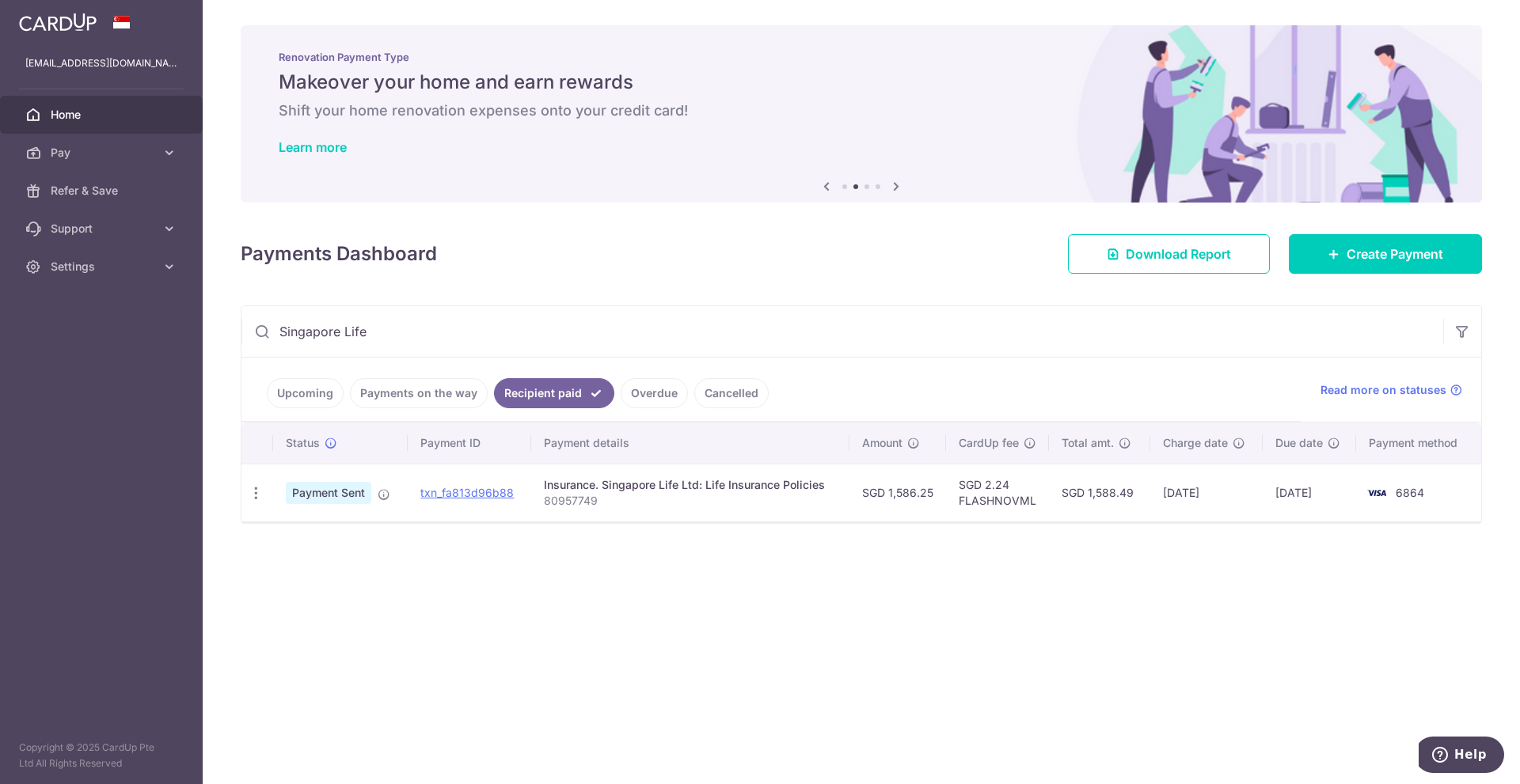
click at [631, 392] on link "Overdue" at bounding box center [655, 393] width 67 height 30
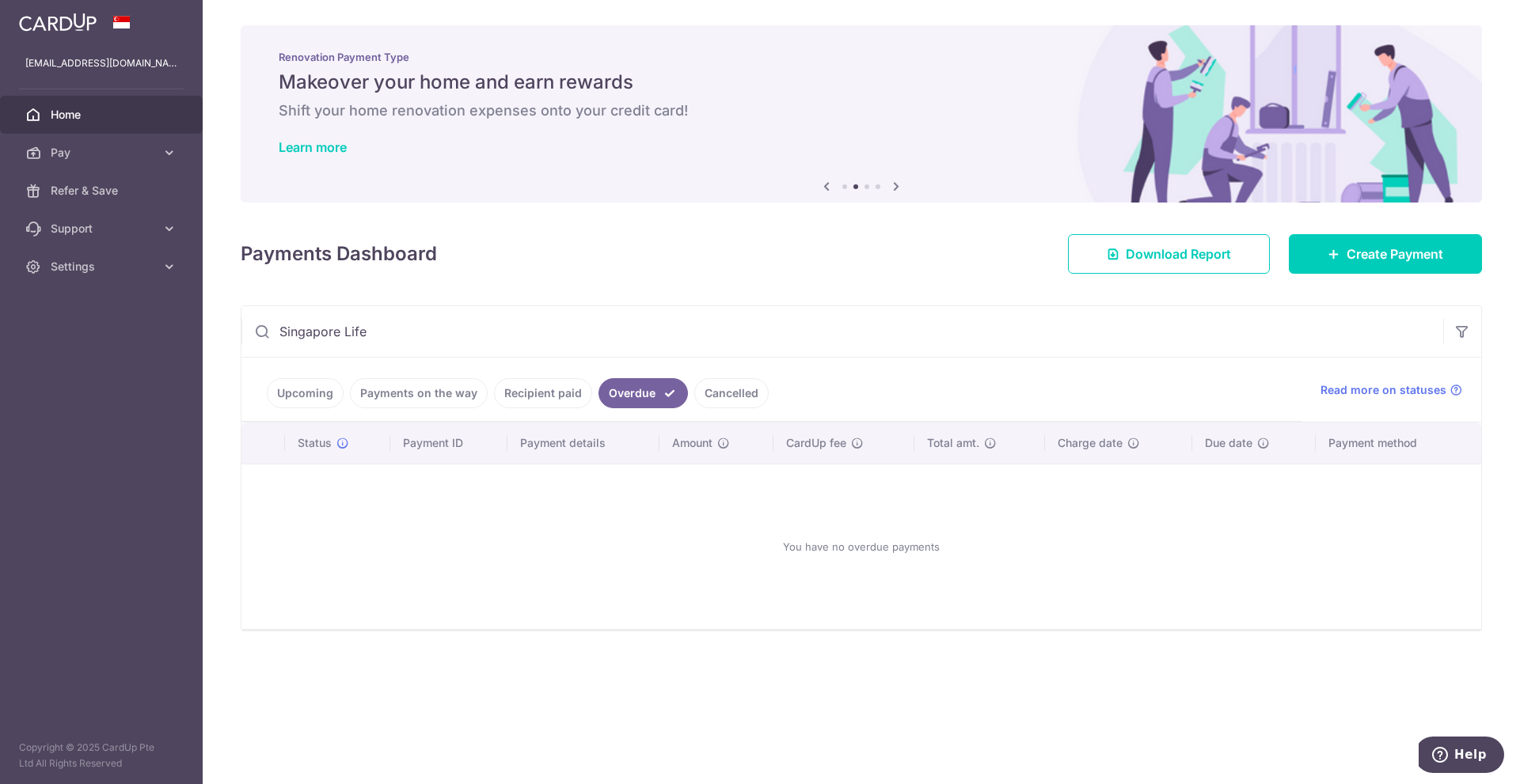
click at [592, 393] on li "Overdue" at bounding box center [640, 393] width 96 height 30
click at [747, 393] on link "Cancelled" at bounding box center [731, 393] width 75 height 30
click at [532, 385] on link "Recipient paid" at bounding box center [543, 393] width 98 height 30
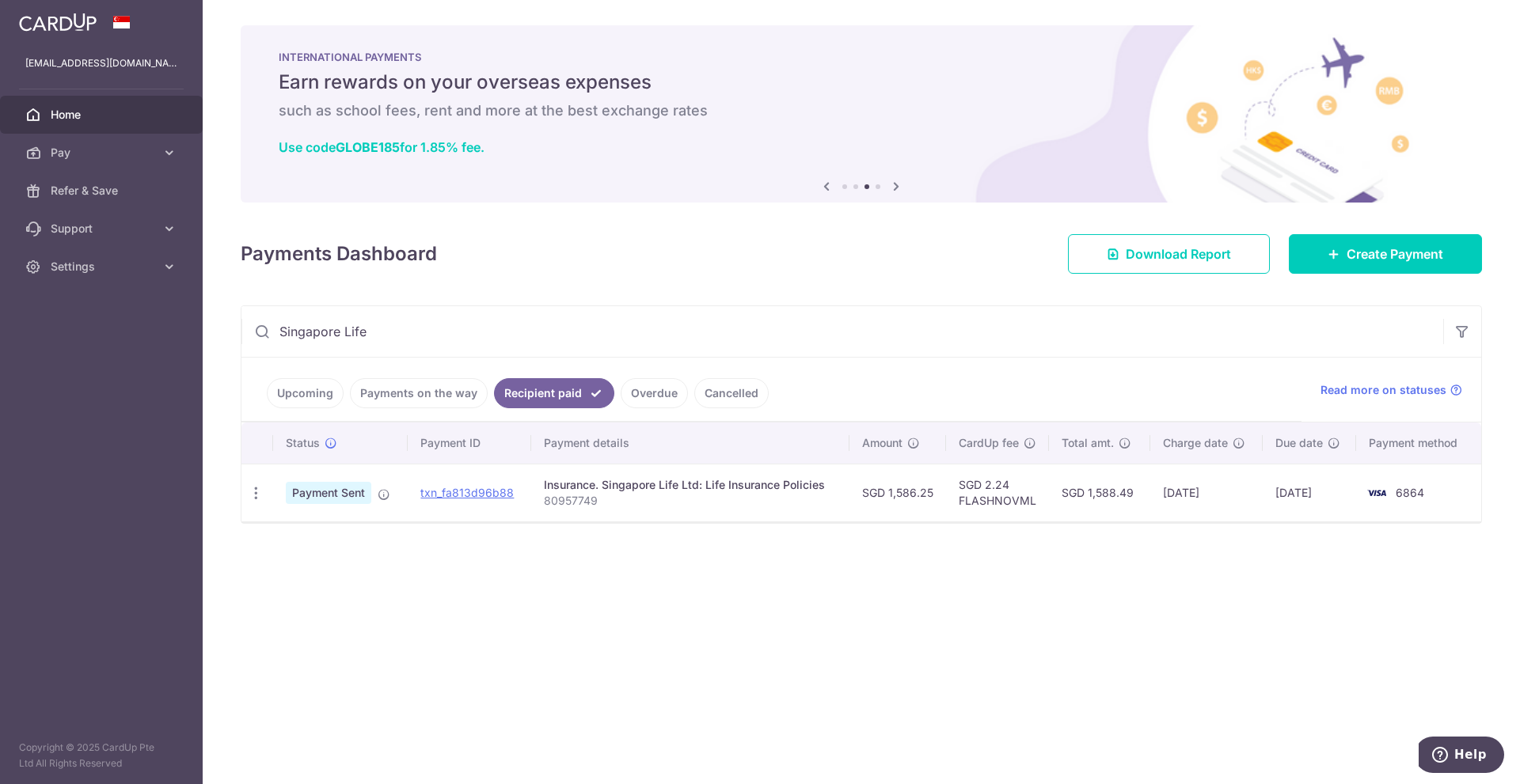
click at [300, 394] on link "Upcoming" at bounding box center [305, 393] width 76 height 30
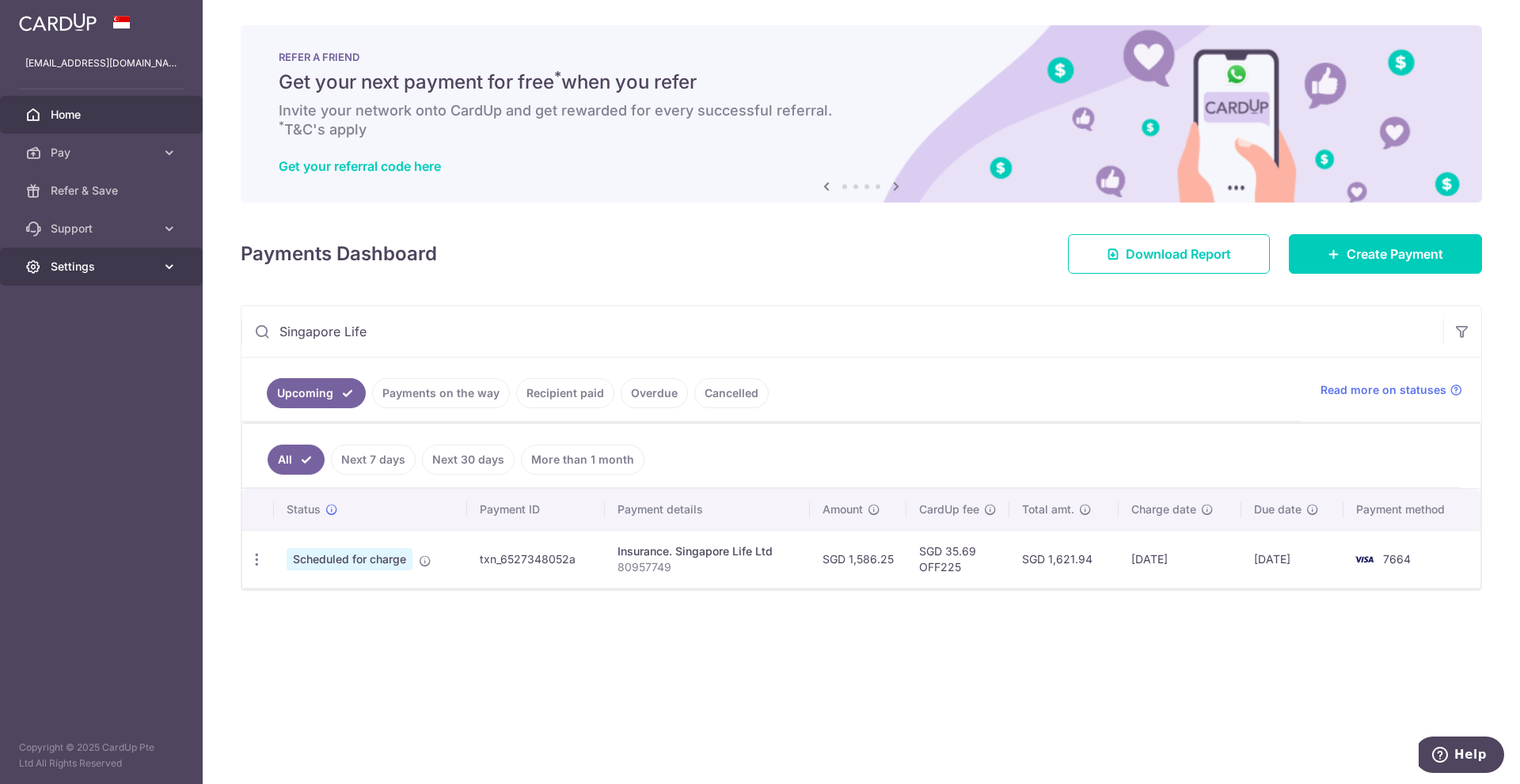
click at [81, 272] on span "Settings" at bounding box center [103, 267] width 104 height 16
click at [90, 337] on span "Logout" at bounding box center [103, 342] width 104 height 16
